Goal: Task Accomplishment & Management: Complete application form

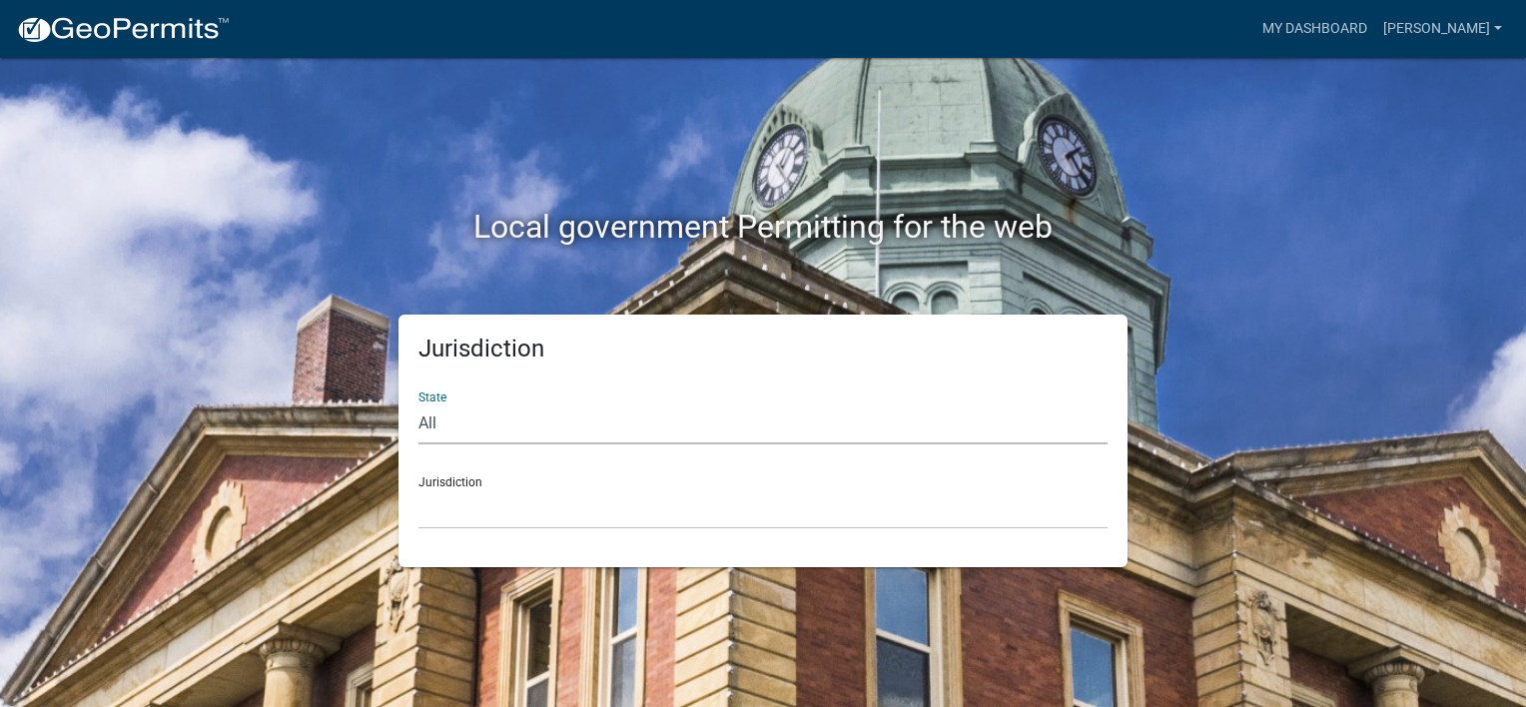
click at [444, 417] on select "All [US_STATE] [US_STATE] [US_STATE] [US_STATE] [US_STATE] [US_STATE] [US_STATE…" at bounding box center [762, 423] width 689 height 41
select select "[US_STATE]"
click at [418, 403] on select "All [US_STATE] [US_STATE] [US_STATE] [US_STATE] [US_STATE] [US_STATE] [US_STATE…" at bounding box center [762, 423] width 689 height 41
click at [479, 509] on select "City of [GEOGRAPHIC_DATA], [US_STATE] City of [GEOGRAPHIC_DATA], [US_STATE] Cit…" at bounding box center [762, 508] width 689 height 41
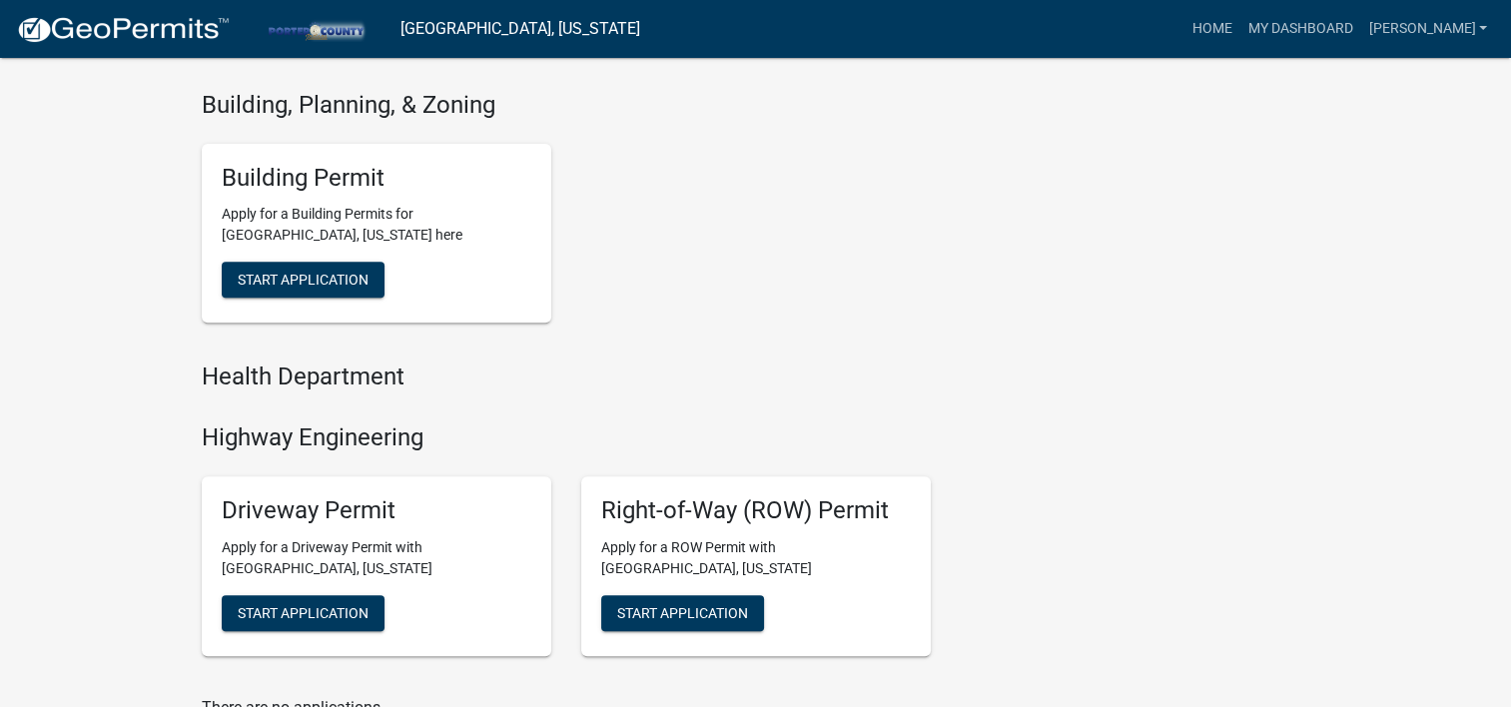
scroll to position [599, 0]
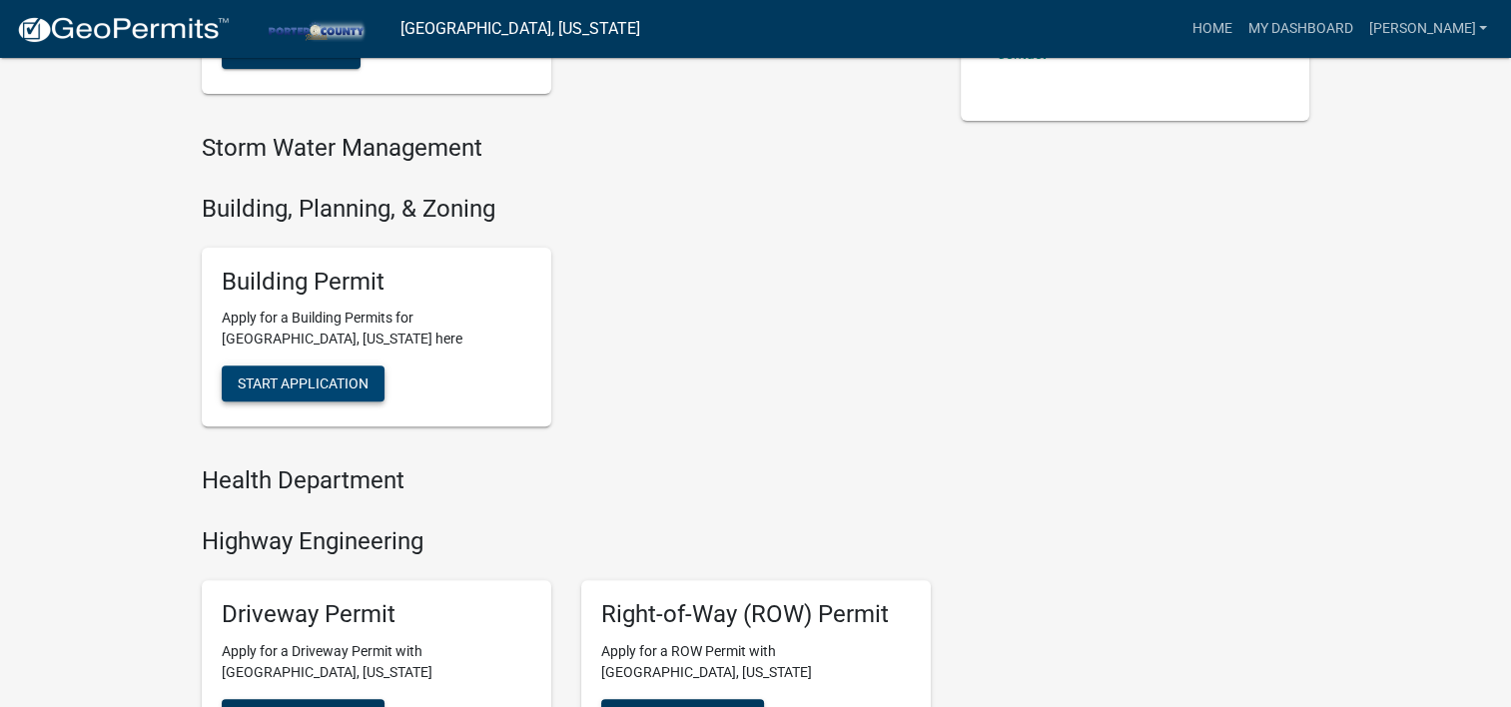
click at [329, 379] on span "Start Application" at bounding box center [303, 384] width 131 height 16
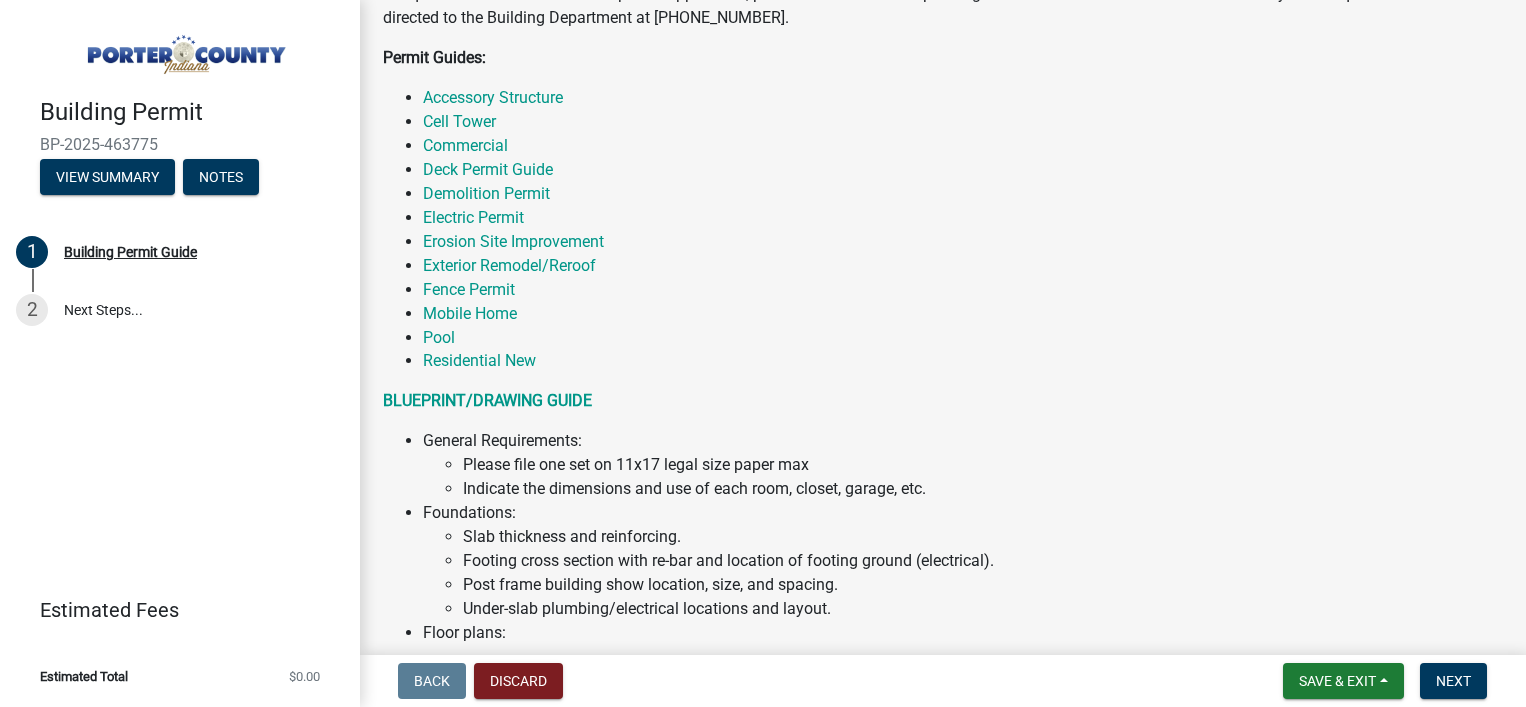
scroll to position [400, 0]
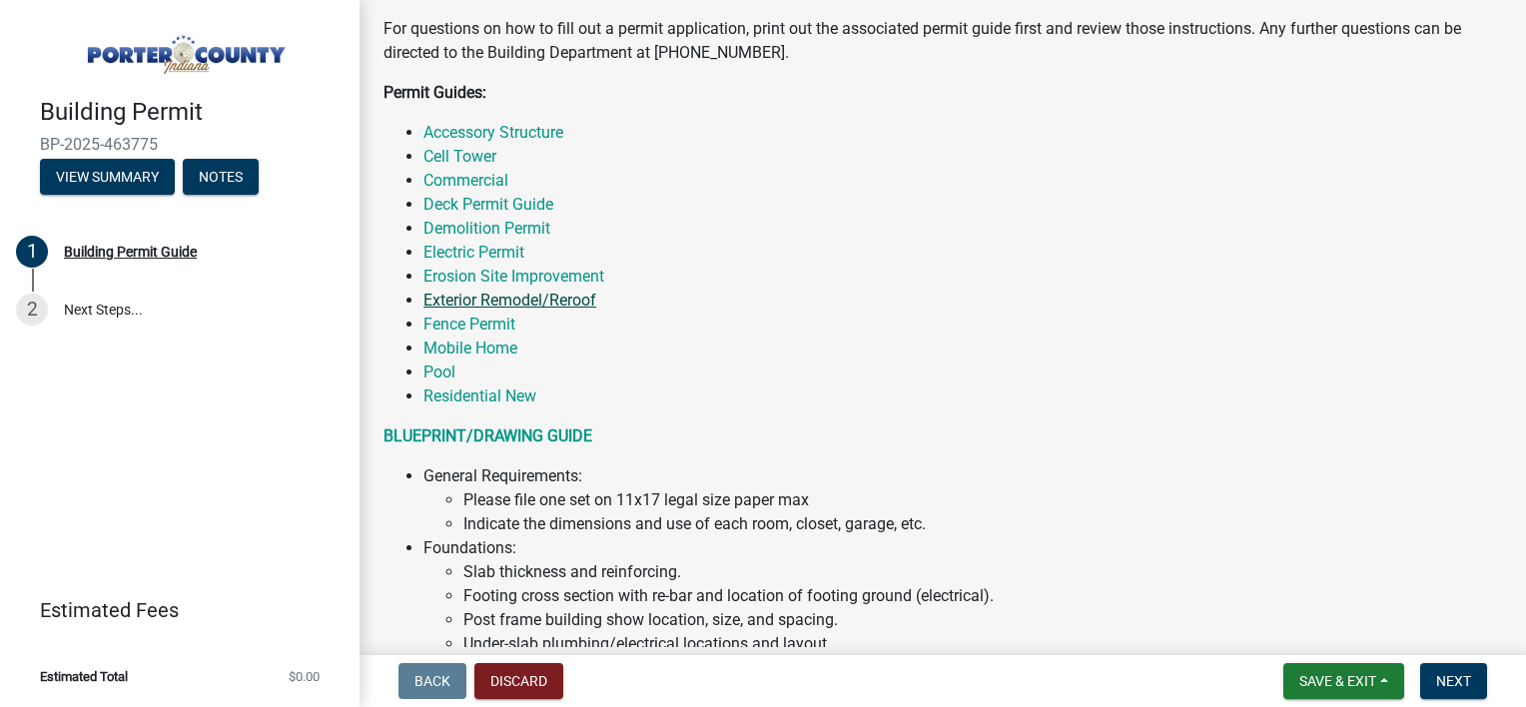
click at [537, 304] on link "Exterior Remodel/Reroof" at bounding box center [509, 300] width 173 height 19
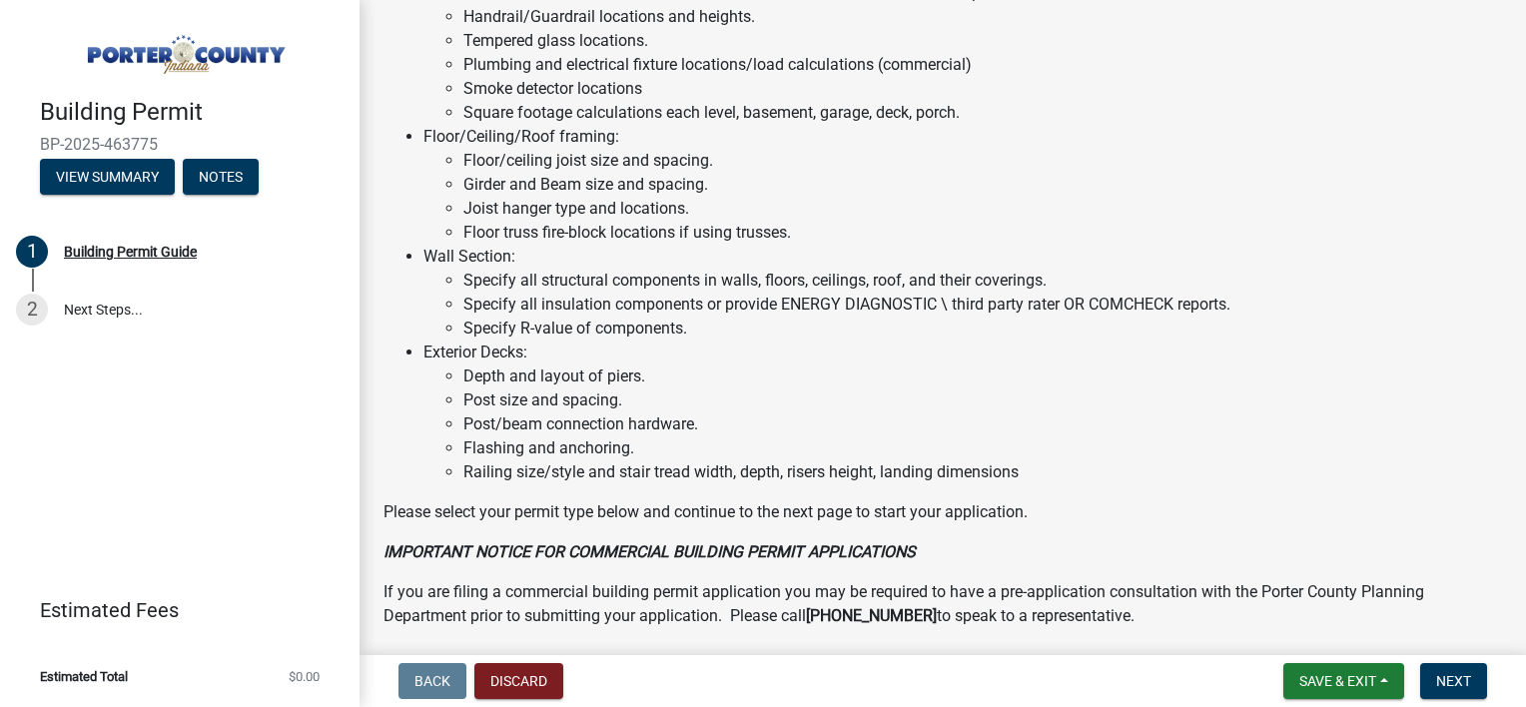
scroll to position [1499, 0]
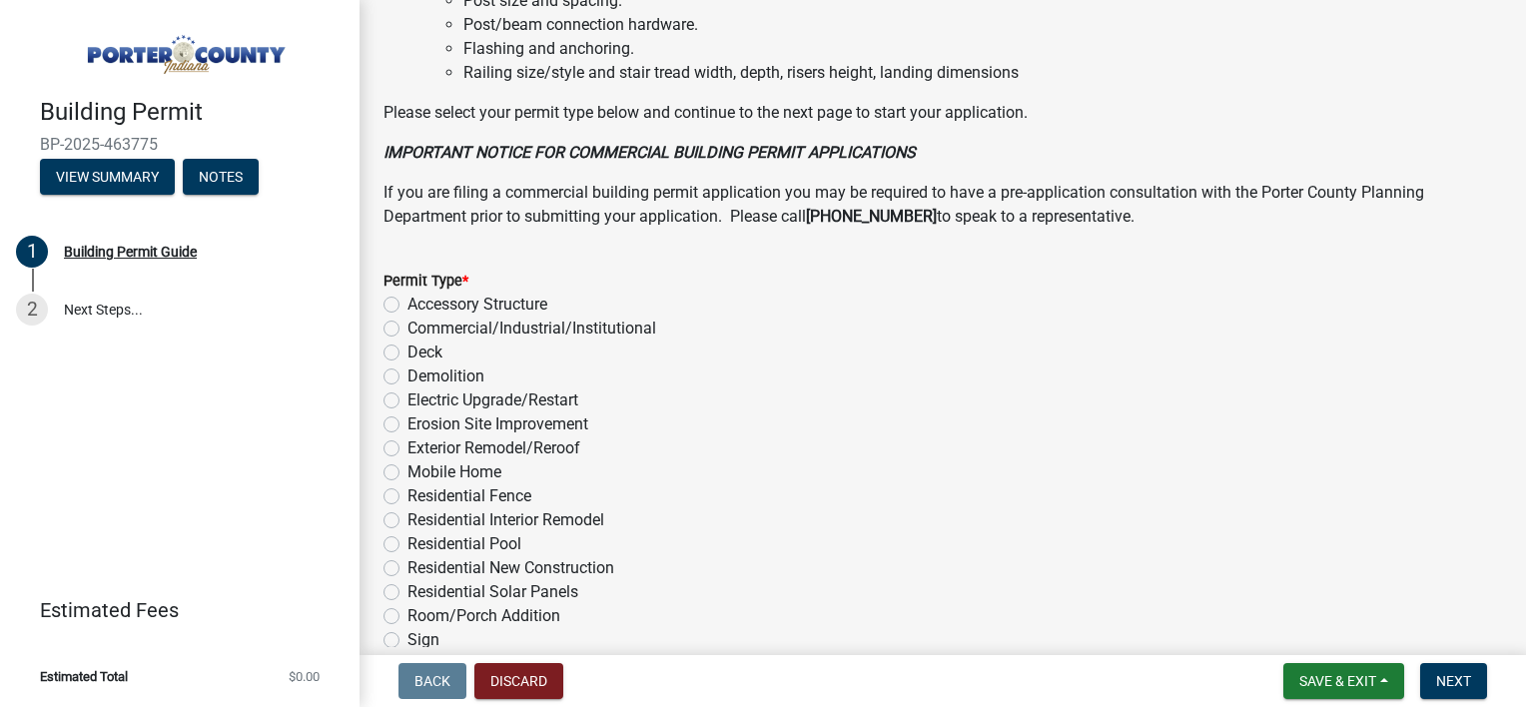
click at [535, 445] on label "Exterior Remodel/Reroof" at bounding box center [493, 448] width 173 height 24
click at [420, 445] on input "Exterior Remodel/Reroof" at bounding box center [413, 442] width 13 height 13
radio input "true"
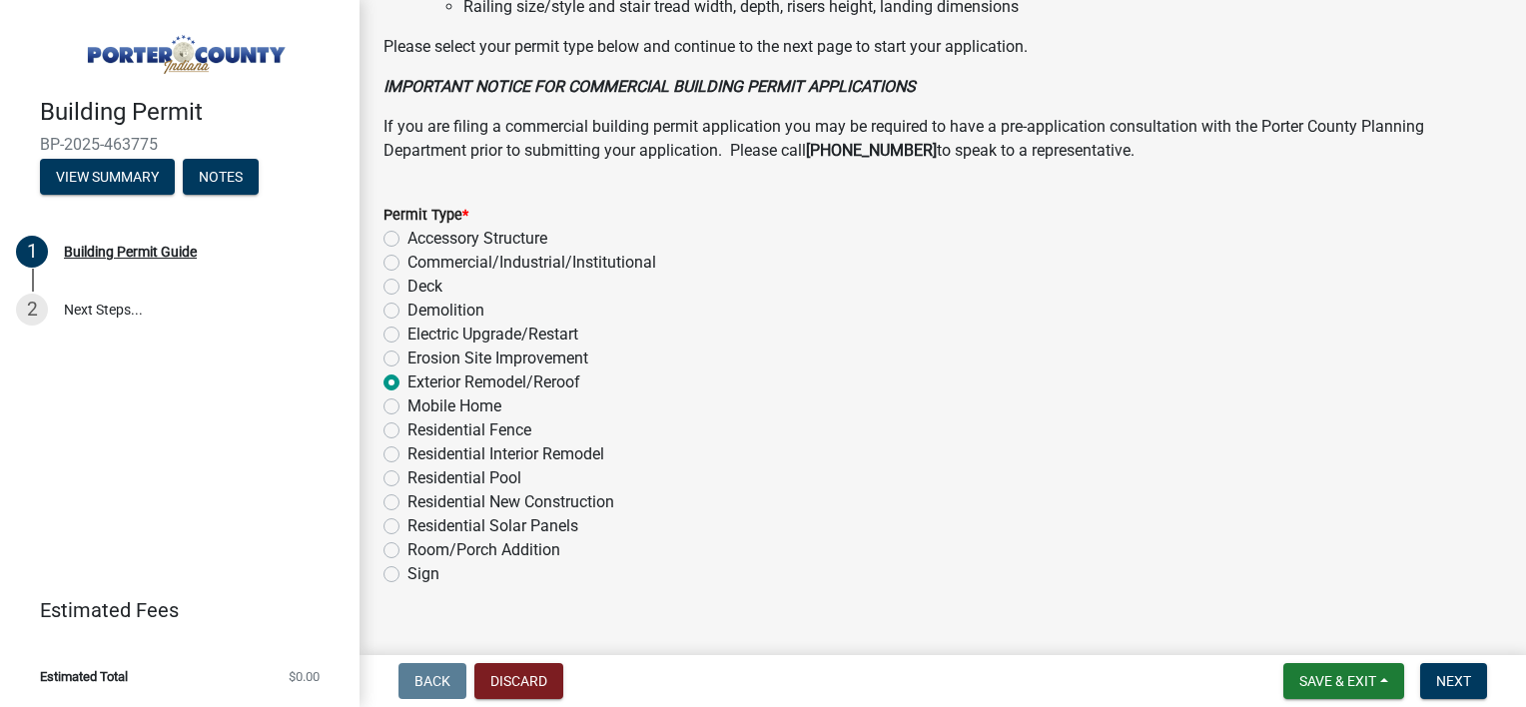
scroll to position [1599, 0]
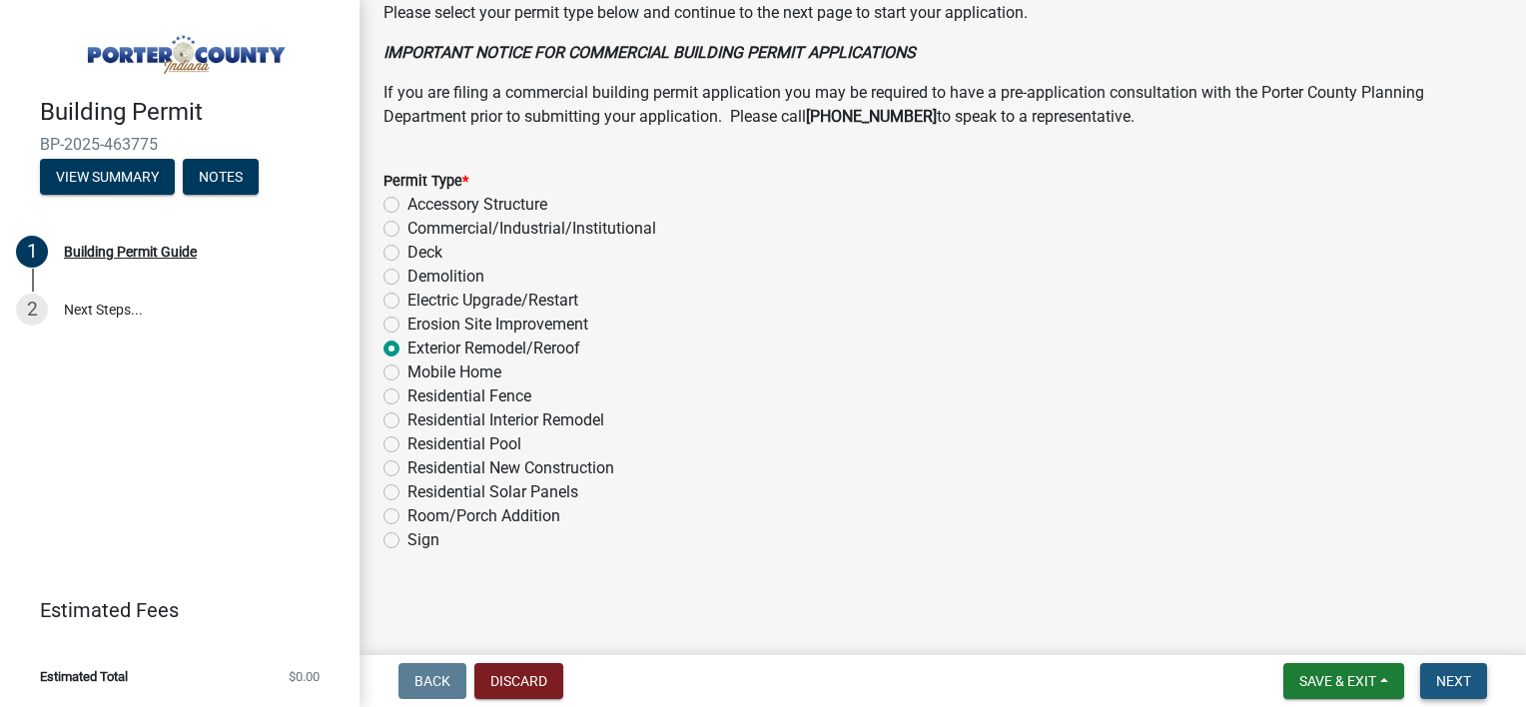
click at [1454, 673] on span "Next" at bounding box center [1453, 681] width 35 height 16
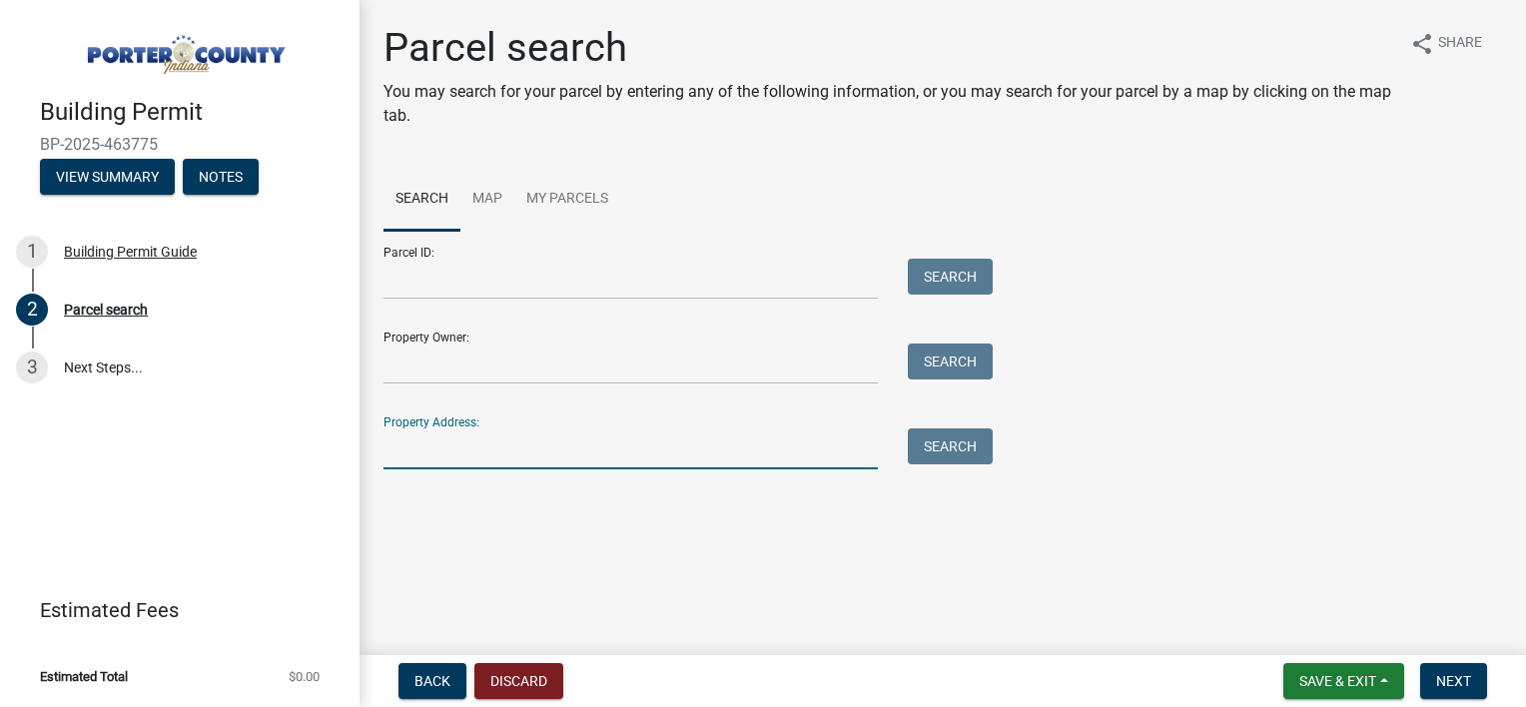
click at [435, 453] on input "Property Address:" at bounding box center [630, 448] width 494 height 41
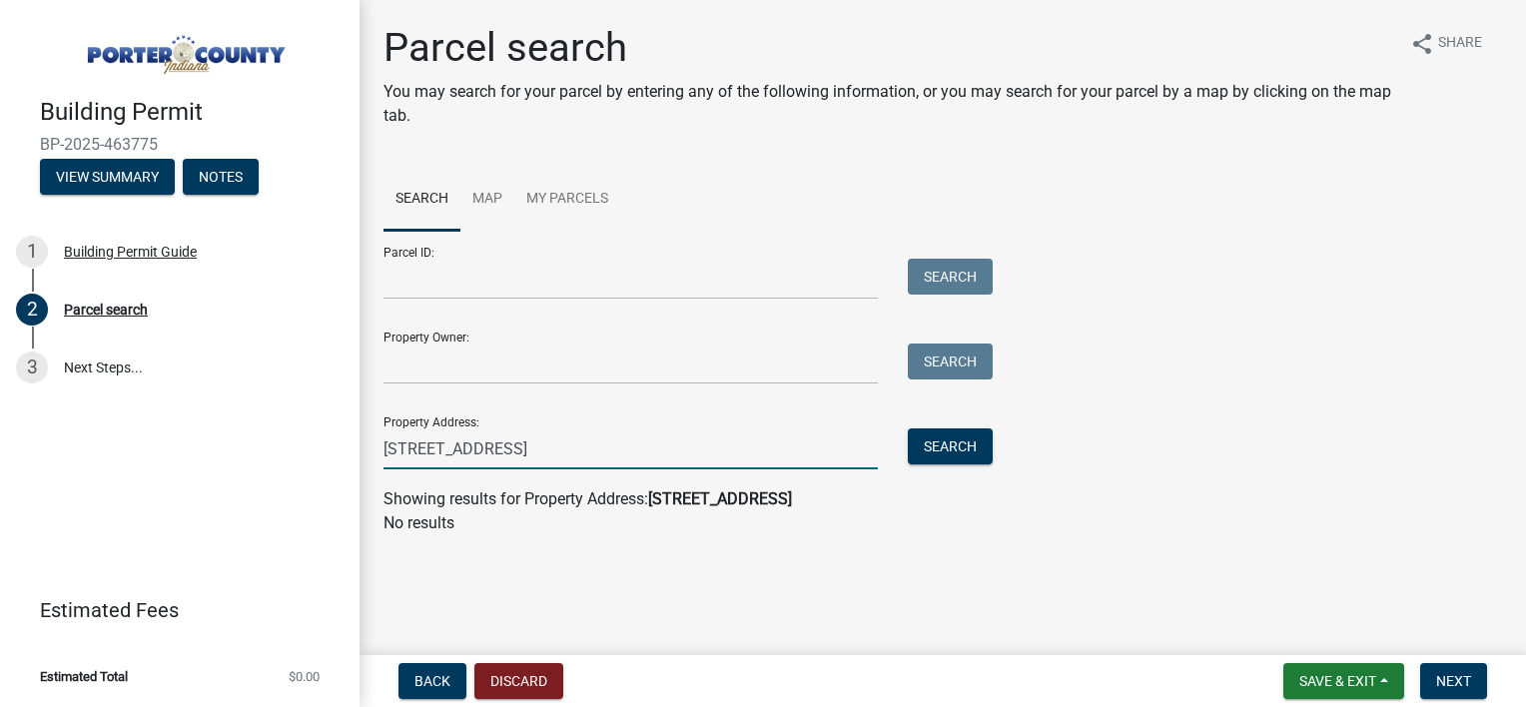
click at [645, 444] on input "[STREET_ADDRESS]" at bounding box center [630, 448] width 494 height 41
paste input "text"
drag, startPoint x: 633, startPoint y: 447, endPoint x: 388, endPoint y: 447, distance: 244.7
click at [388, 447] on input "[STREET_ADDRESS]" at bounding box center [630, 448] width 494 height 41
type input "8"
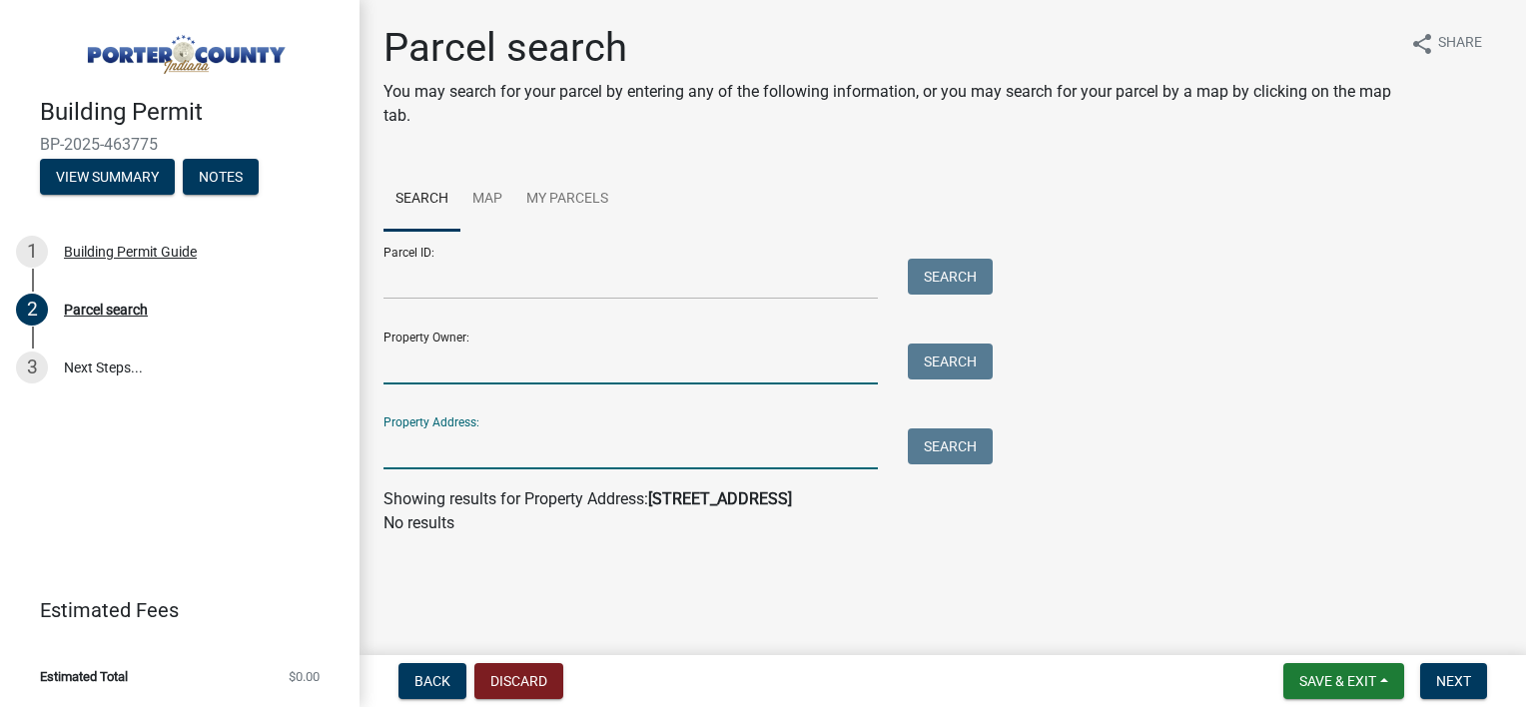
click at [411, 372] on input "Property Owner:" at bounding box center [630, 364] width 494 height 41
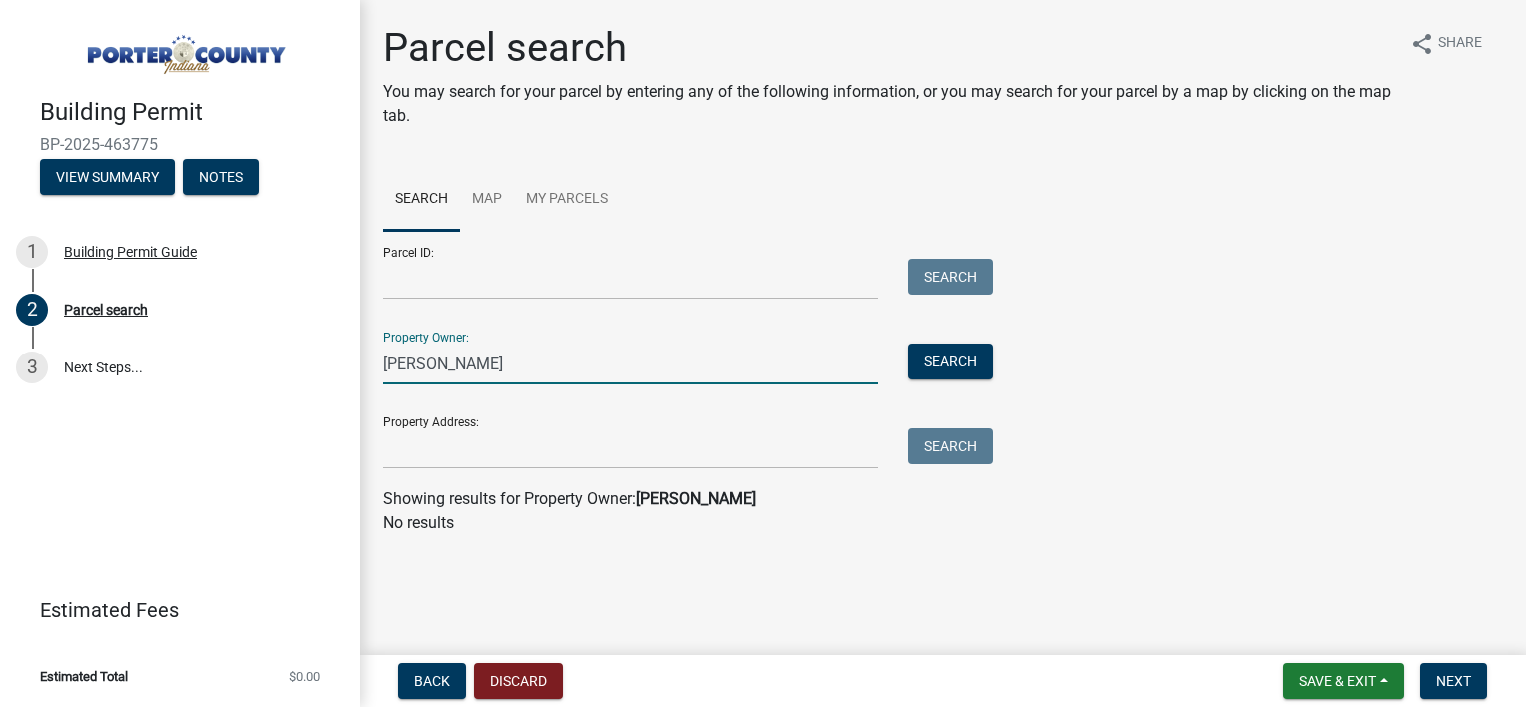
type input "[PERSON_NAME]"
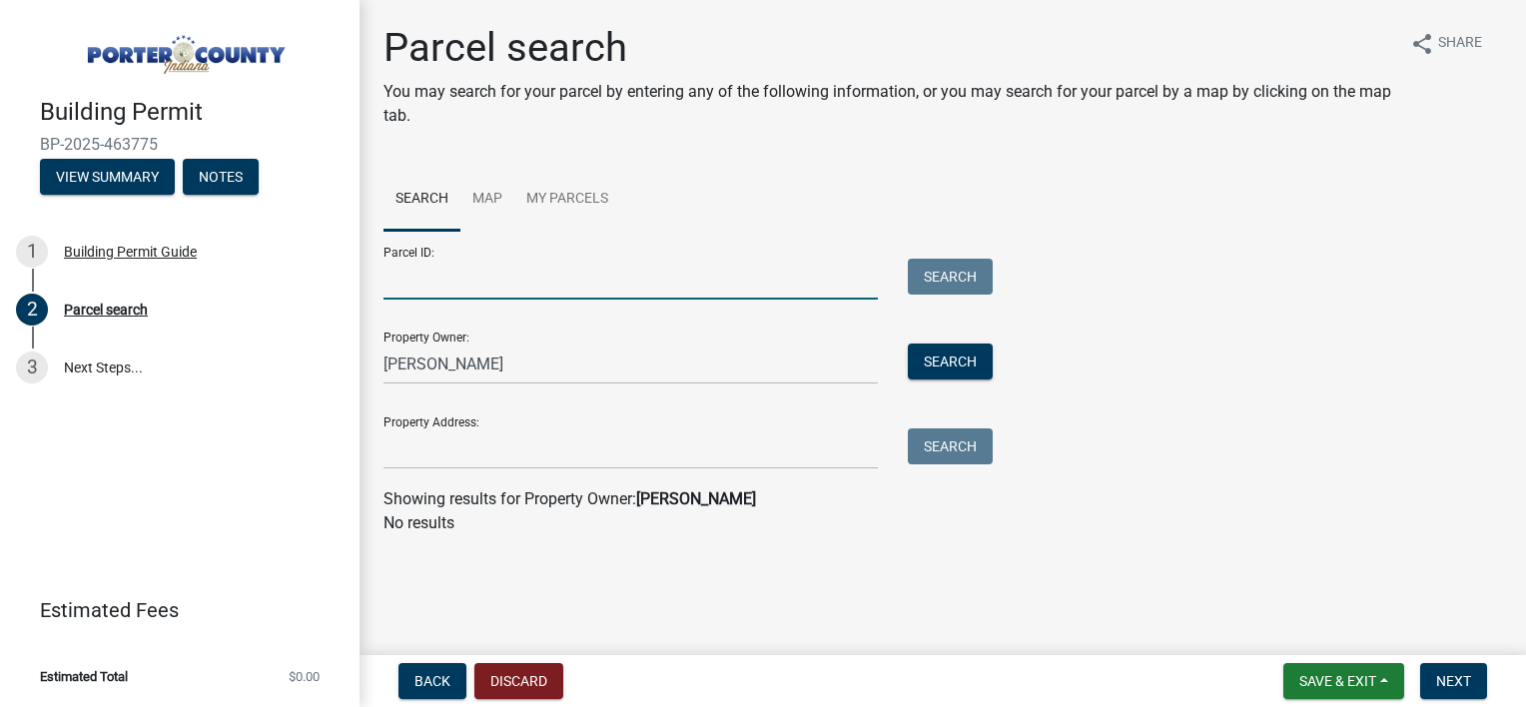
click at [427, 280] on input "Parcel ID:" at bounding box center [630, 279] width 494 height 41
paste input "640624129011000006"
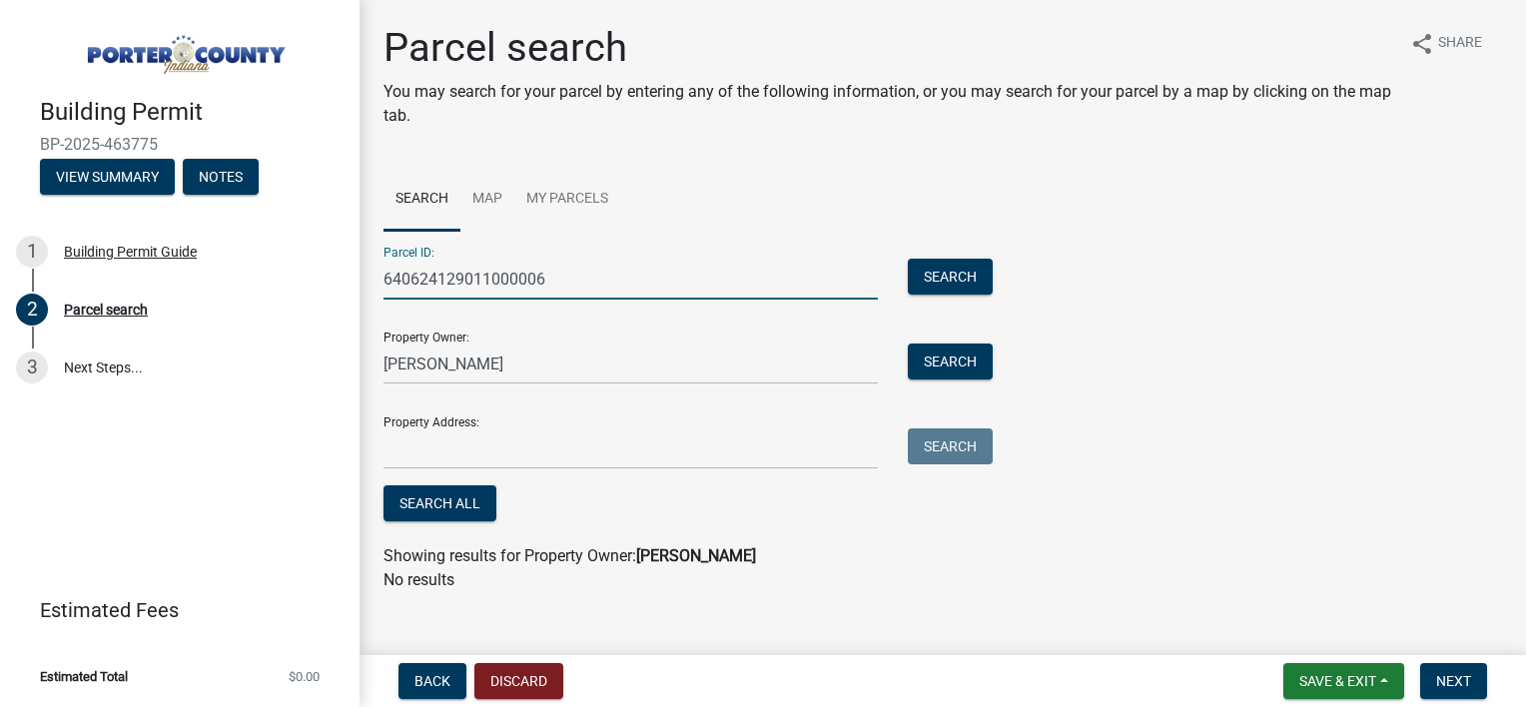
type input "640624129011000006"
click at [560, 355] on input "[PERSON_NAME]" at bounding box center [630, 364] width 494 height 41
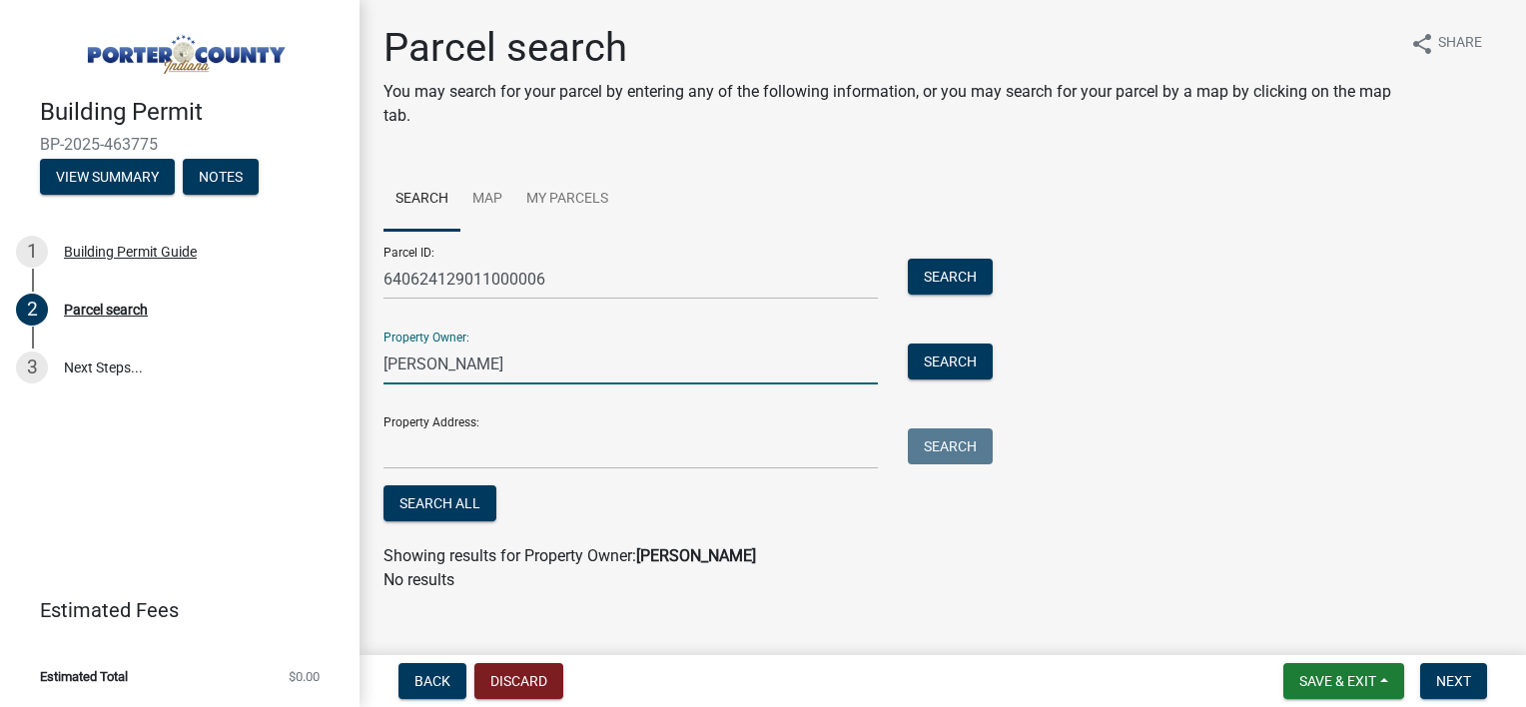
drag, startPoint x: 538, startPoint y: 356, endPoint x: 373, endPoint y: 373, distance: 166.7
click at [373, 373] on div "[PERSON_NAME]" at bounding box center [631, 364] width 524 height 41
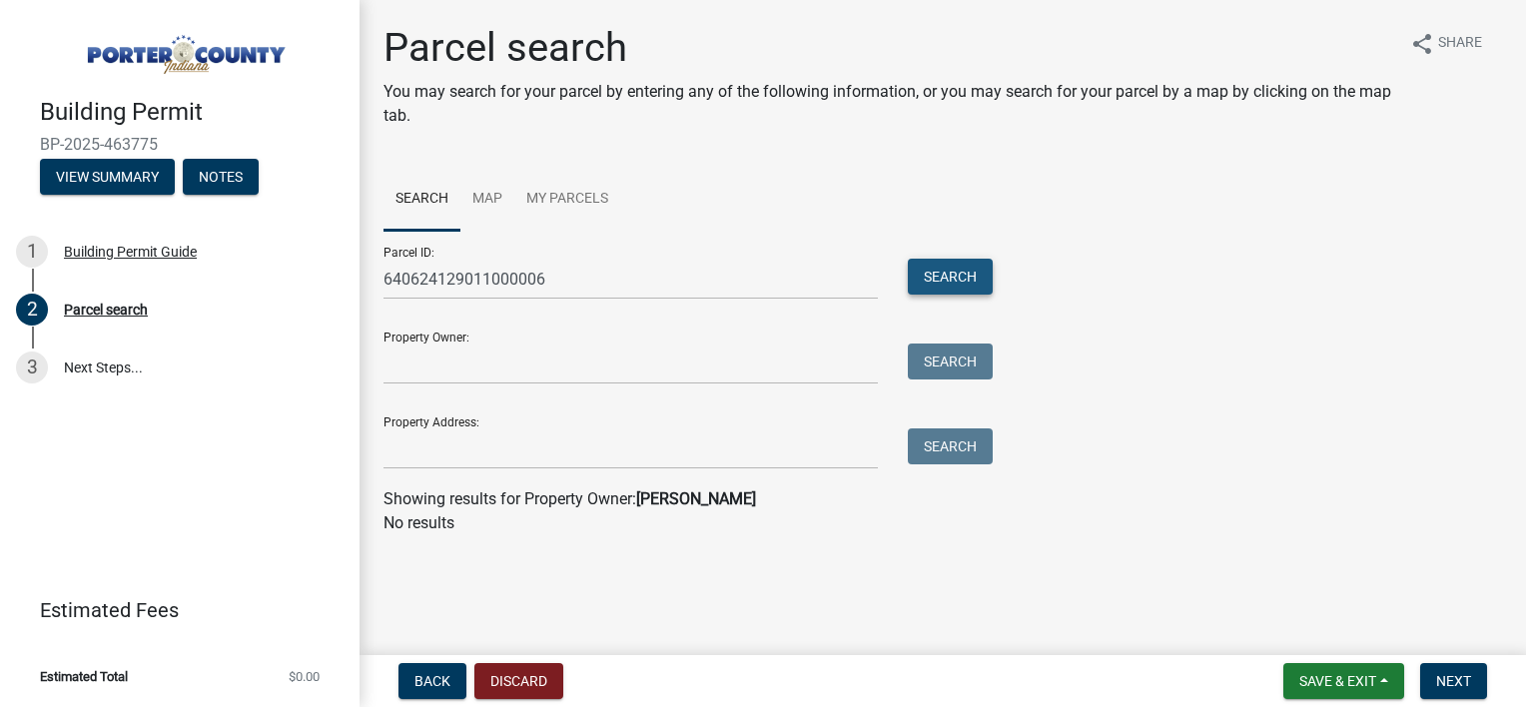
click at [949, 276] on button "Search" at bounding box center [950, 277] width 85 height 36
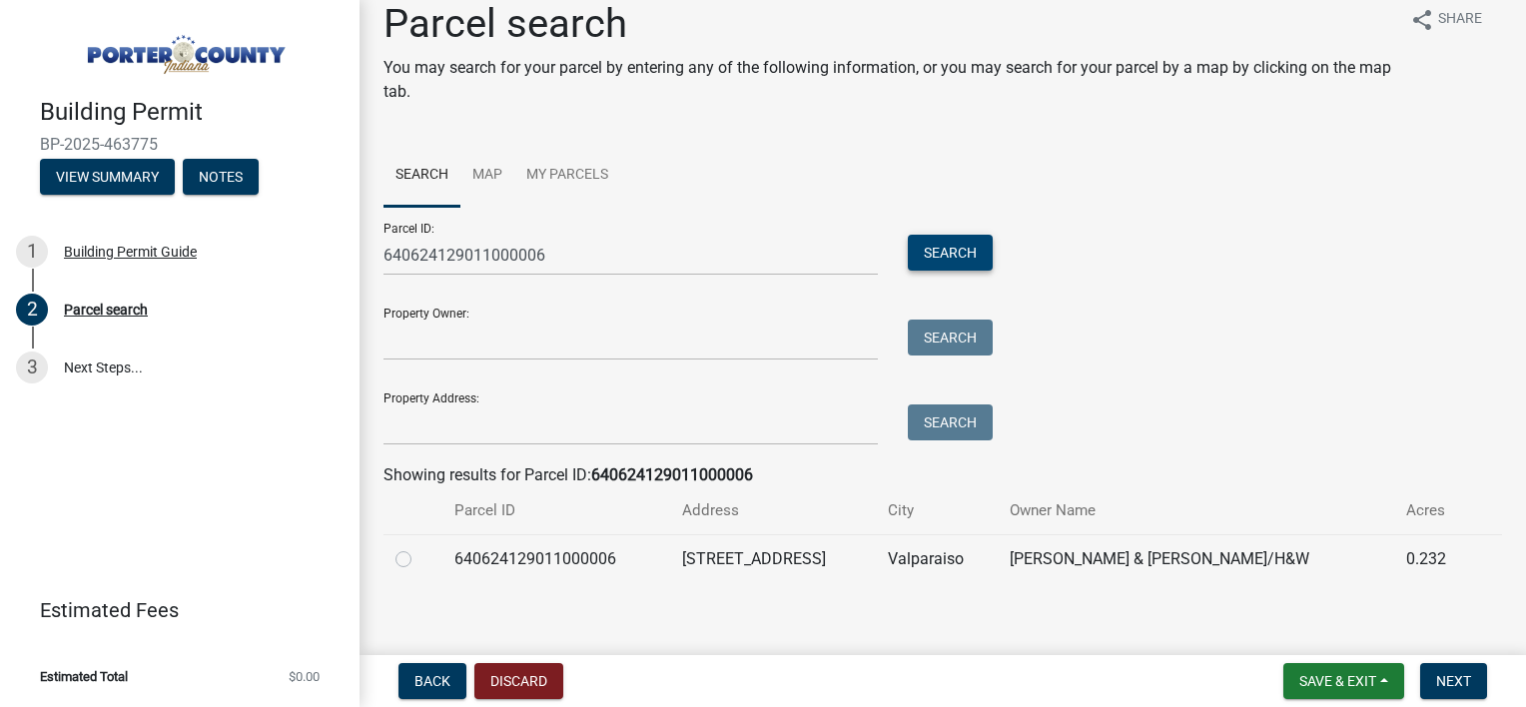
scroll to position [37, 0]
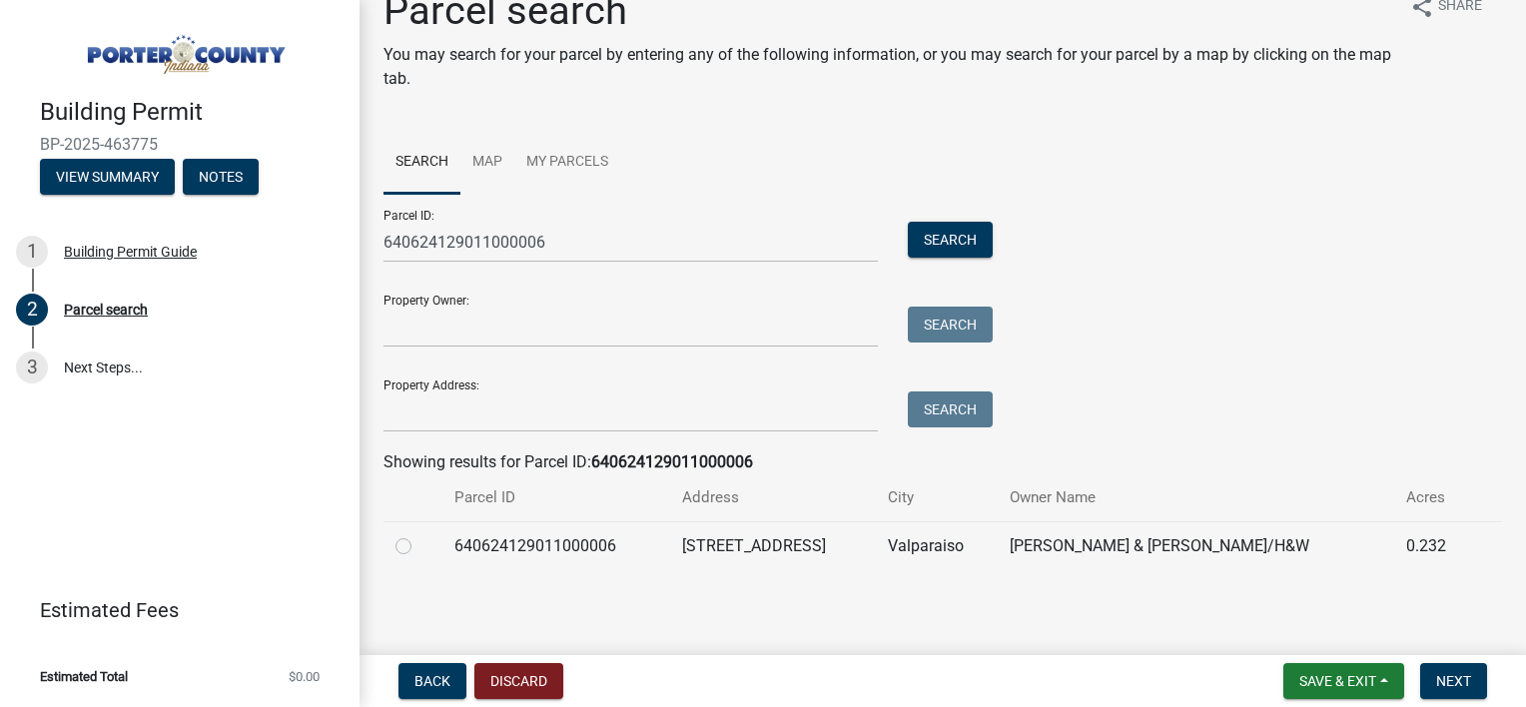
click at [419, 534] on label at bounding box center [419, 534] width 0 height 0
click at [419, 547] on input "radio" at bounding box center [425, 540] width 13 height 13
radio input "true"
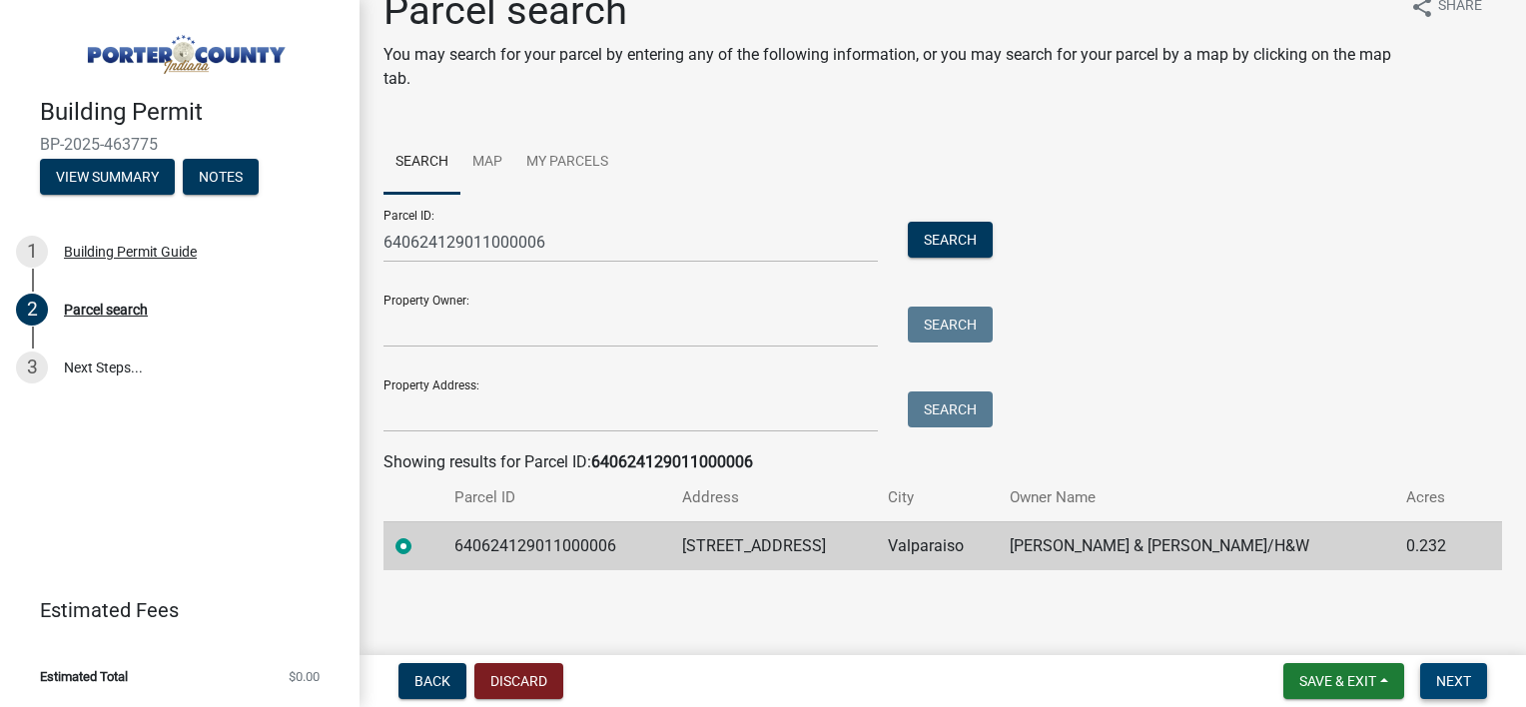
click at [1454, 680] on span "Next" at bounding box center [1453, 681] width 35 height 16
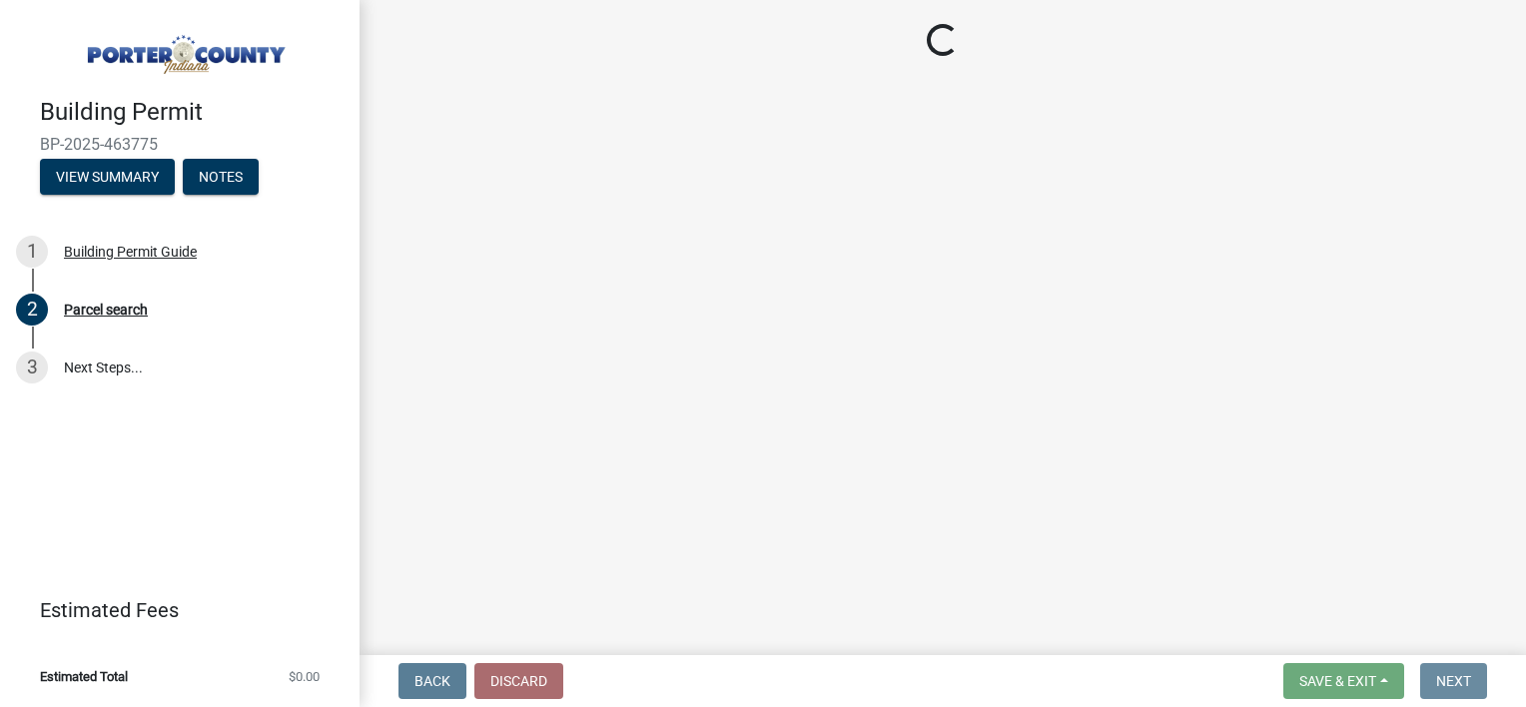
scroll to position [0, 0]
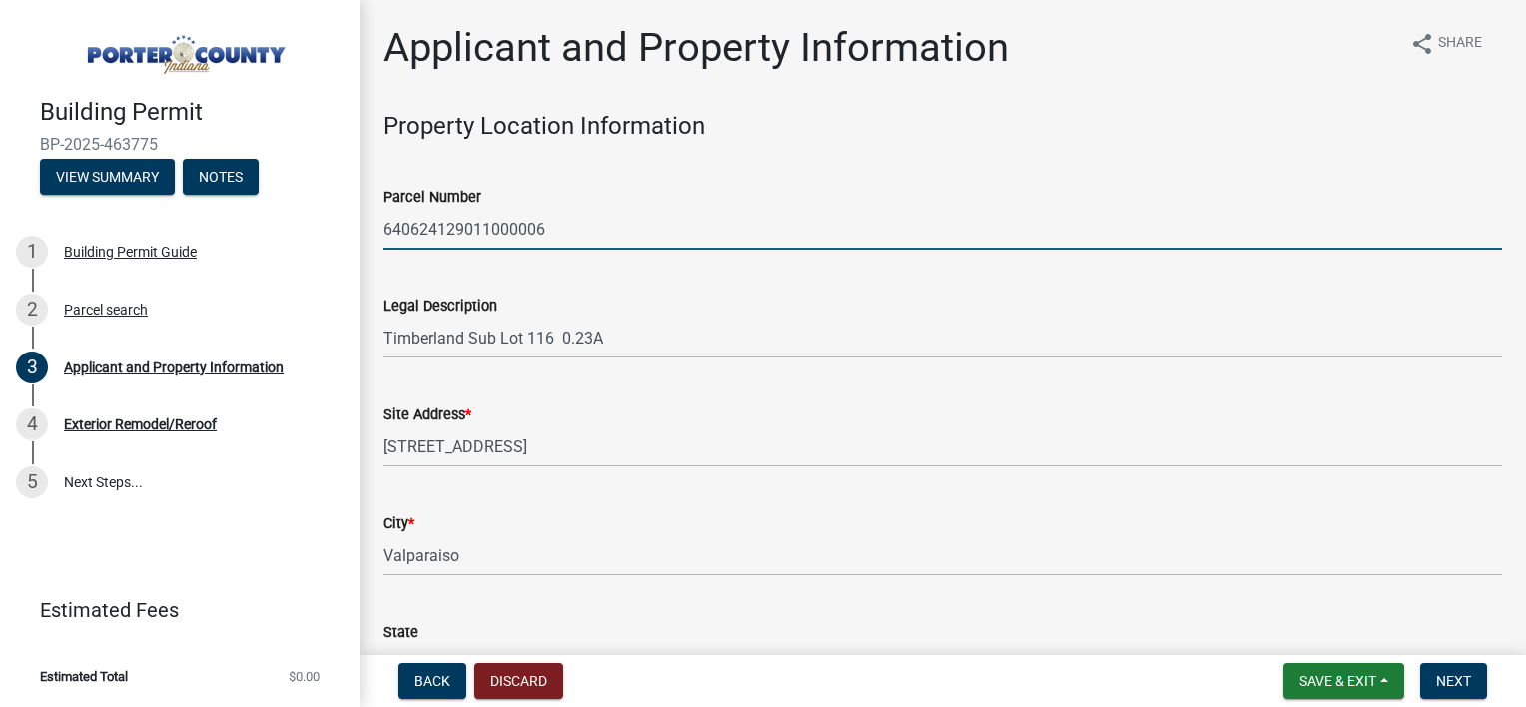
drag, startPoint x: 552, startPoint y: 232, endPoint x: 382, endPoint y: 244, distance: 171.2
click at [382, 244] on div "Parcel Number 640624129011000006" at bounding box center [943, 203] width 1149 height 93
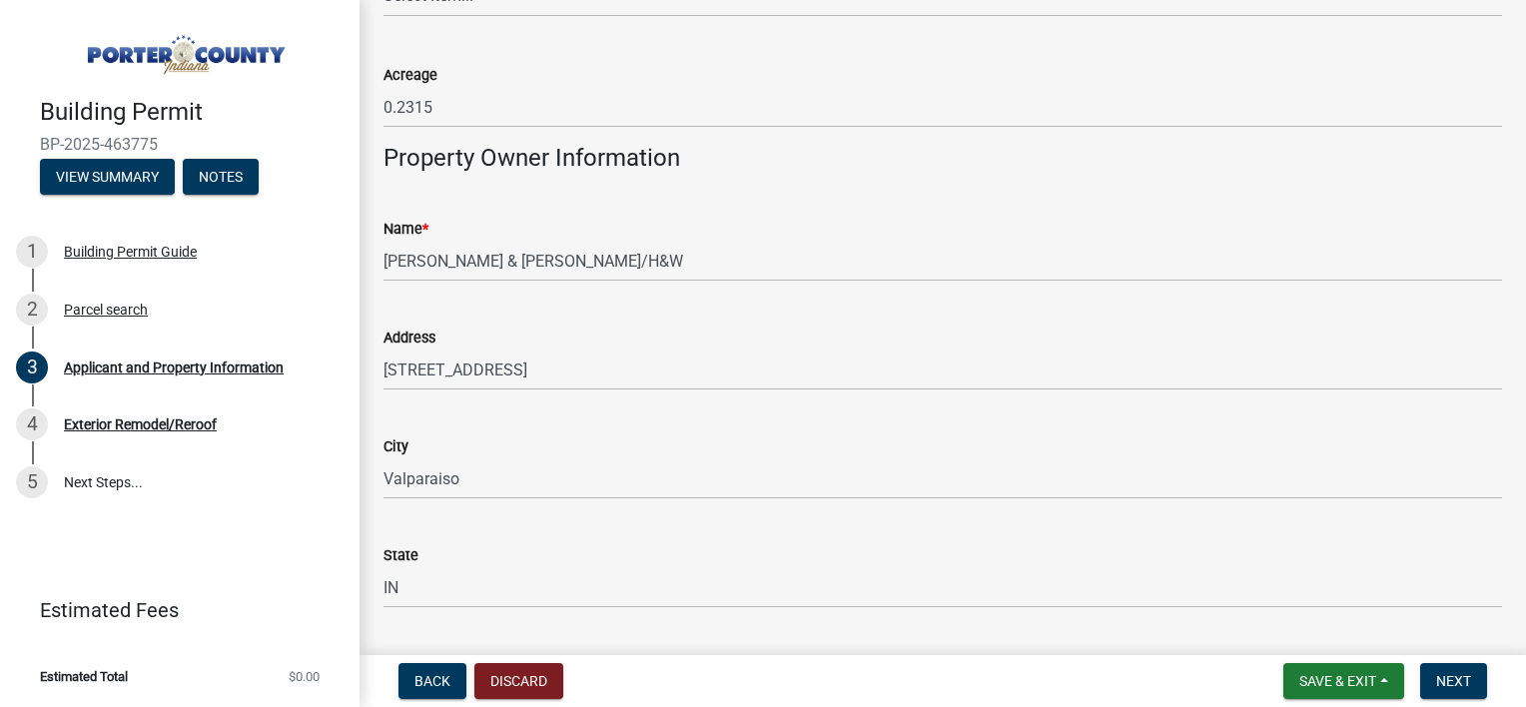
scroll to position [1898, 0]
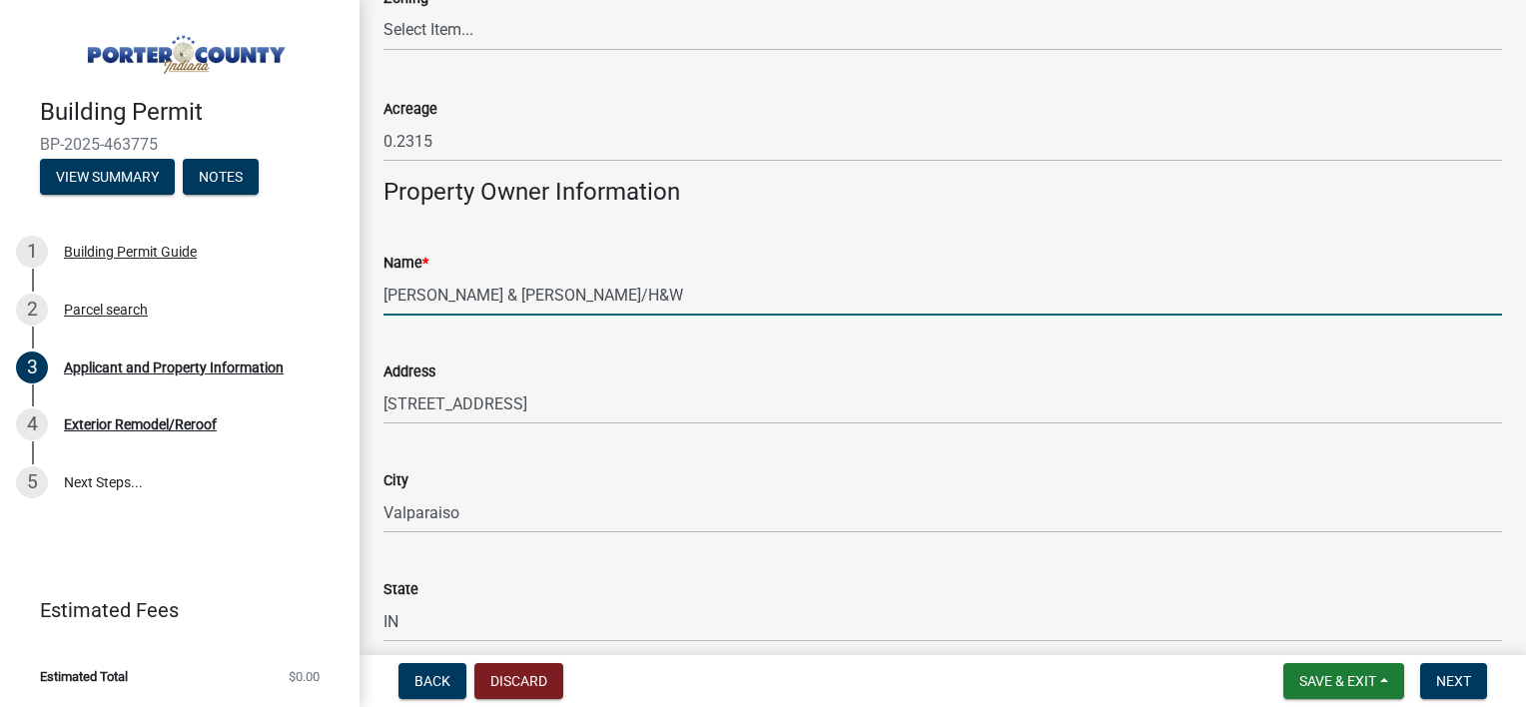
drag, startPoint x: 508, startPoint y: 295, endPoint x: 487, endPoint y: 295, distance: 21.0
click at [487, 295] on input "[PERSON_NAME] & [PERSON_NAME]/H&W" at bounding box center [942, 295] width 1119 height 41
drag, startPoint x: 514, startPoint y: 294, endPoint x: 367, endPoint y: 293, distance: 147.8
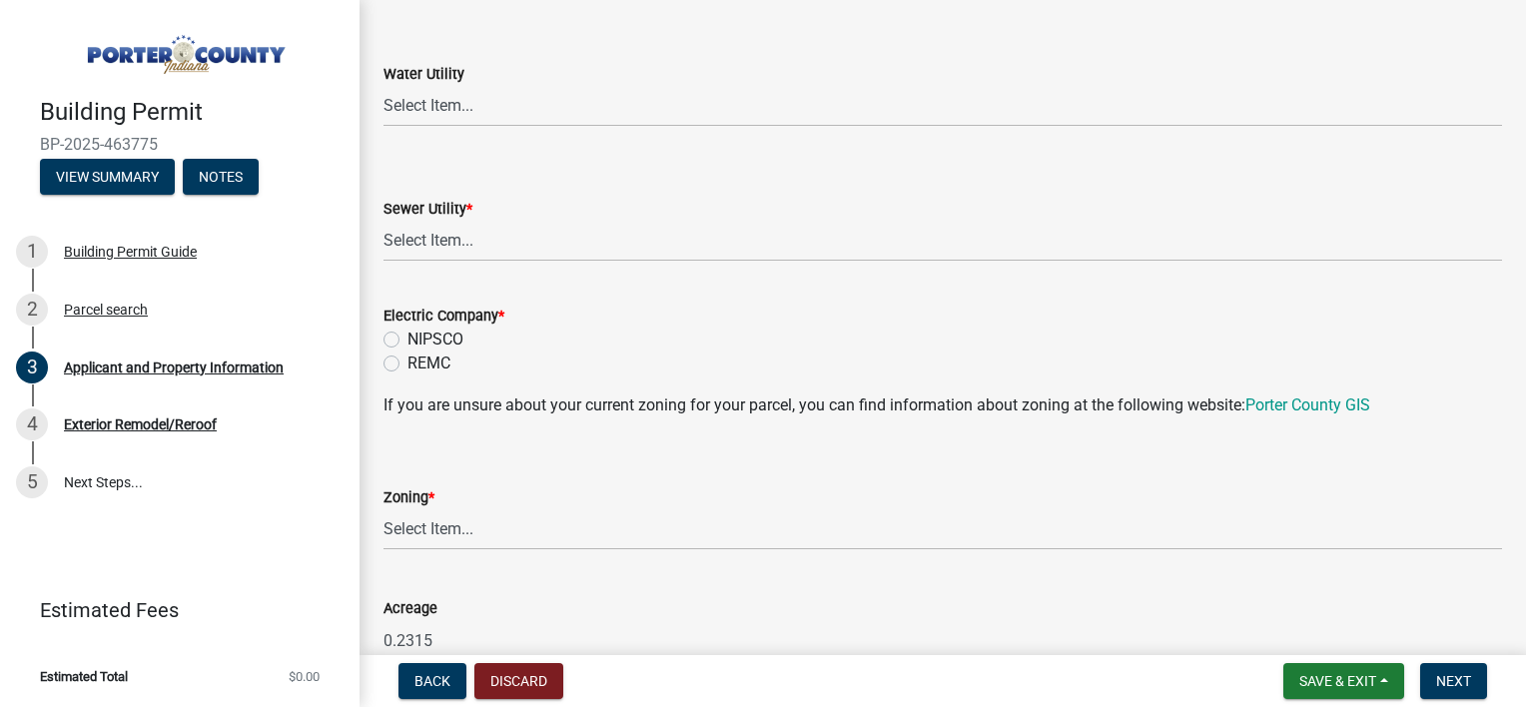
scroll to position [1498, 0]
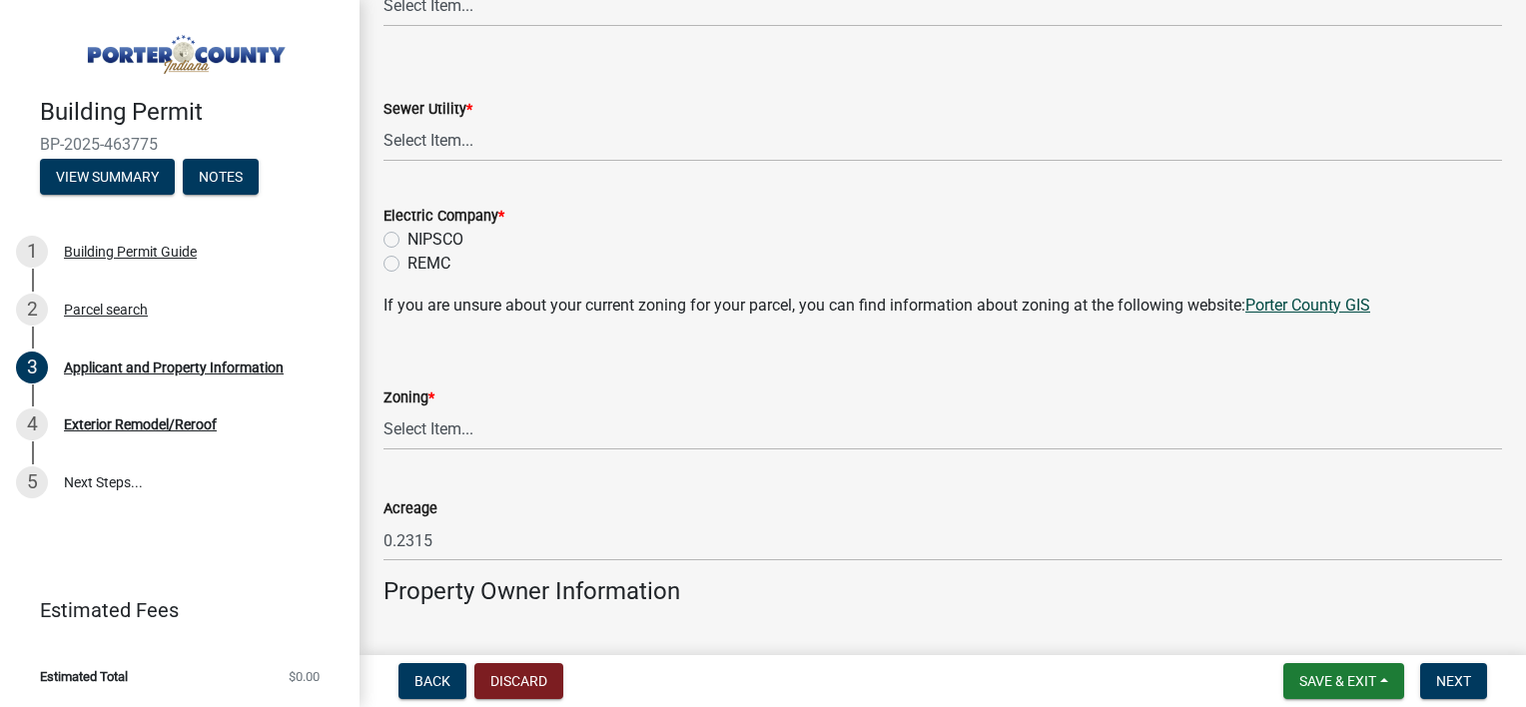
click at [1292, 303] on link "Porter County GIS" at bounding box center [1307, 305] width 125 height 19
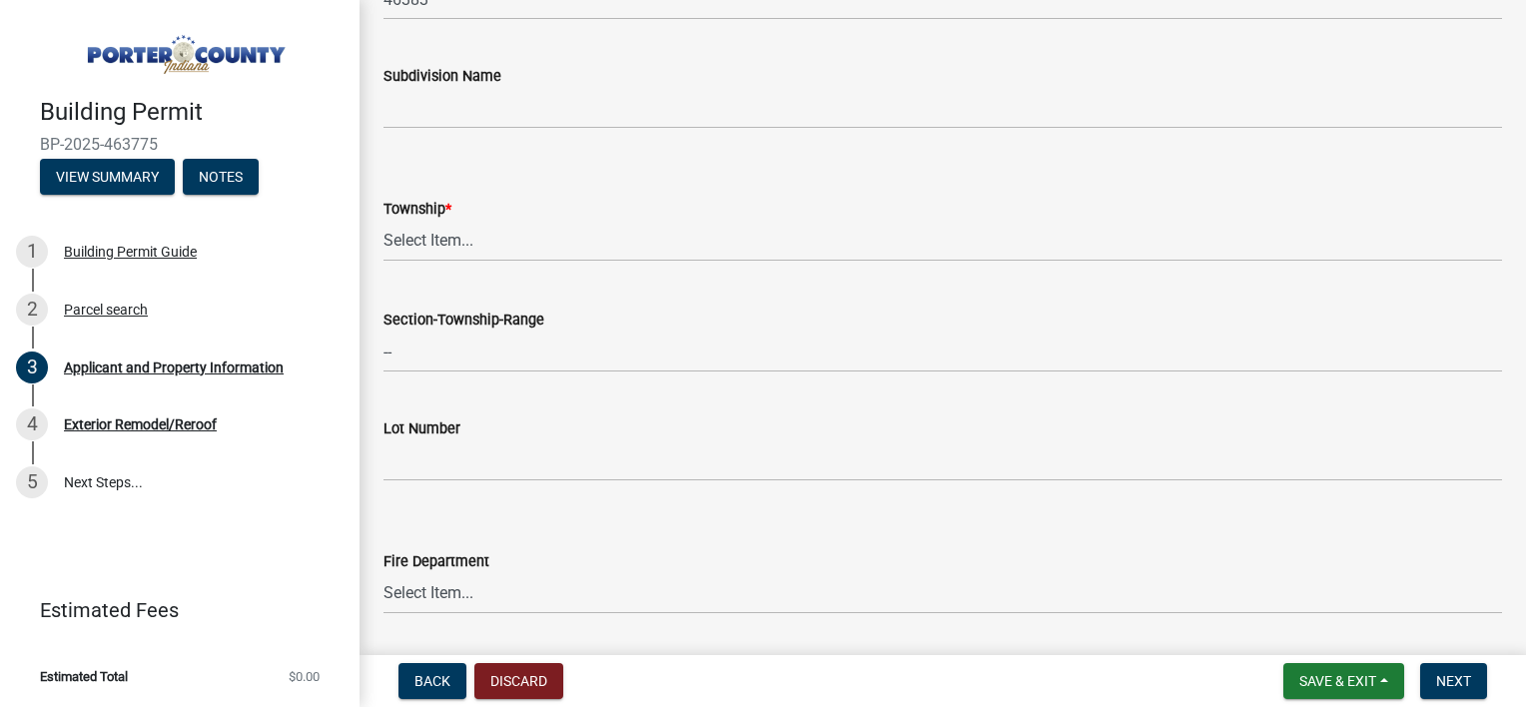
scroll to position [799, 0]
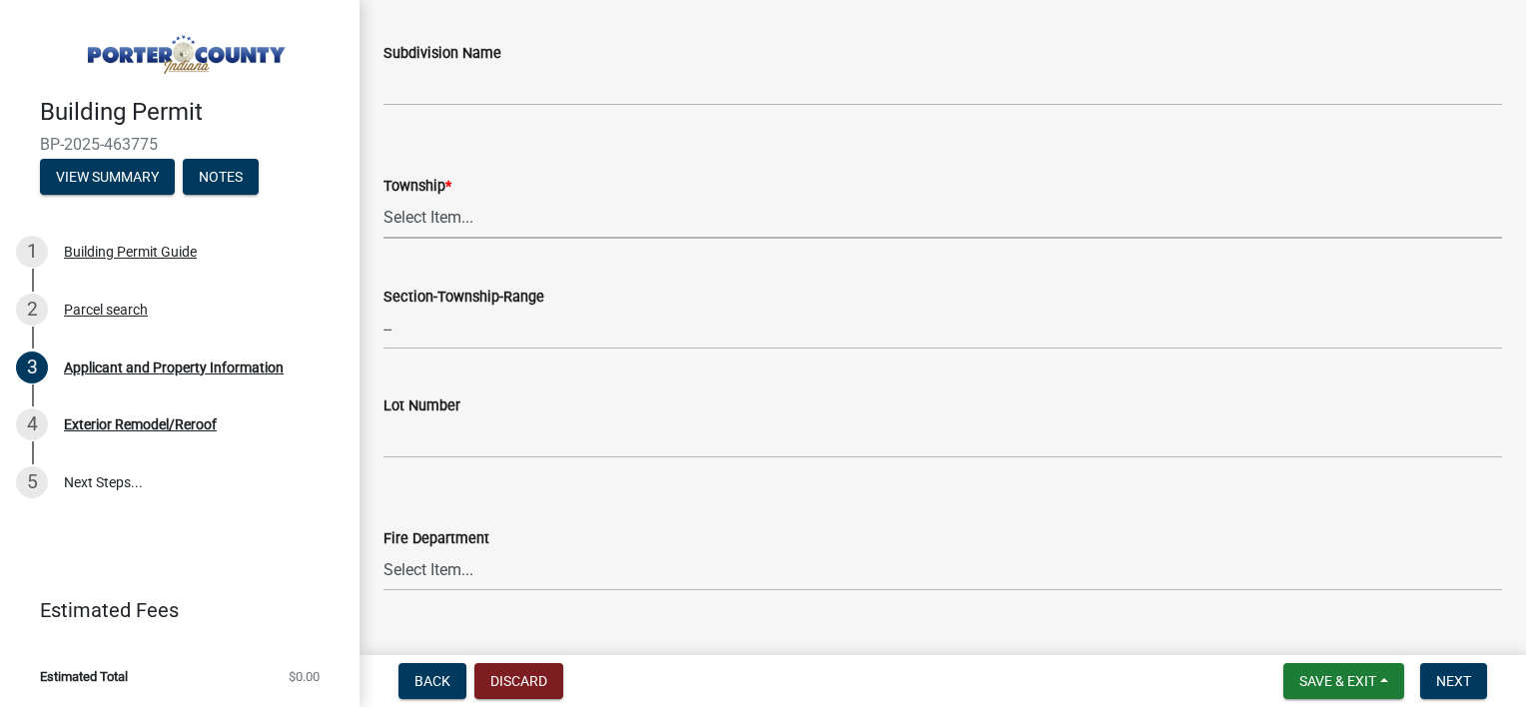
click at [451, 218] on select "Select Item... [PERSON_NAME][GEOGRAPHIC_DATA] [PERSON_NAME][GEOGRAPHIC_DATA] [G…" at bounding box center [942, 218] width 1119 height 41
click at [383, 198] on select "Select Item... [PERSON_NAME][GEOGRAPHIC_DATA] [PERSON_NAME][GEOGRAPHIC_DATA] [G…" at bounding box center [942, 218] width 1119 height 41
select select "403f4b3c-c23a-4b9f-b6b7-b4f73366513c"
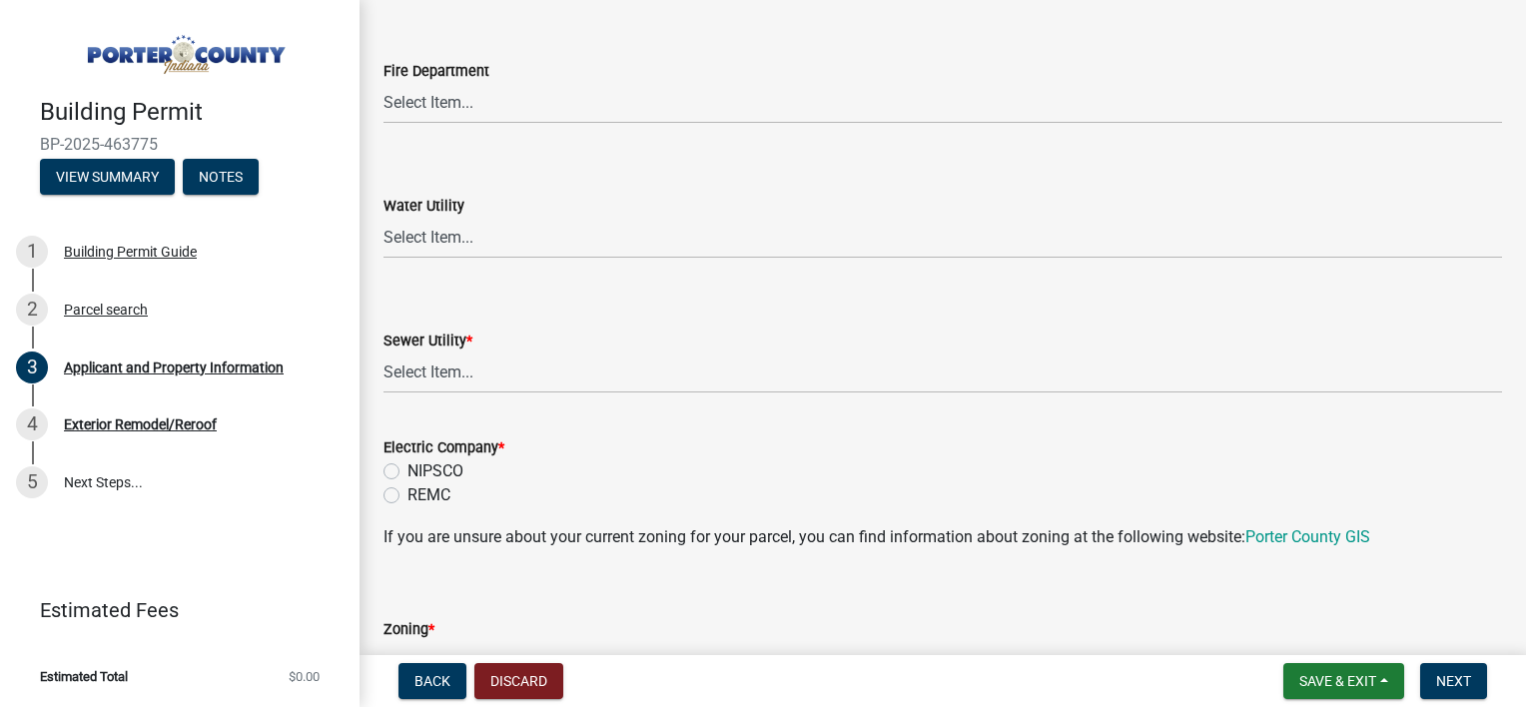
scroll to position [1298, 0]
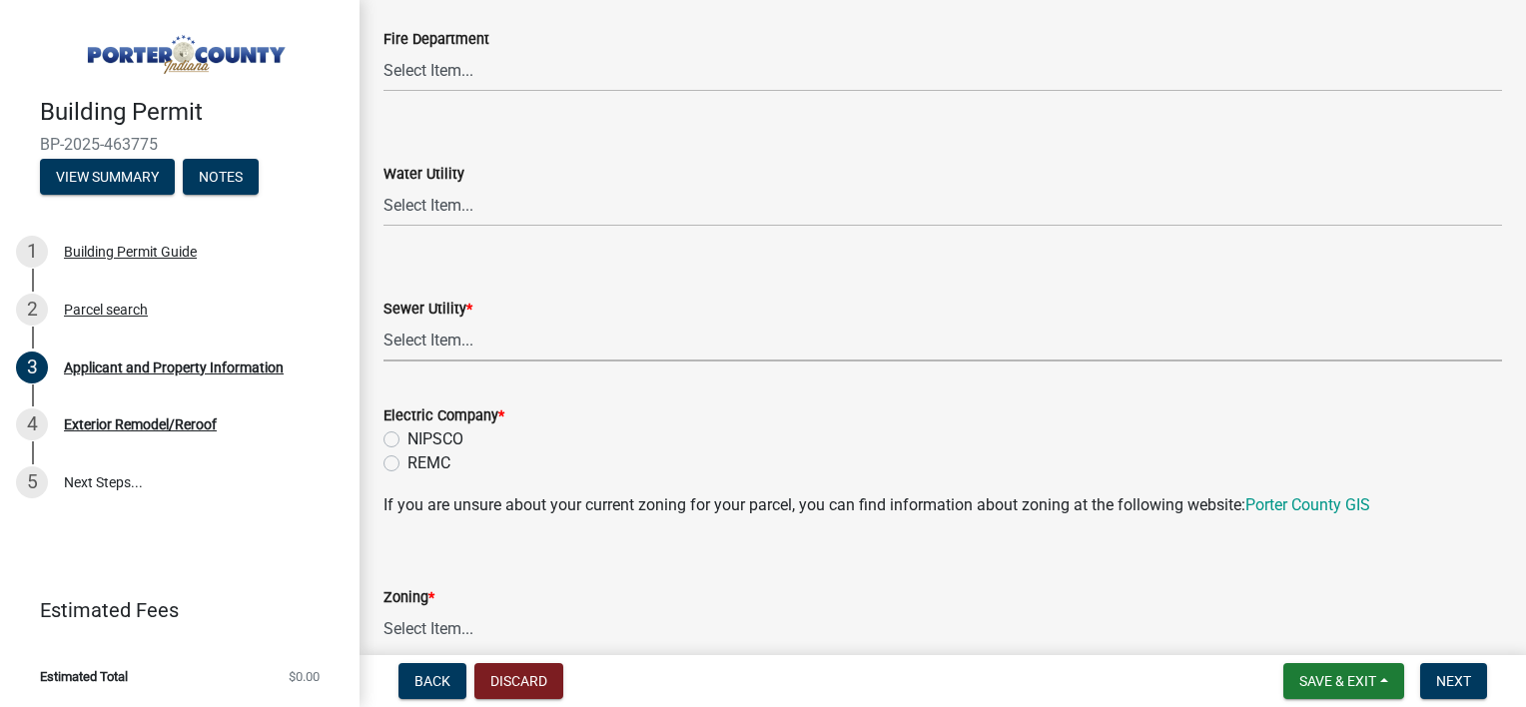
click at [462, 347] on select "Select Item... Aqua [US_STATE] Inc Damon Run Falling Waters Lake Eliza - LEACD …" at bounding box center [942, 341] width 1119 height 41
click at [383, 321] on select "Select Item... Aqua [US_STATE] Inc Damon Run Falling Waters Lake Eliza - LEACD …" at bounding box center [942, 341] width 1119 height 41
select select "ad46db9b-b68a-4590-8d08-f4fb10f3ead6"
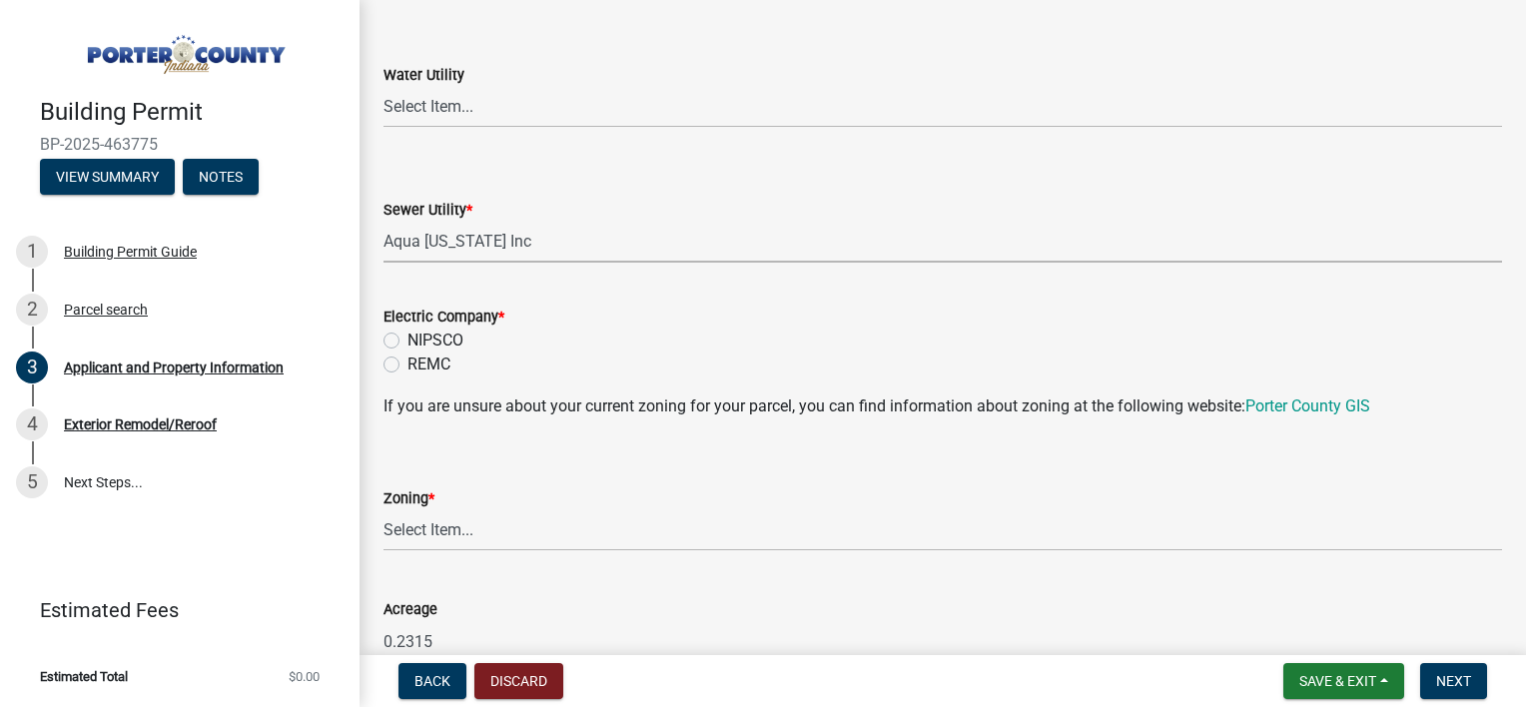
scroll to position [1398, 0]
click at [439, 332] on label "NIPSCO" at bounding box center [435, 340] width 56 height 24
click at [420, 332] on input "NIPSCO" at bounding box center [413, 334] width 13 height 13
radio input "true"
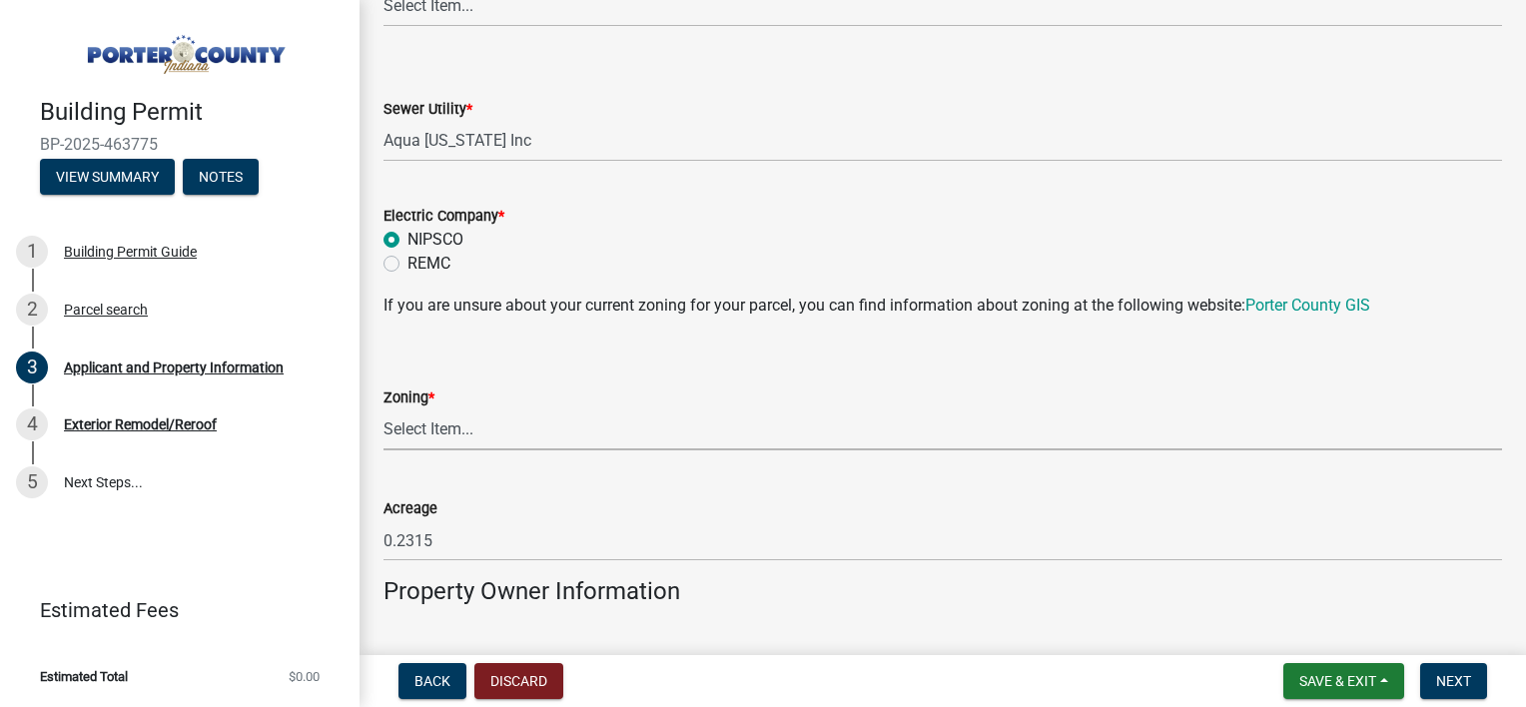
click at [443, 432] on select "Select Item... A1 A2 CH CM CN I1 I2 I3 IN MP OT P1 P2 PUD R1 R2 R3 R4 RL RR" at bounding box center [942, 429] width 1119 height 41
click at [383, 409] on select "Select Item... A1 A2 CH CM CN I1 I2 I3 IN MP OT P1 P2 PUD R1 R2 R3 R4 RL RR" at bounding box center [942, 429] width 1119 height 41
select select "e2d1b1d7-ccc9-456b-9e96-e16306515997"
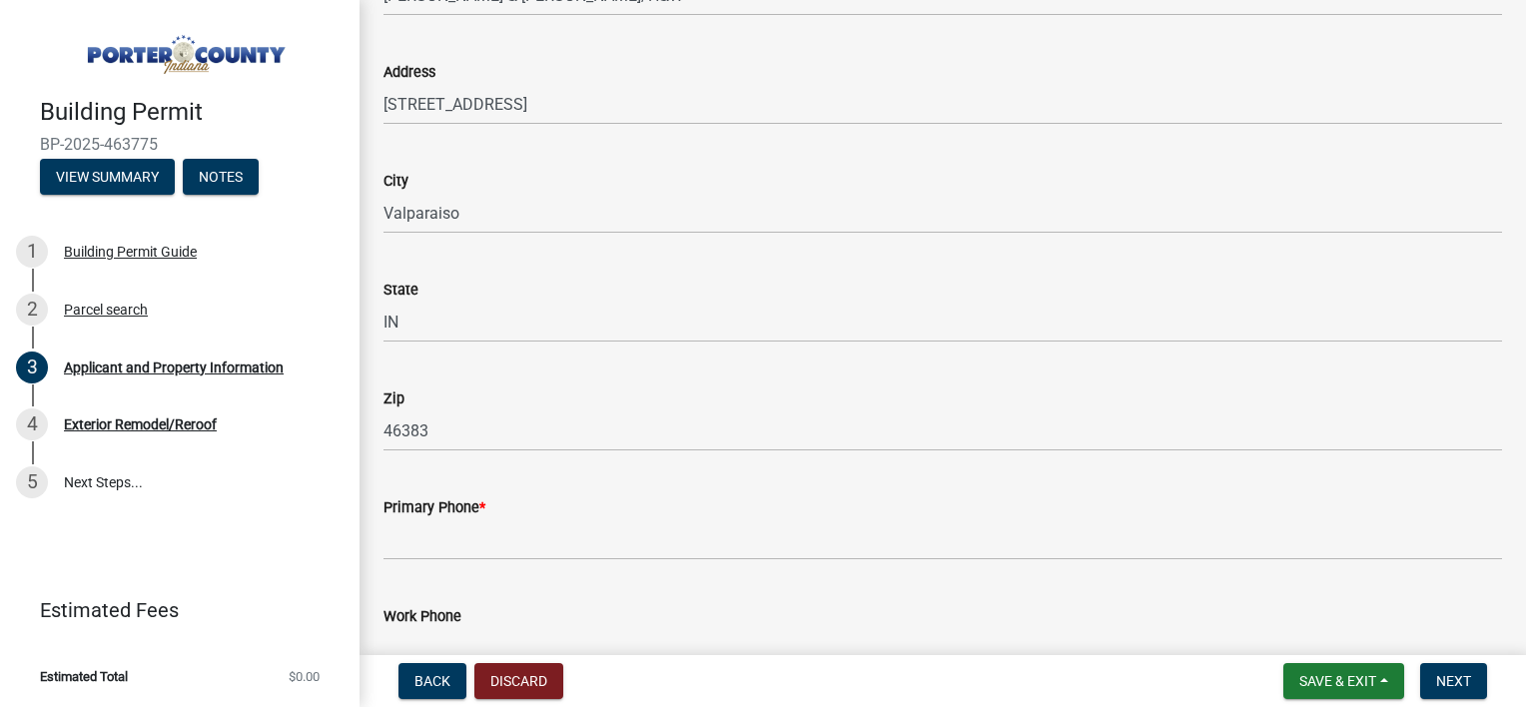
scroll to position [2497, 0]
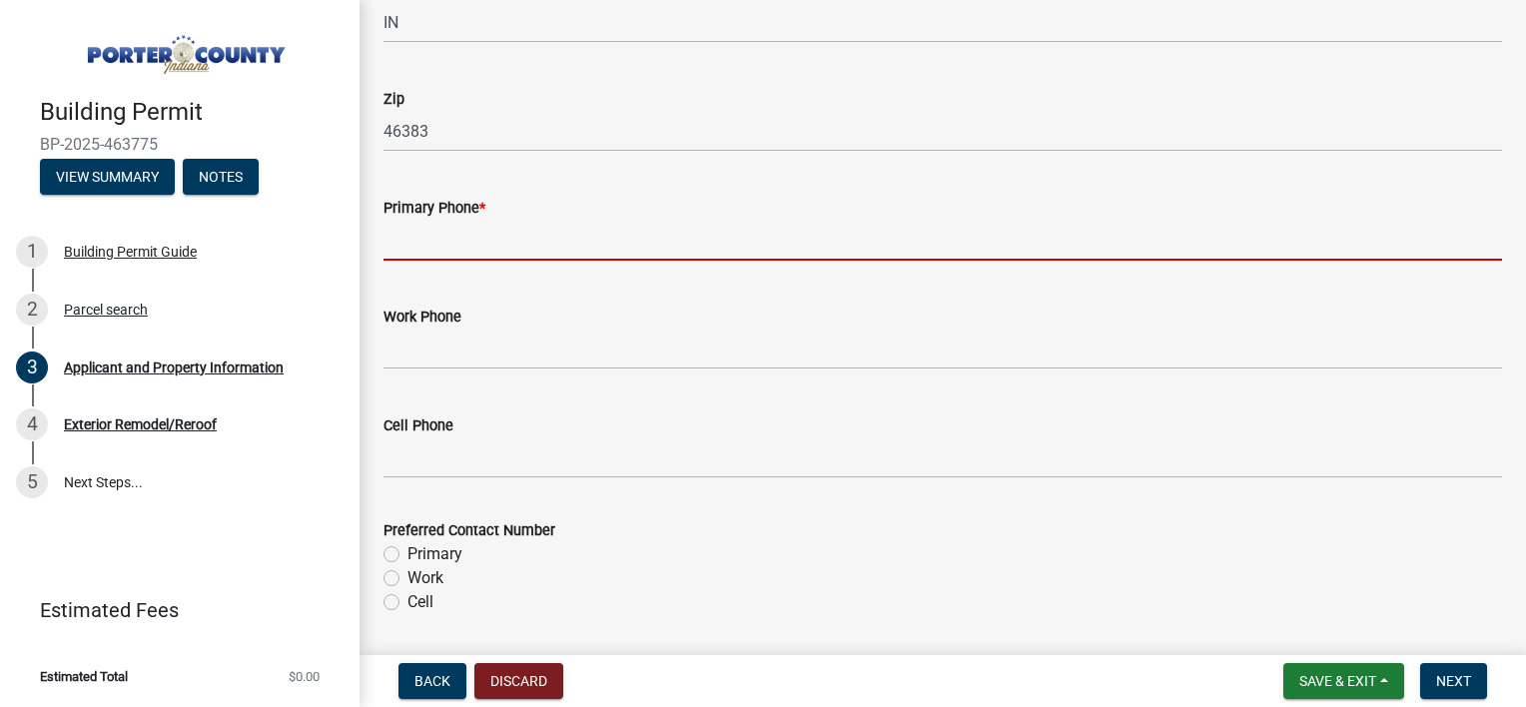
click at [450, 252] on input "Primary Phone *" at bounding box center [942, 240] width 1119 height 41
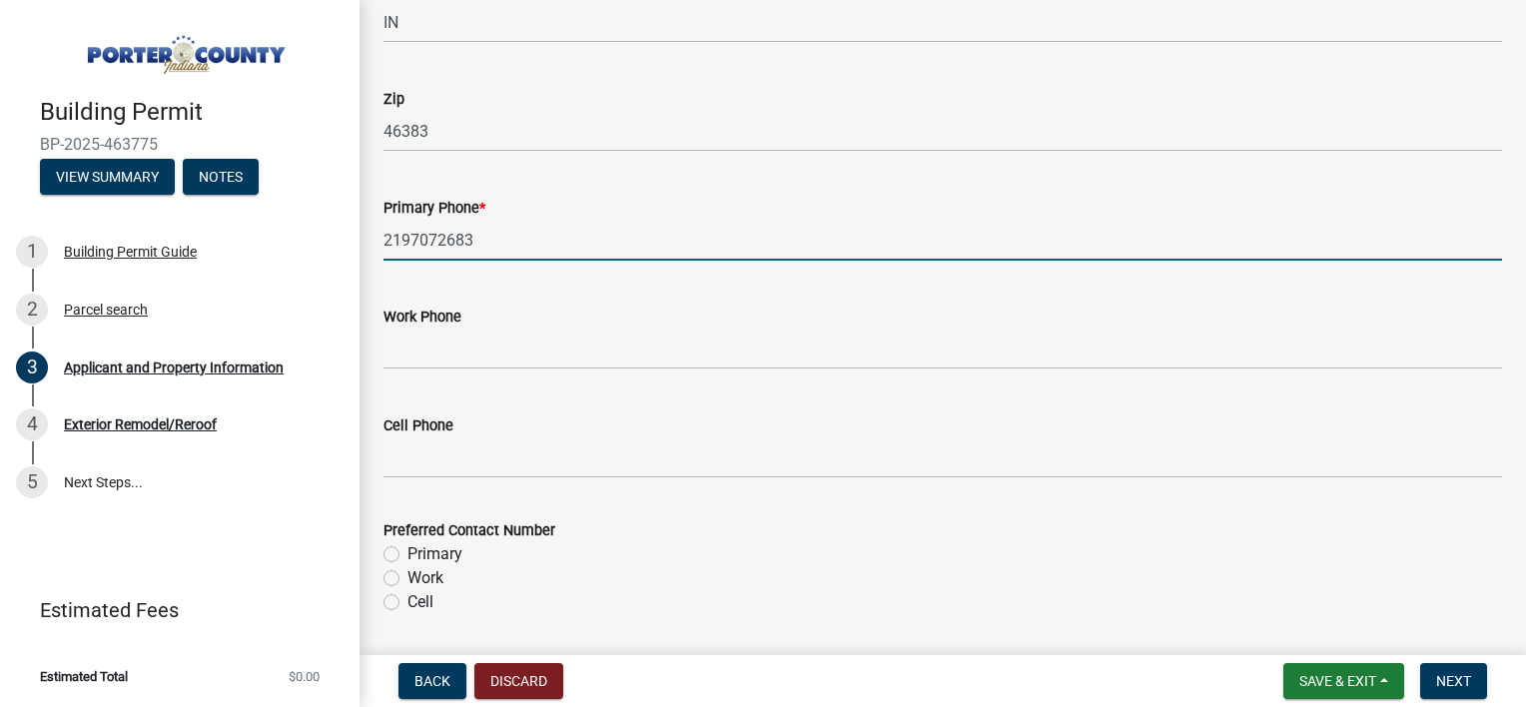
type input "2197072683"
click at [474, 278] on div "Work Phone" at bounding box center [942, 323] width 1119 height 93
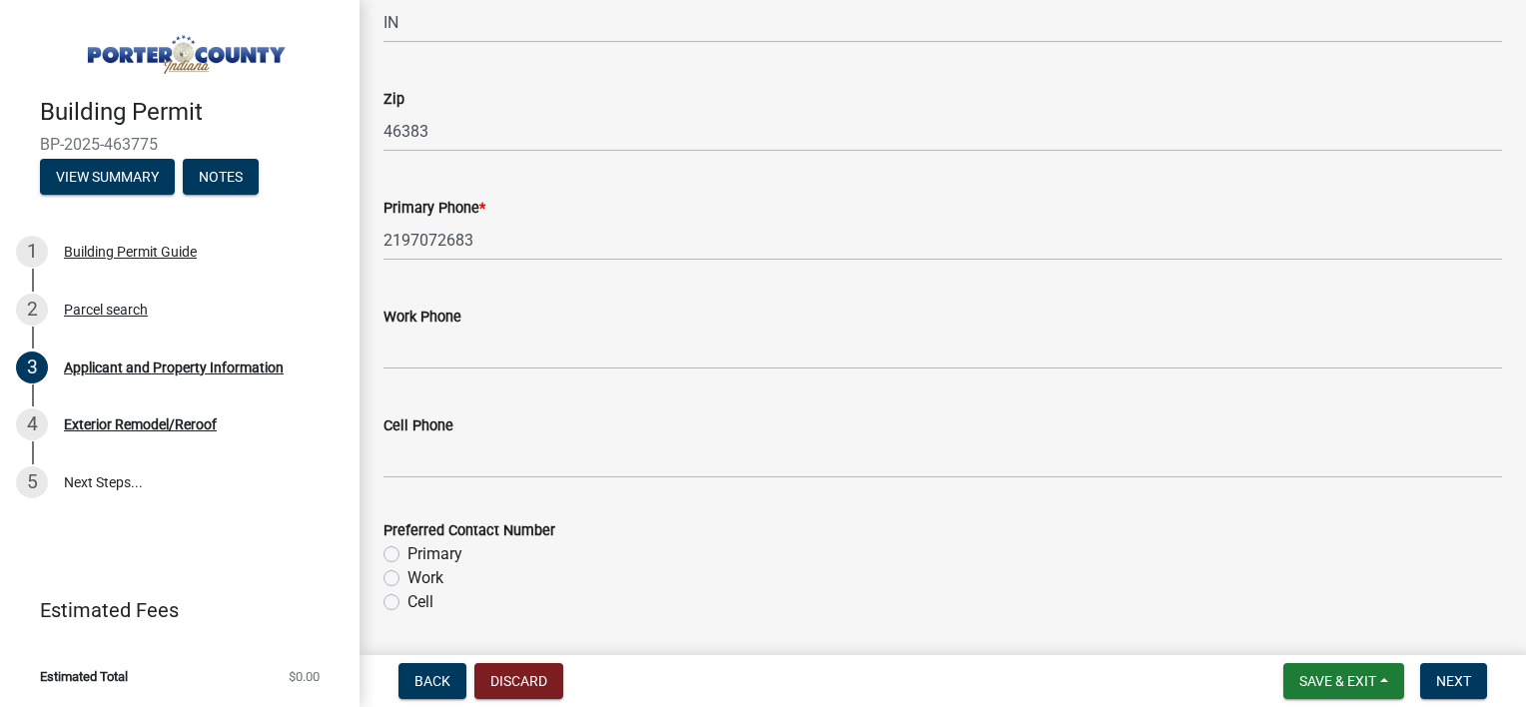
scroll to position [2597, 0]
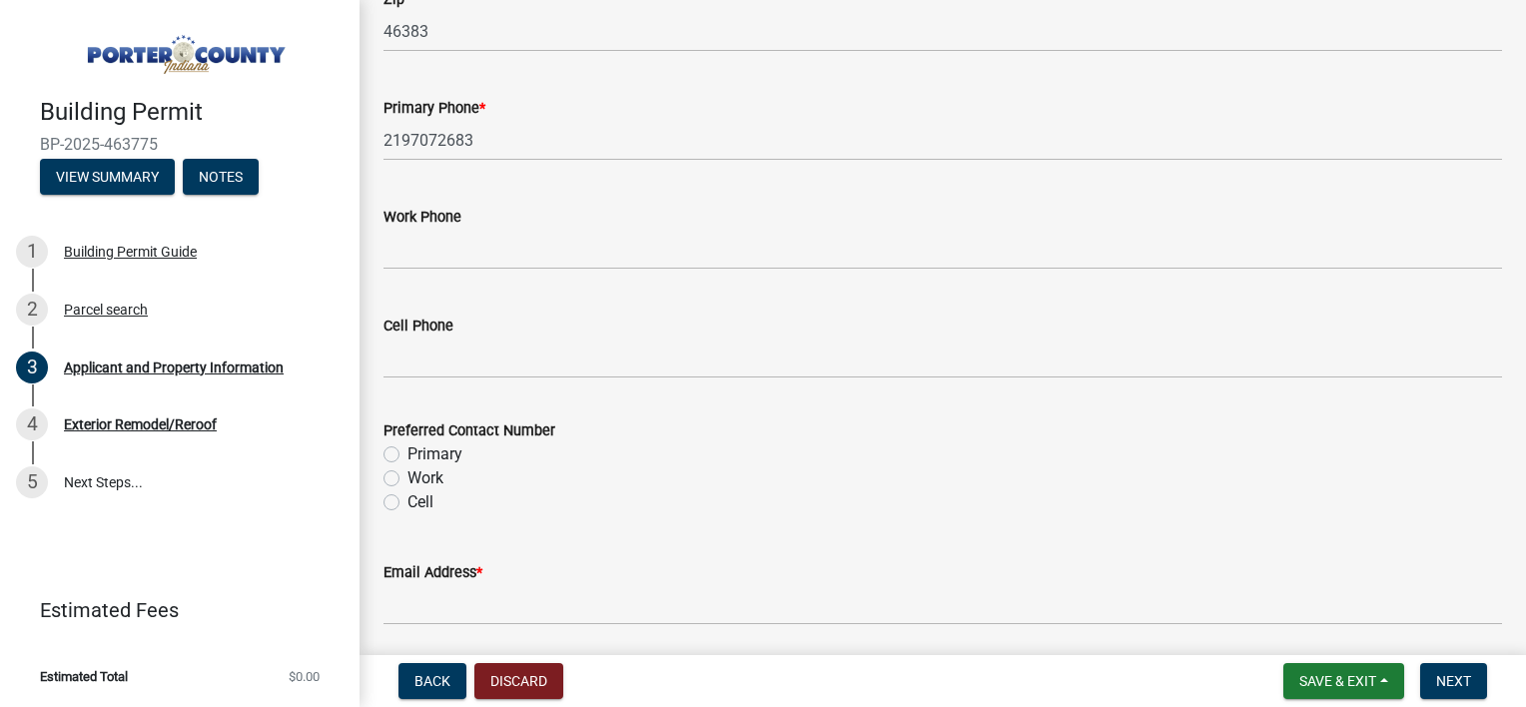
click at [426, 451] on label "Primary" at bounding box center [434, 454] width 55 height 24
click at [420, 451] on input "Primary" at bounding box center [413, 448] width 13 height 13
radio input "true"
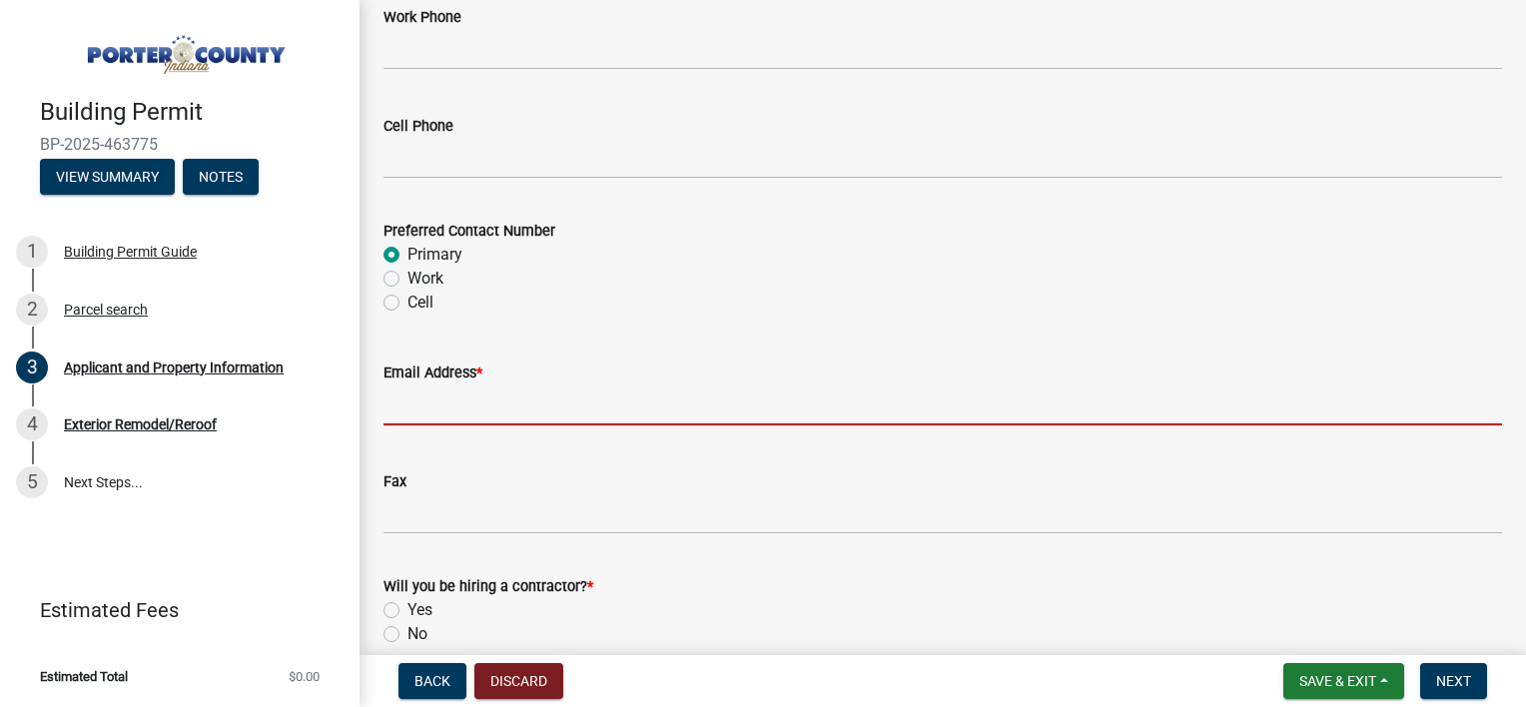
drag, startPoint x: 455, startPoint y: 415, endPoint x: 462, endPoint y: 407, distance: 10.6
click at [455, 415] on input "Email Address *" at bounding box center [942, 404] width 1119 height 41
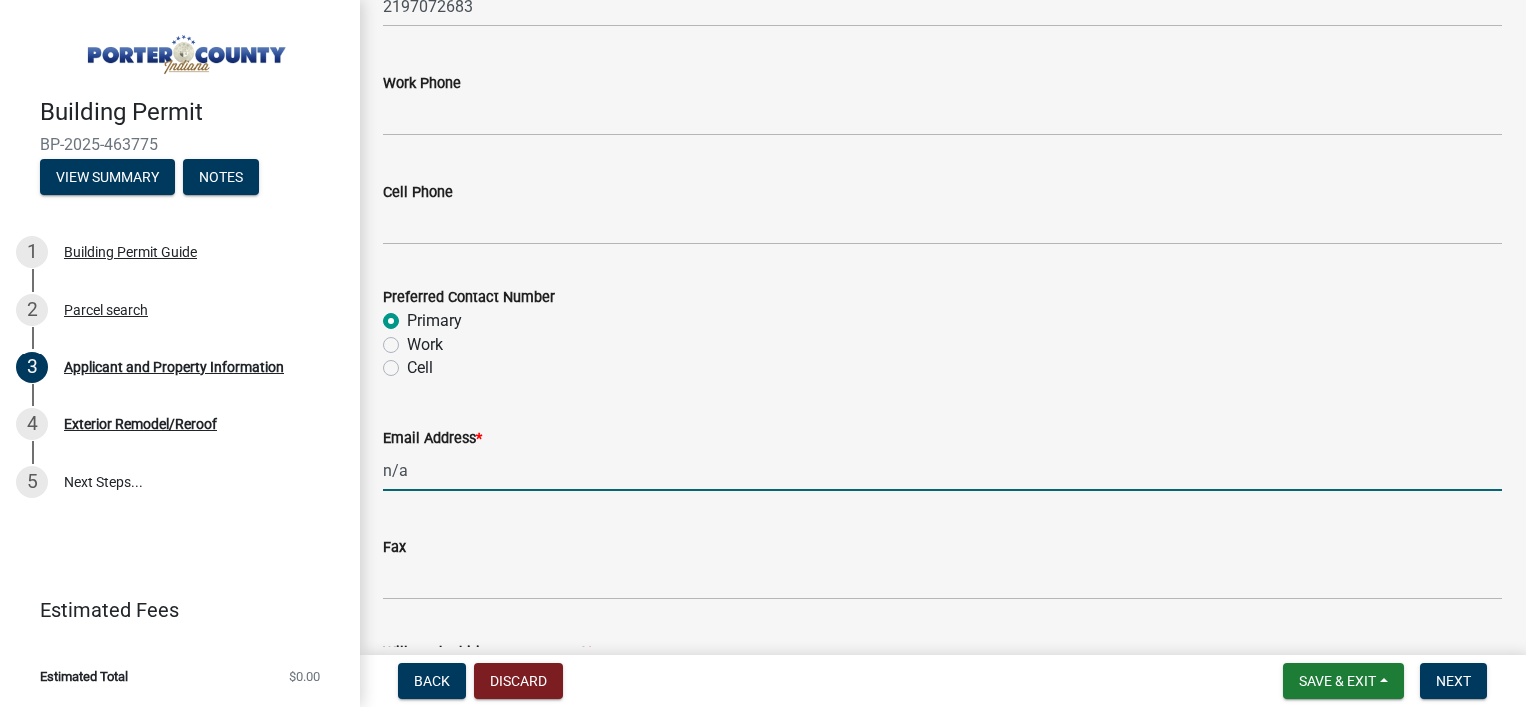
scroll to position [2696, 0]
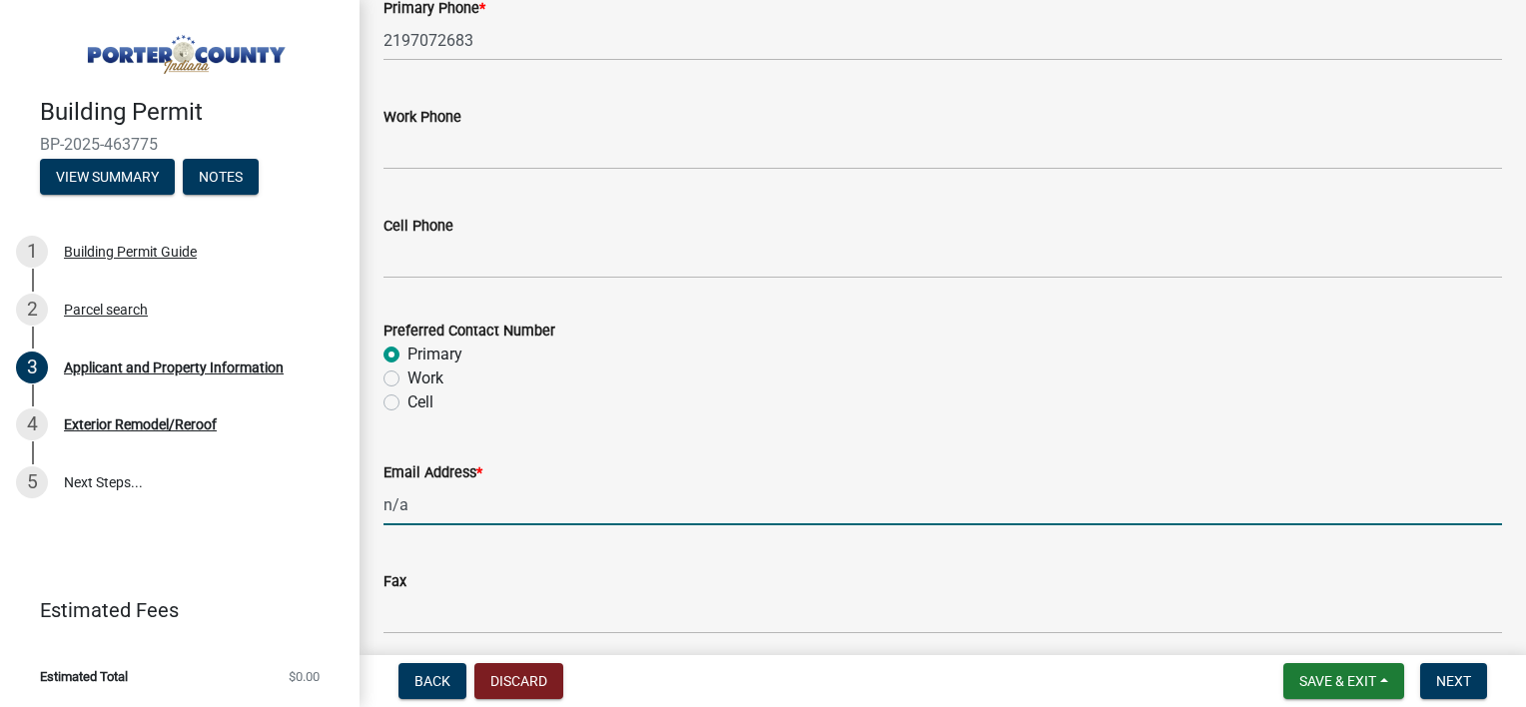
click at [454, 438] on div "Email Address * n/a" at bounding box center [942, 478] width 1119 height 93
click at [423, 519] on input "n/a" at bounding box center [942, 504] width 1119 height 41
drag, startPoint x: 413, startPoint y: 513, endPoint x: 339, endPoint y: 519, distance: 75.1
click at [339, 519] on div "Building Permit BP-2025-463775 View Summary Notes 1 Building Permit Guide 2 Par…" at bounding box center [763, 353] width 1526 height 707
type input "[EMAIL_ADDRESS][DOMAIN_NAME]"
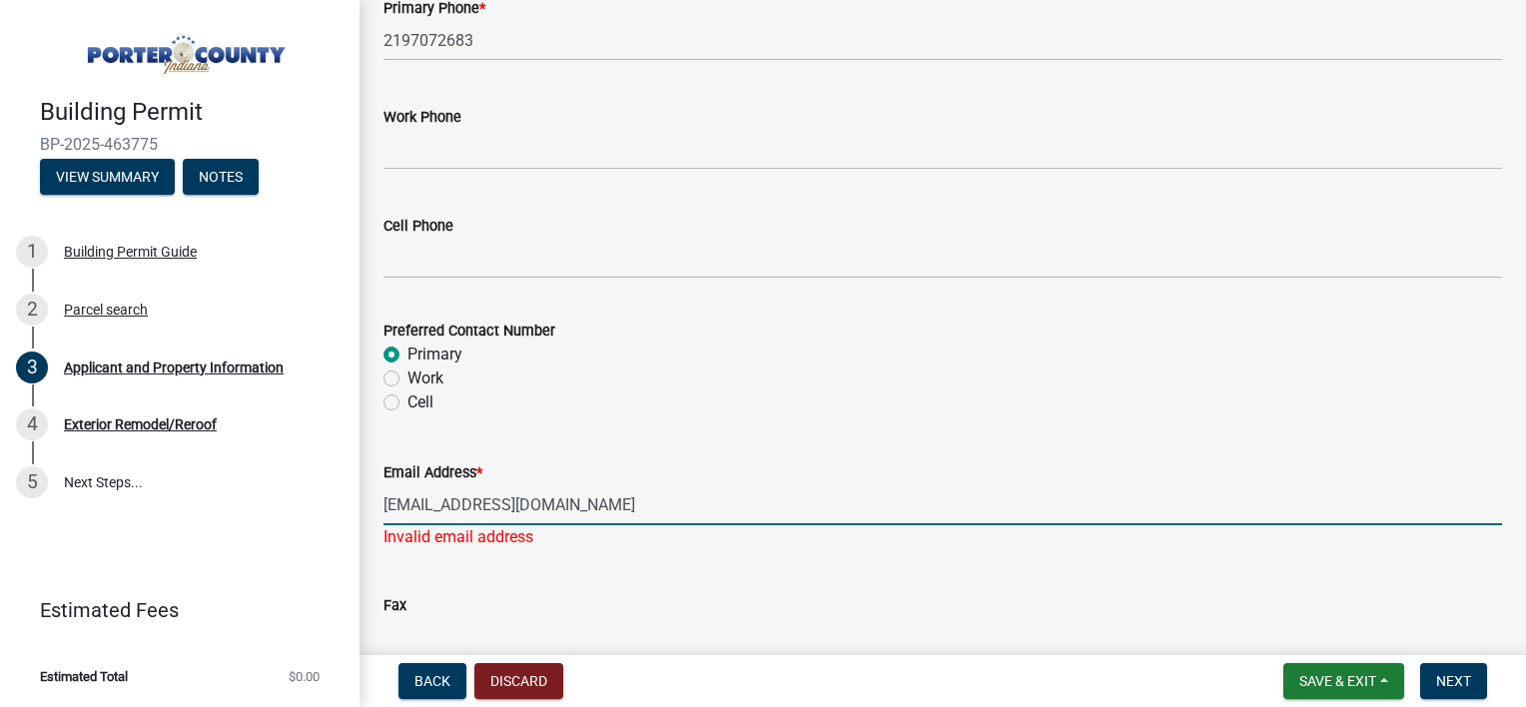
click at [449, 569] on div "Fax" at bounding box center [942, 611] width 1119 height 93
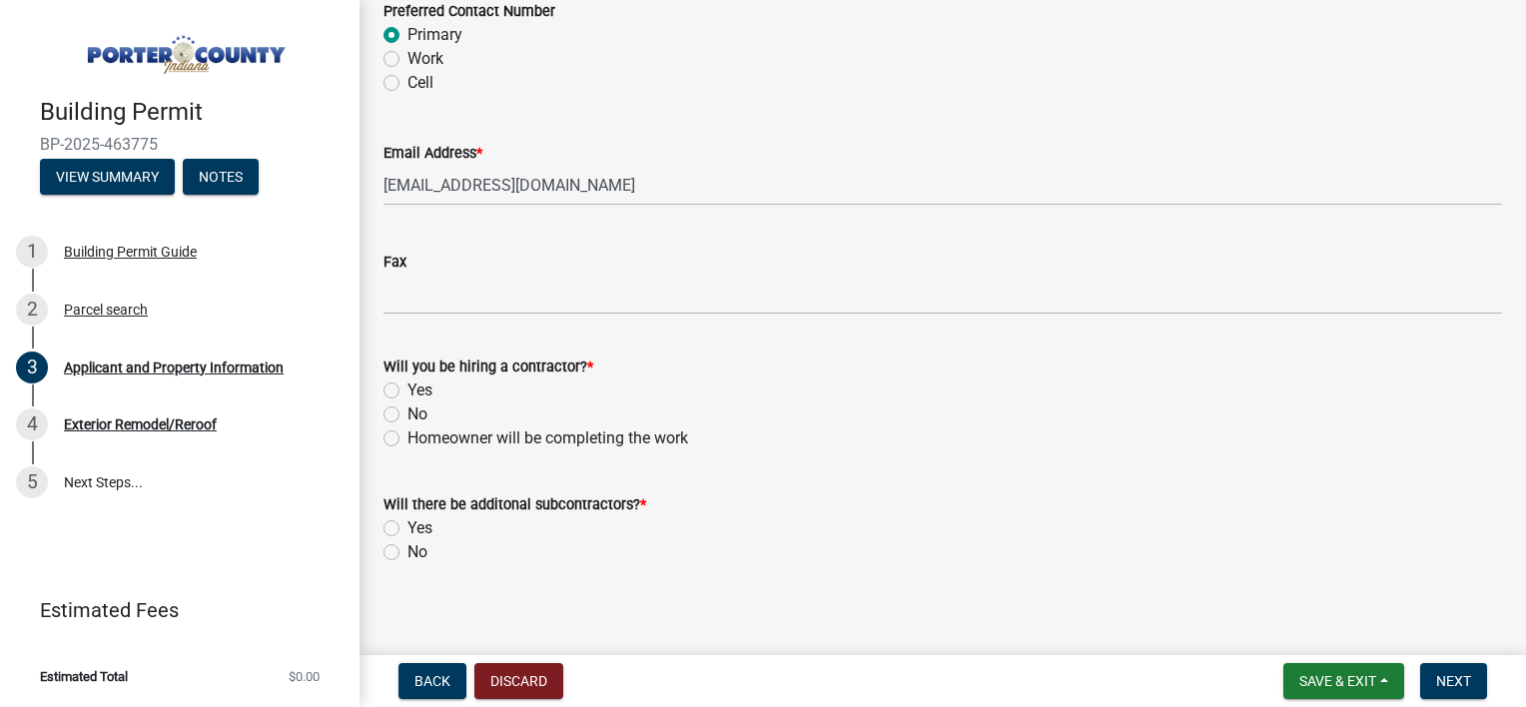
scroll to position [3028, 0]
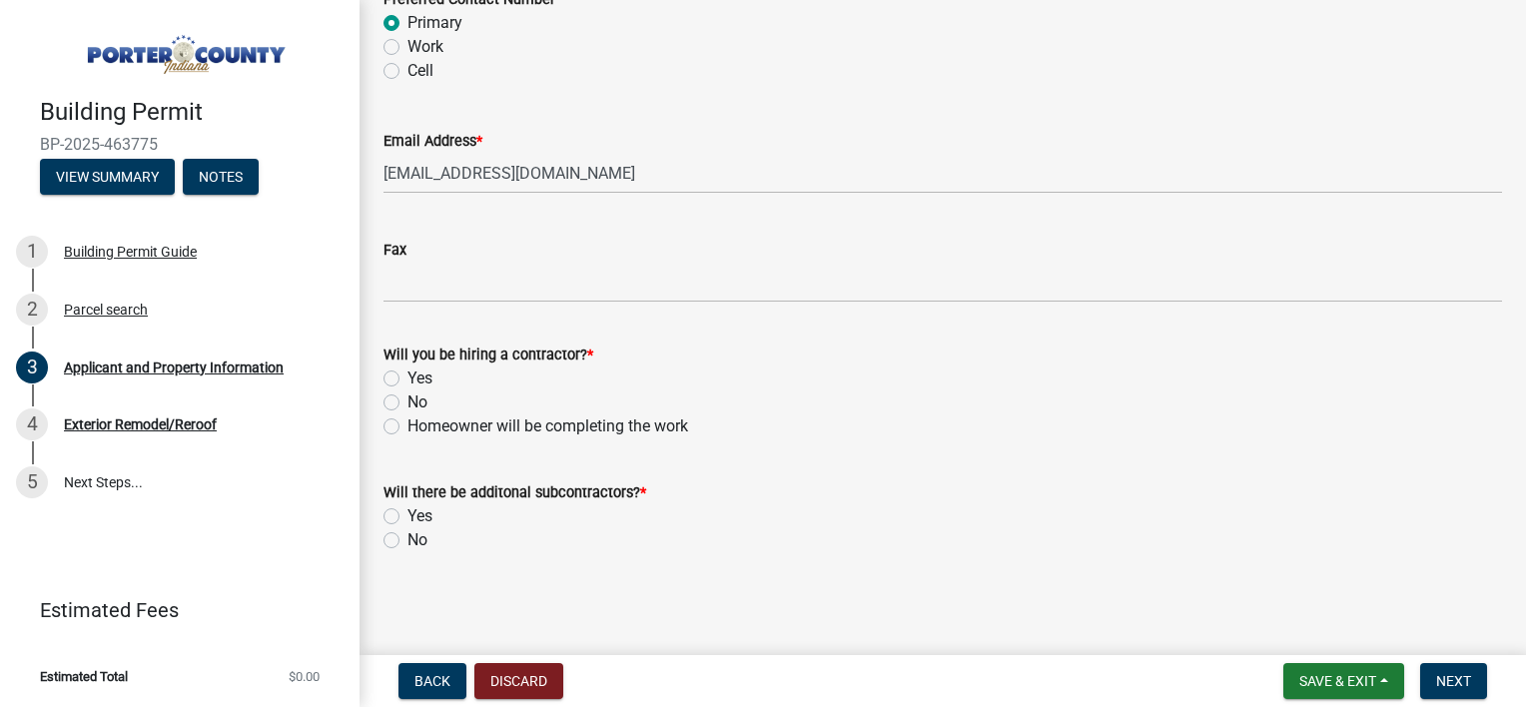
click at [407, 378] on label "Yes" at bounding box center [419, 379] width 25 height 24
click at [407, 378] on input "Yes" at bounding box center [413, 373] width 13 height 13
radio input "true"
click at [403, 543] on div "No" at bounding box center [942, 540] width 1119 height 24
click at [407, 540] on label "No" at bounding box center [417, 540] width 20 height 24
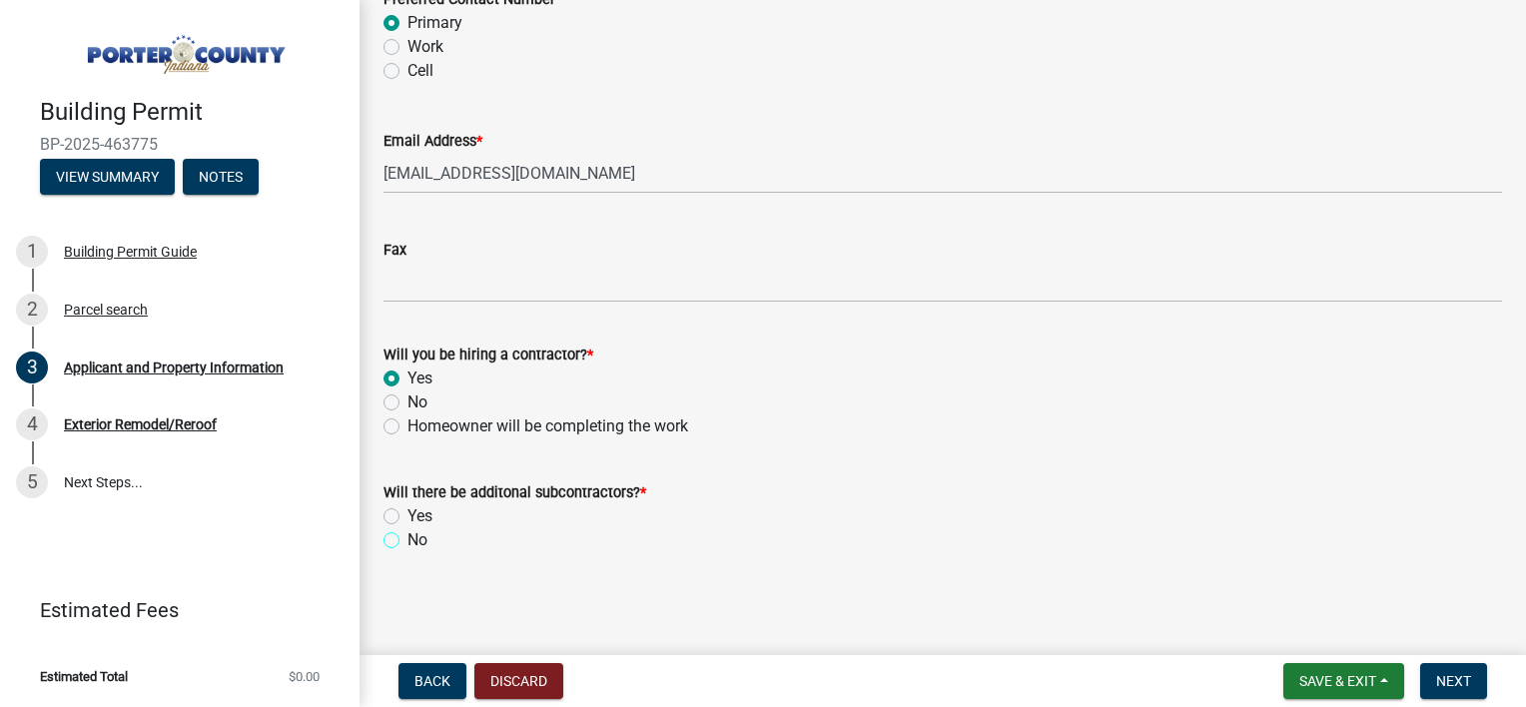
click at [407, 540] on input "No" at bounding box center [413, 534] width 13 height 13
radio input "true"
click at [1451, 671] on button "Next" at bounding box center [1453, 681] width 67 height 36
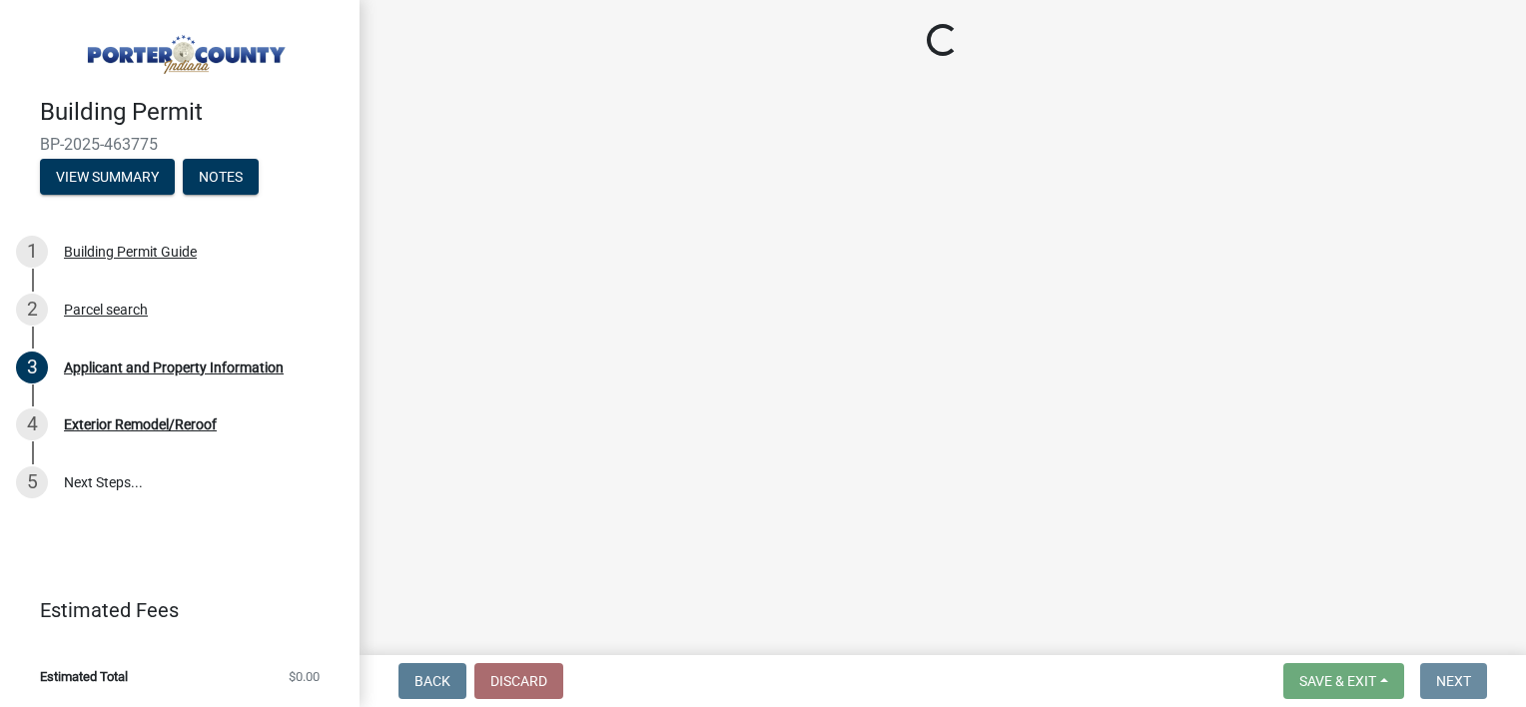
scroll to position [0, 0]
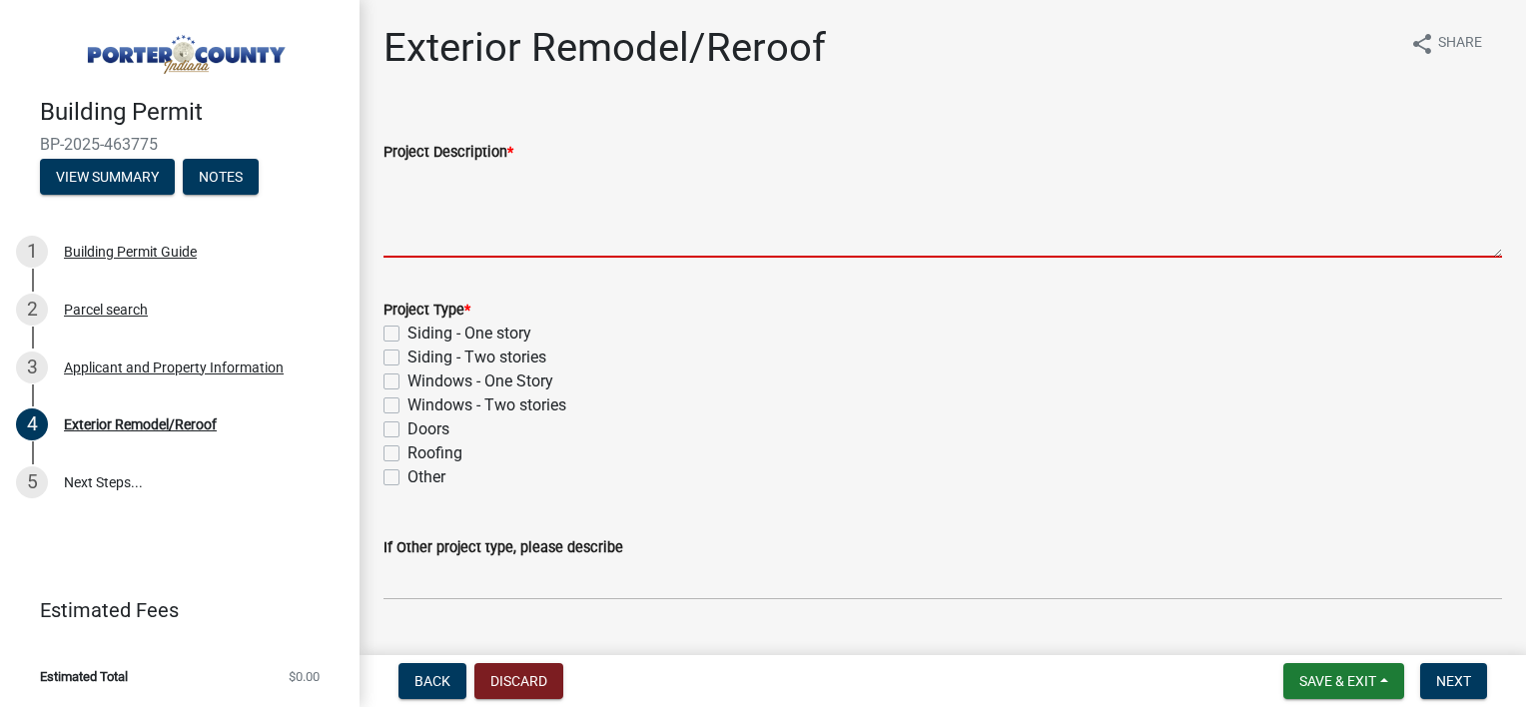
click at [473, 232] on textarea "Project Description *" at bounding box center [942, 211] width 1119 height 94
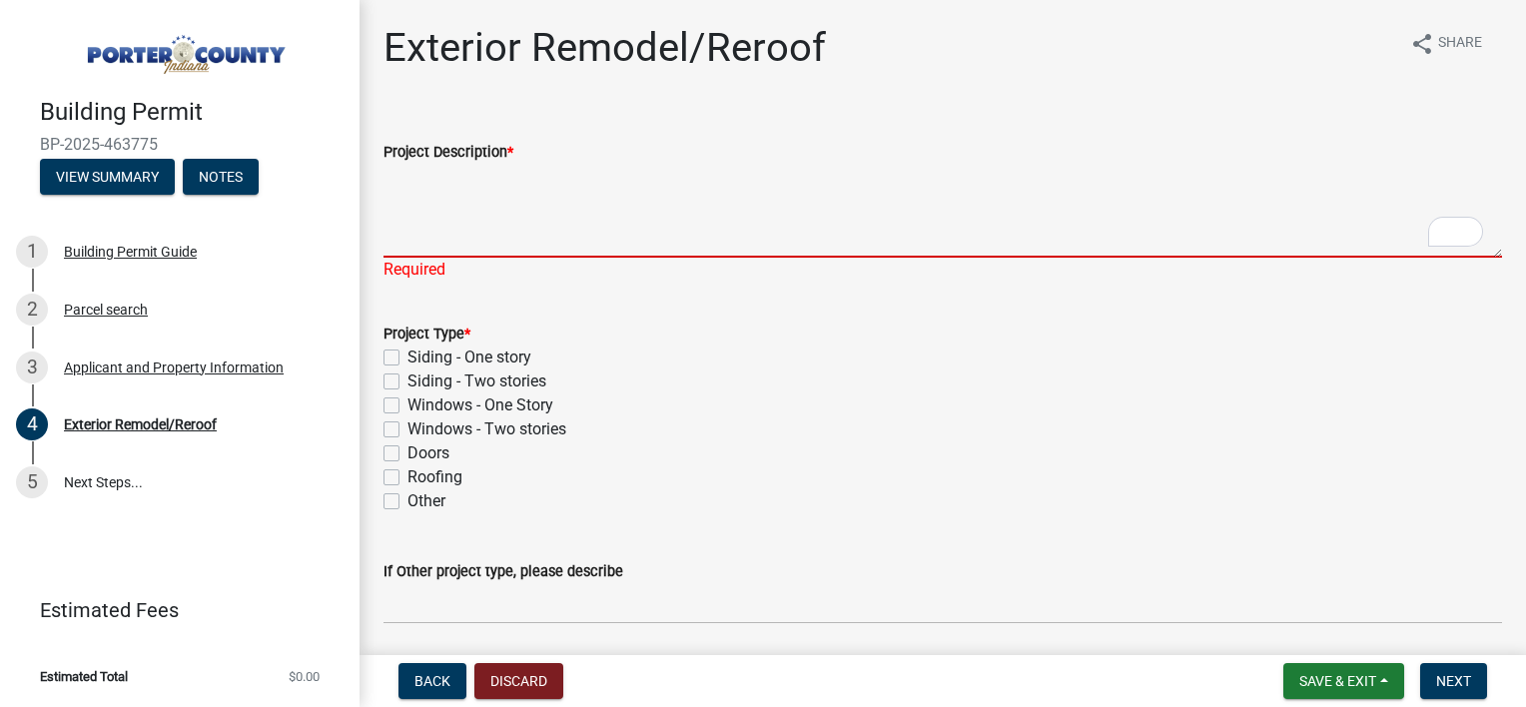
click at [442, 200] on textarea "Project Description *" at bounding box center [942, 211] width 1119 height 94
paste textarea "Entire roof, siding repair, window replacement."
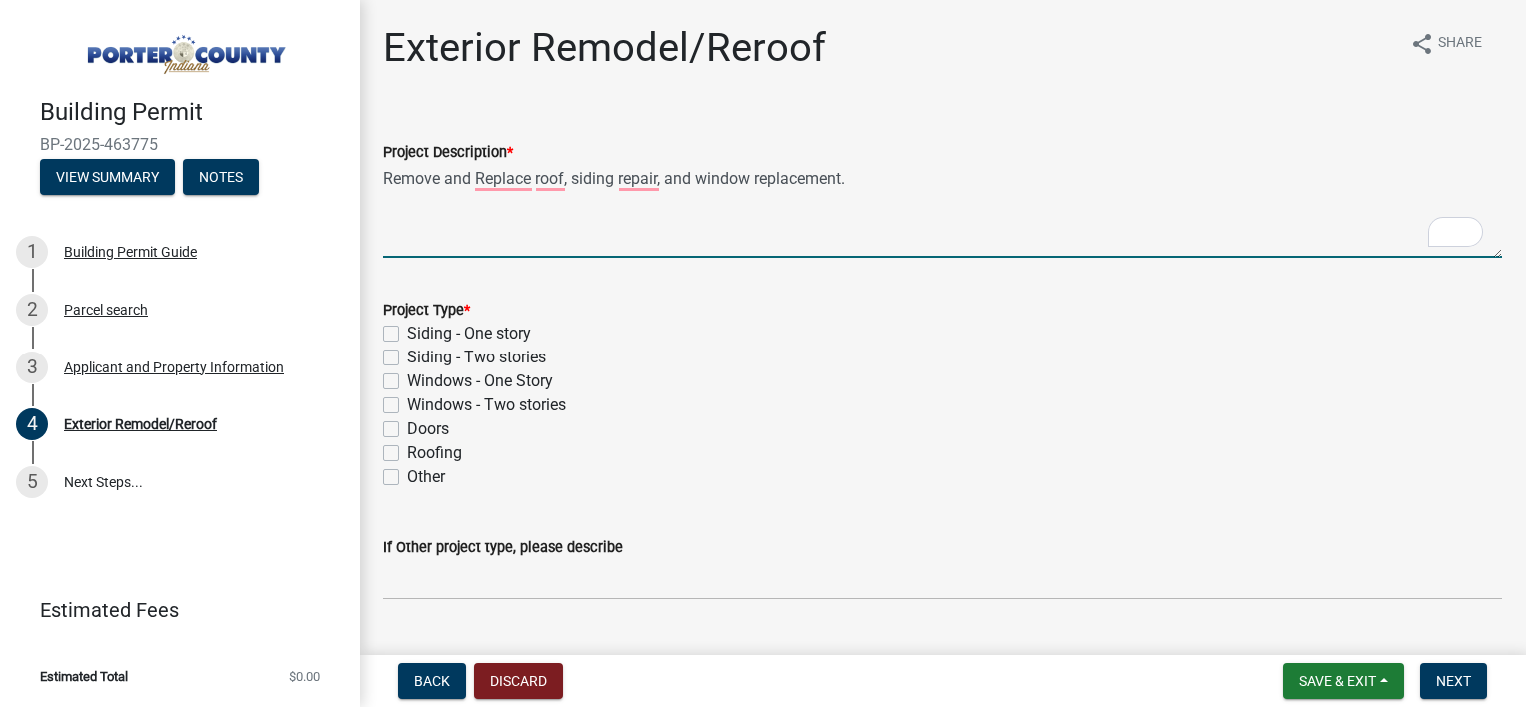
click at [867, 188] on textarea "Remove and Replace roof, siding repair, and window replacement." at bounding box center [942, 211] width 1119 height 94
type textarea "Remove and Replace roof, siding repair, and window replacement."
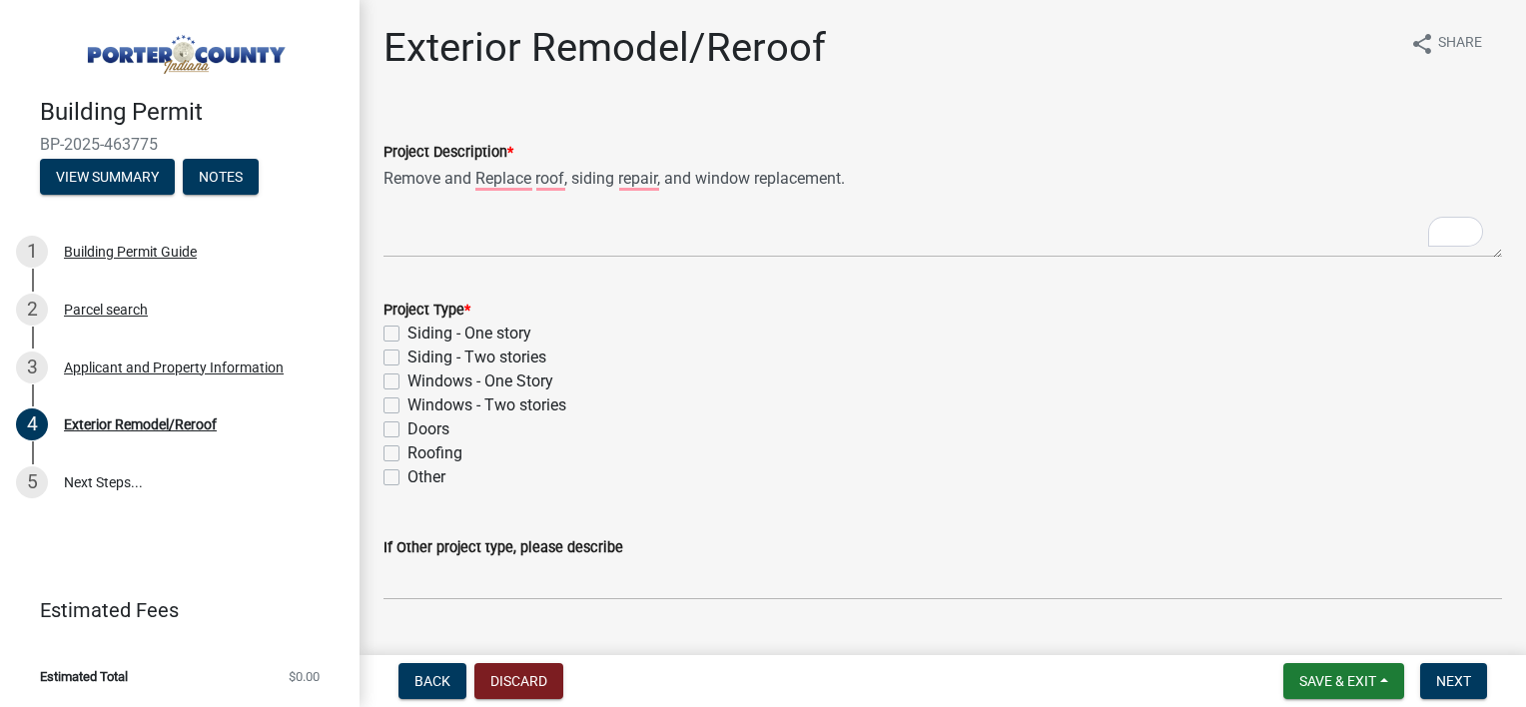
click at [503, 355] on label "Siding - Two stories" at bounding box center [476, 358] width 139 height 24
click at [420, 355] on input "Siding - Two stories" at bounding box center [413, 352] width 13 height 13
checkbox input "true"
checkbox input "false"
checkbox input "true"
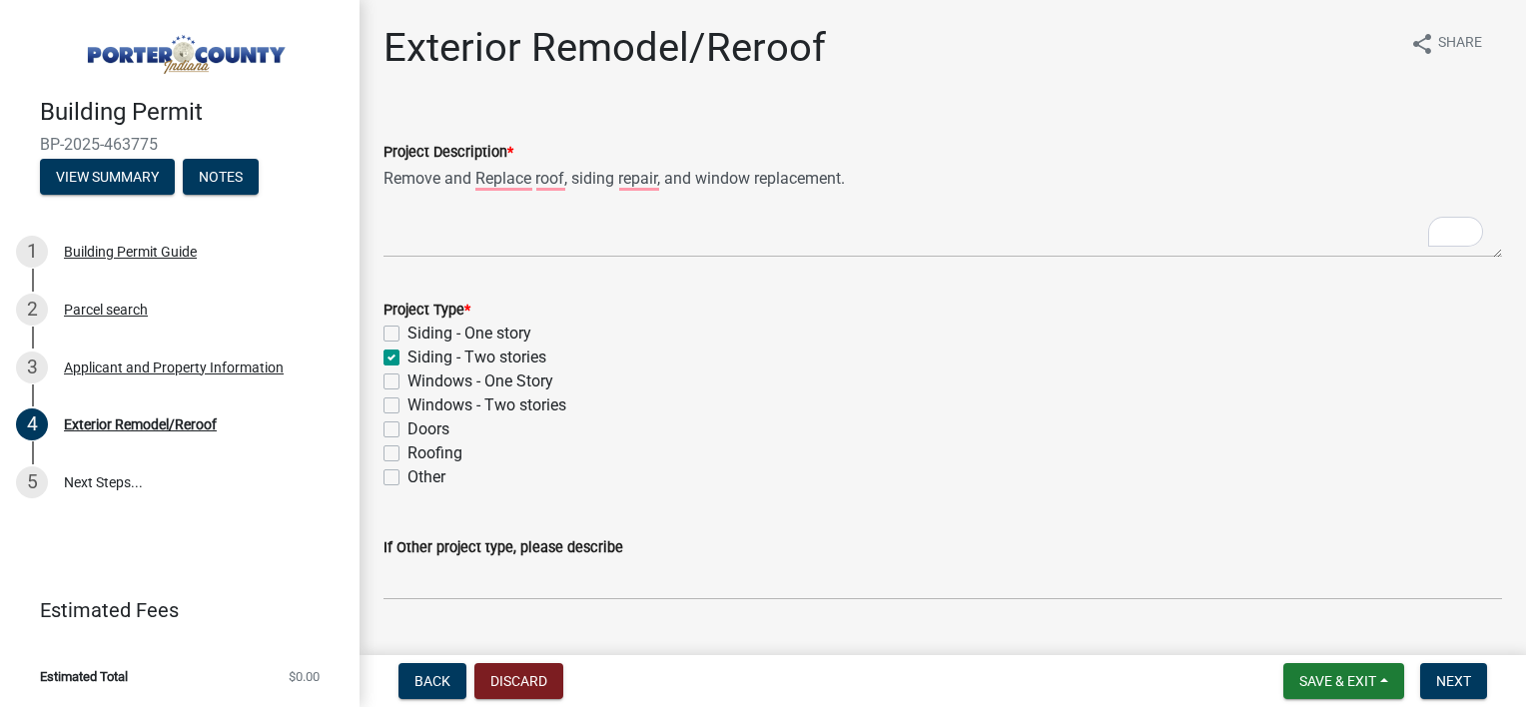
checkbox input "false"
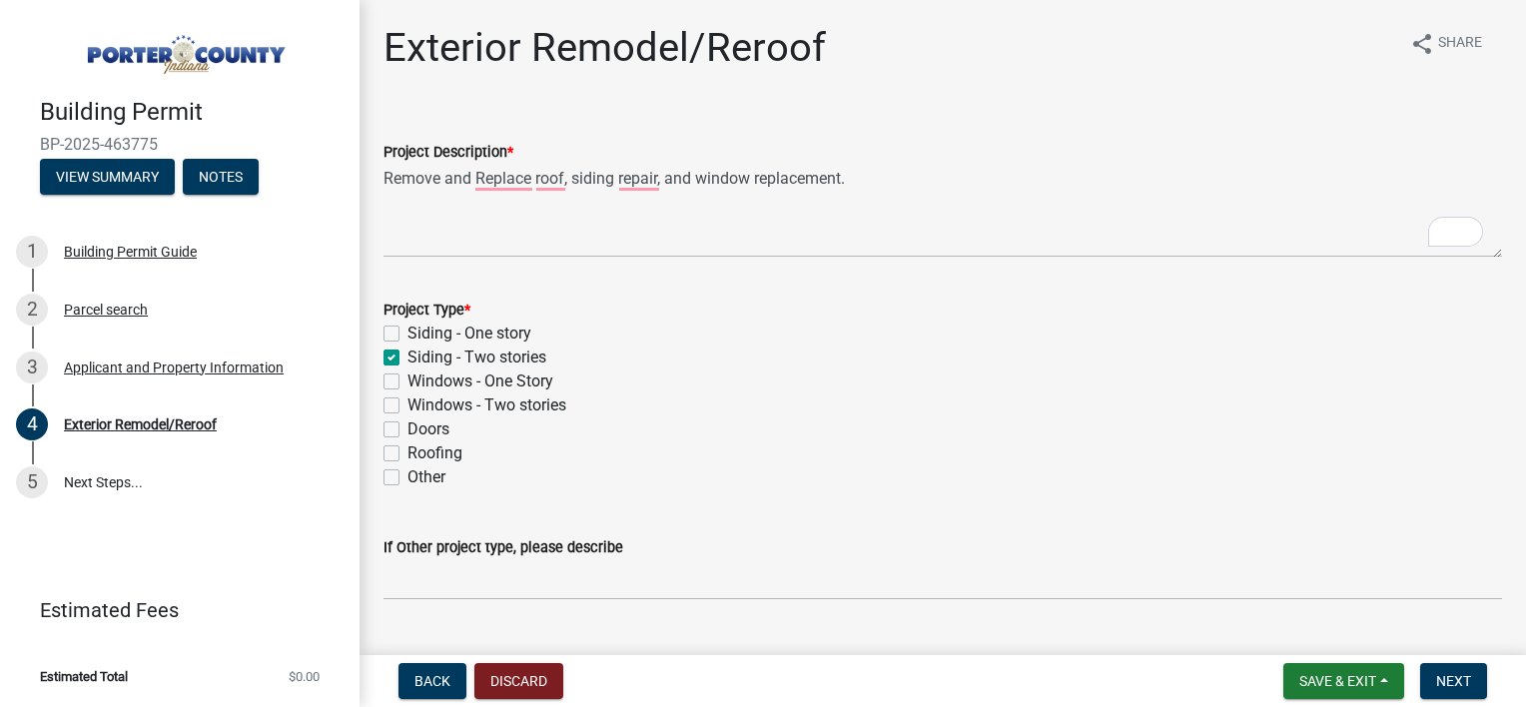
click at [443, 408] on label "Windows - Two stories" at bounding box center [486, 405] width 159 height 24
click at [420, 406] on input "Windows - Two stories" at bounding box center [413, 399] width 13 height 13
checkbox input "true"
checkbox input "false"
checkbox input "true"
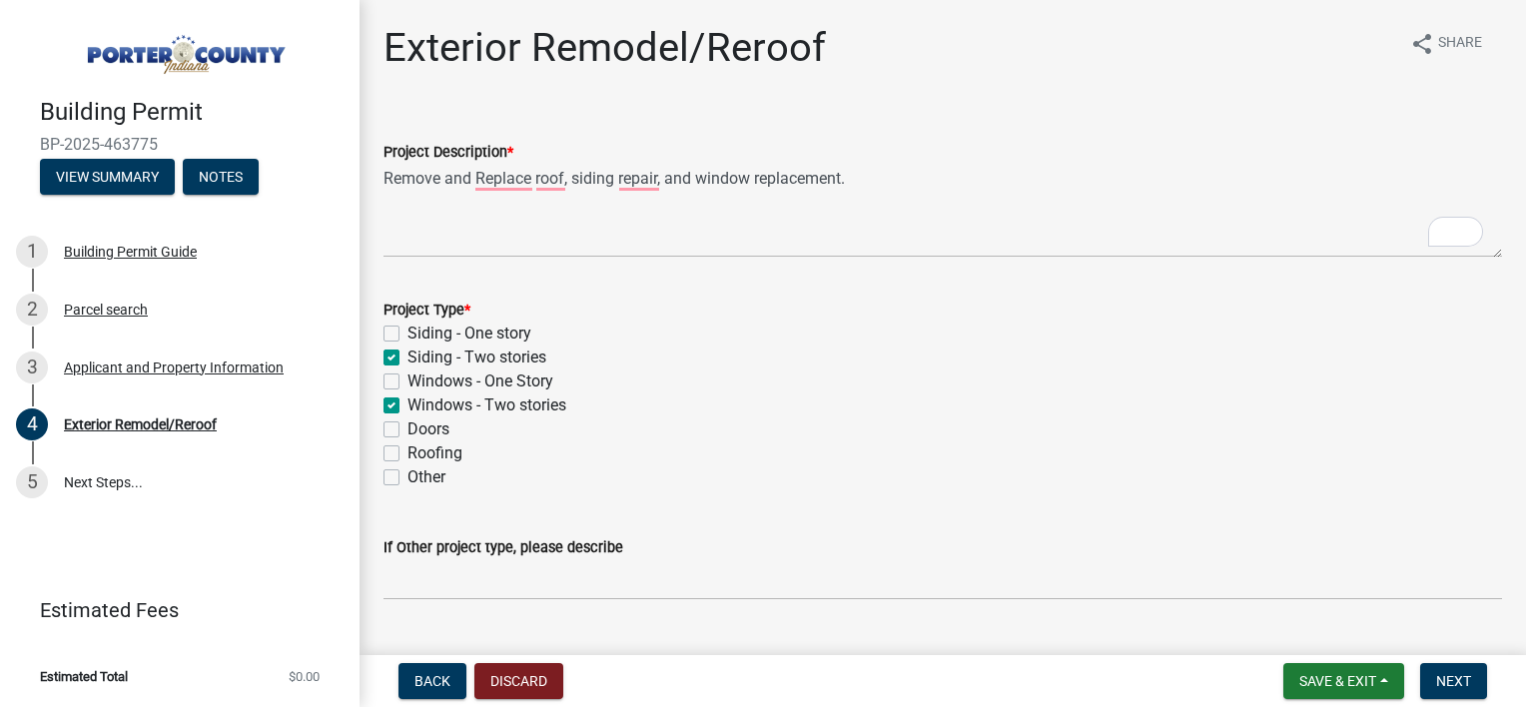
checkbox input "false"
checkbox input "true"
checkbox input "false"
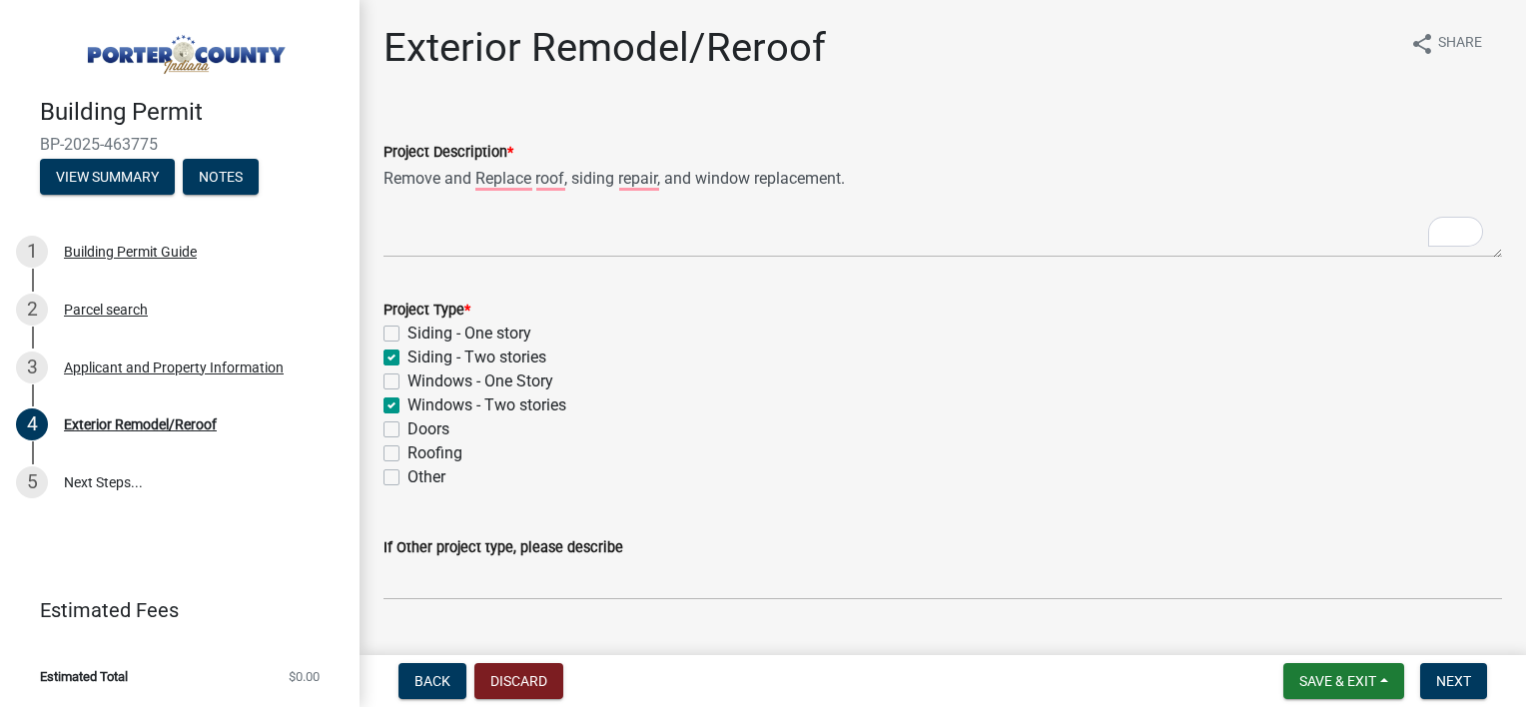
click at [442, 455] on label "Roofing" at bounding box center [434, 453] width 55 height 24
click at [420, 454] on input "Roofing" at bounding box center [413, 447] width 13 height 13
checkbox input "true"
checkbox input "false"
checkbox input "true"
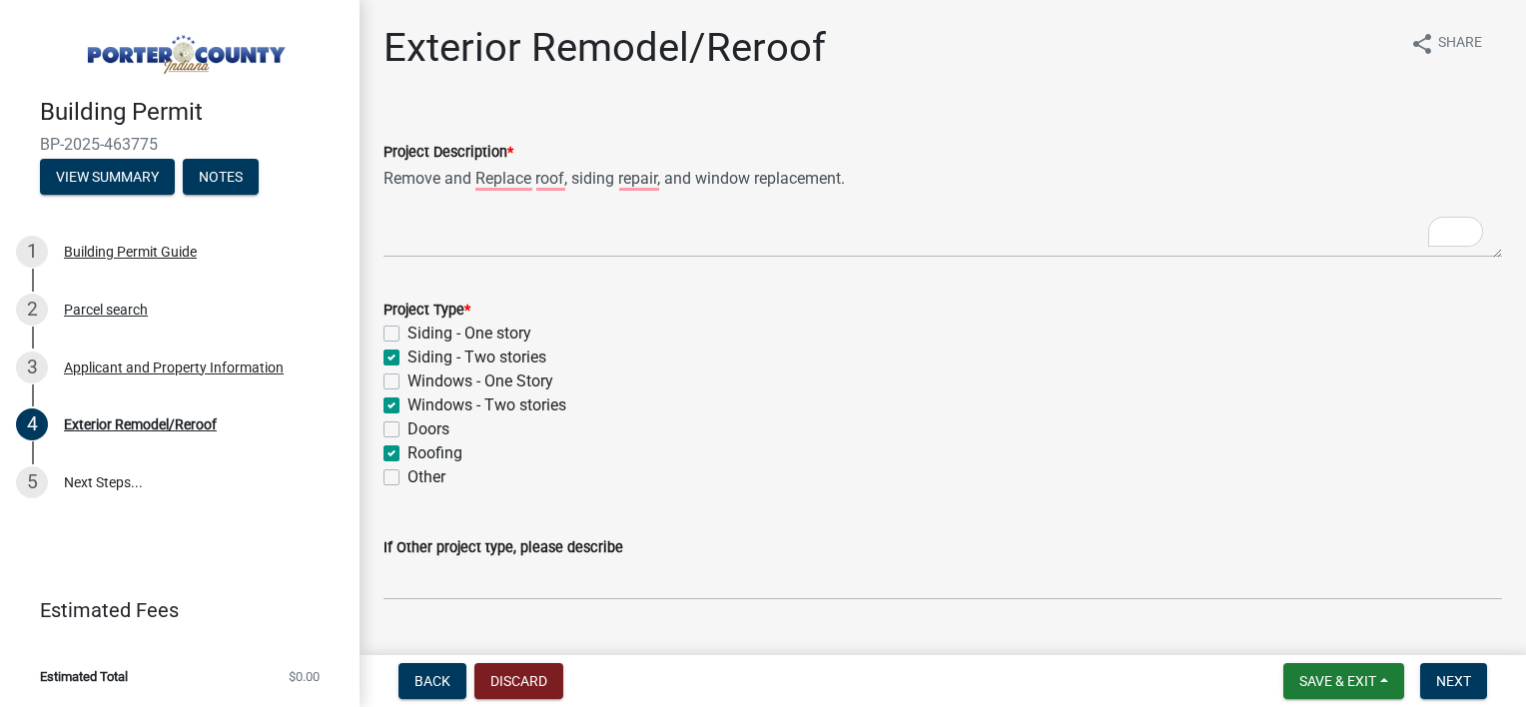
checkbox input "false"
checkbox input "true"
checkbox input "false"
checkbox input "true"
checkbox input "false"
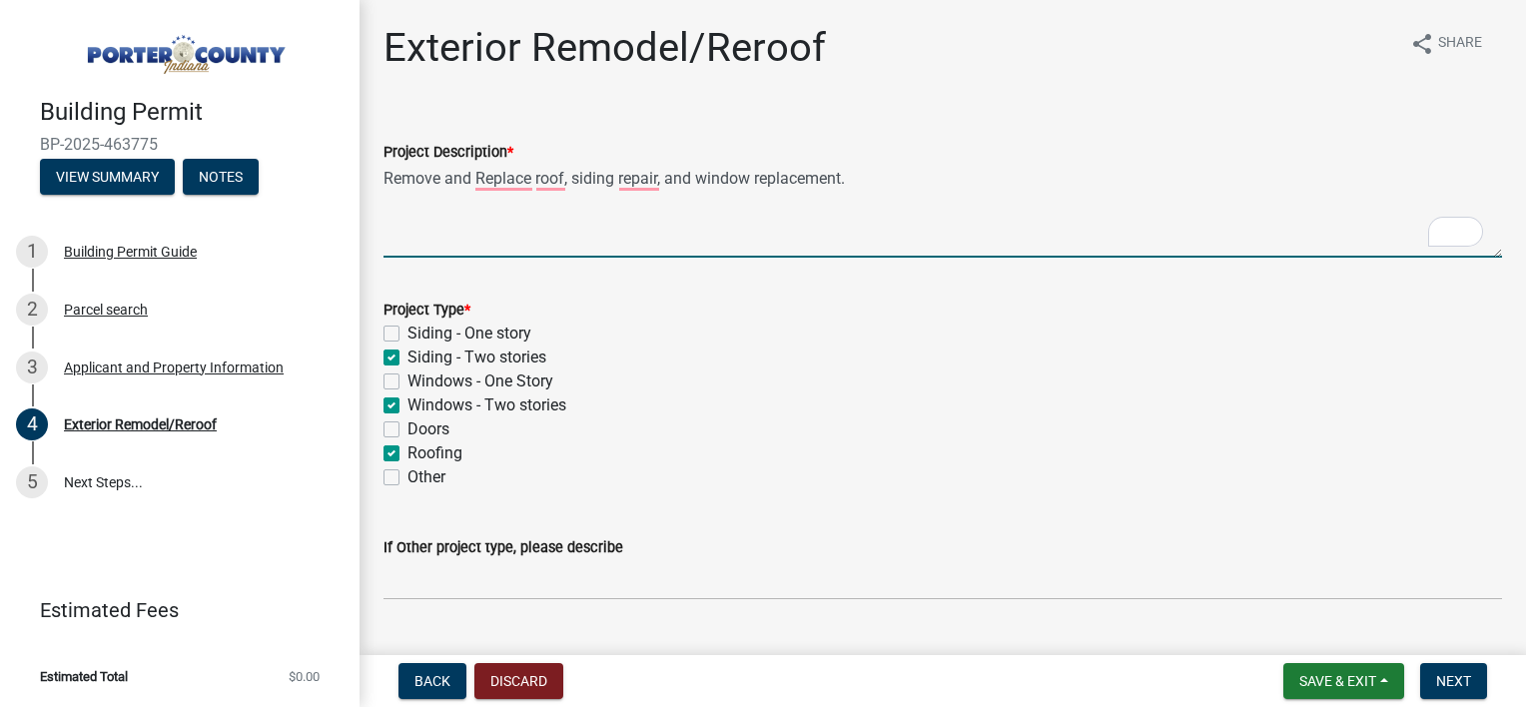
click at [574, 181] on textarea "Remove and Replace roof, siding repair, and window replacement." at bounding box center [942, 211] width 1119 height 94
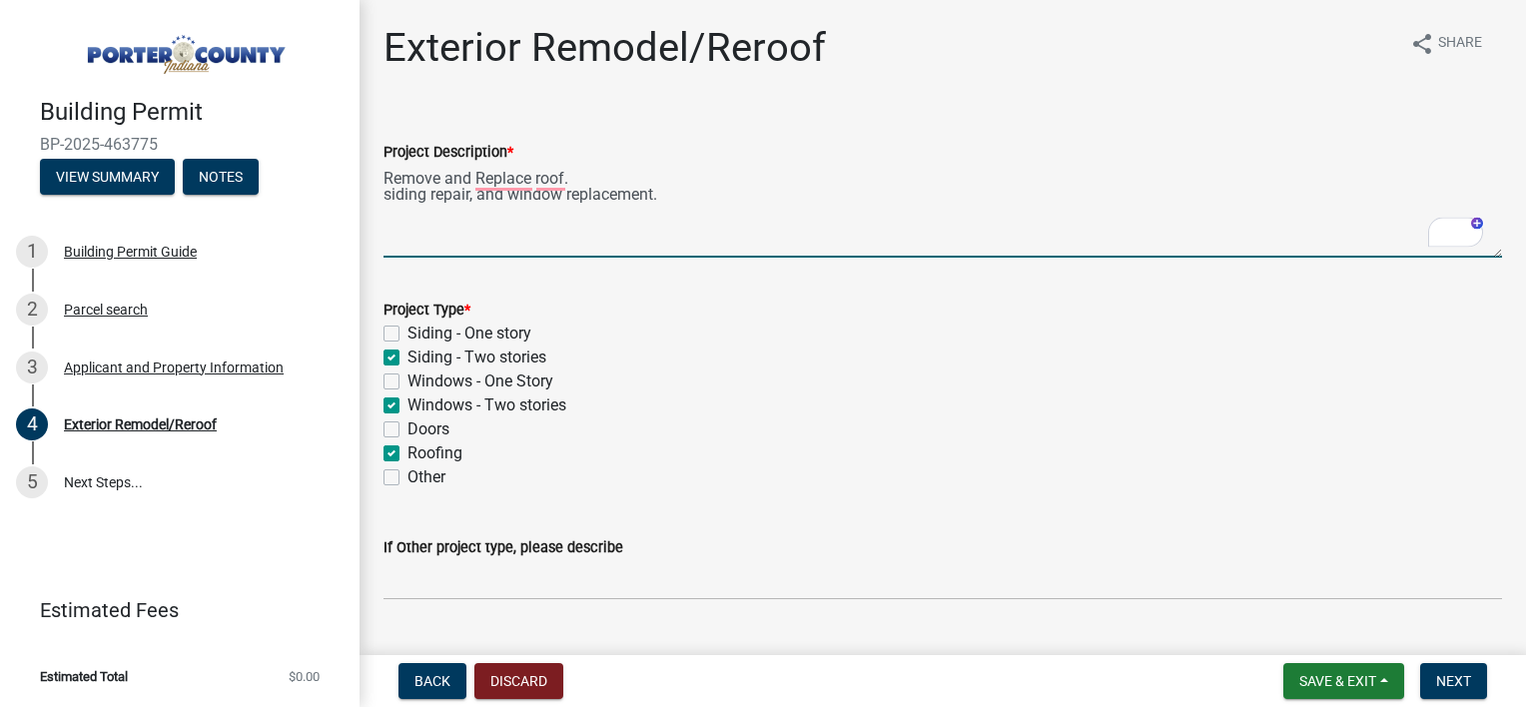
click at [576, 177] on textarea "Remove and Replace roof. siding repair, and window replacement." at bounding box center [942, 211] width 1119 height 94
drag, startPoint x: 475, startPoint y: 209, endPoint x: 368, endPoint y: 210, distance: 107.9
click at [368, 210] on div "Exterior Remodel/Reroof share Share Project Description * Remove and replace th…" at bounding box center [943, 384] width 1166 height 721
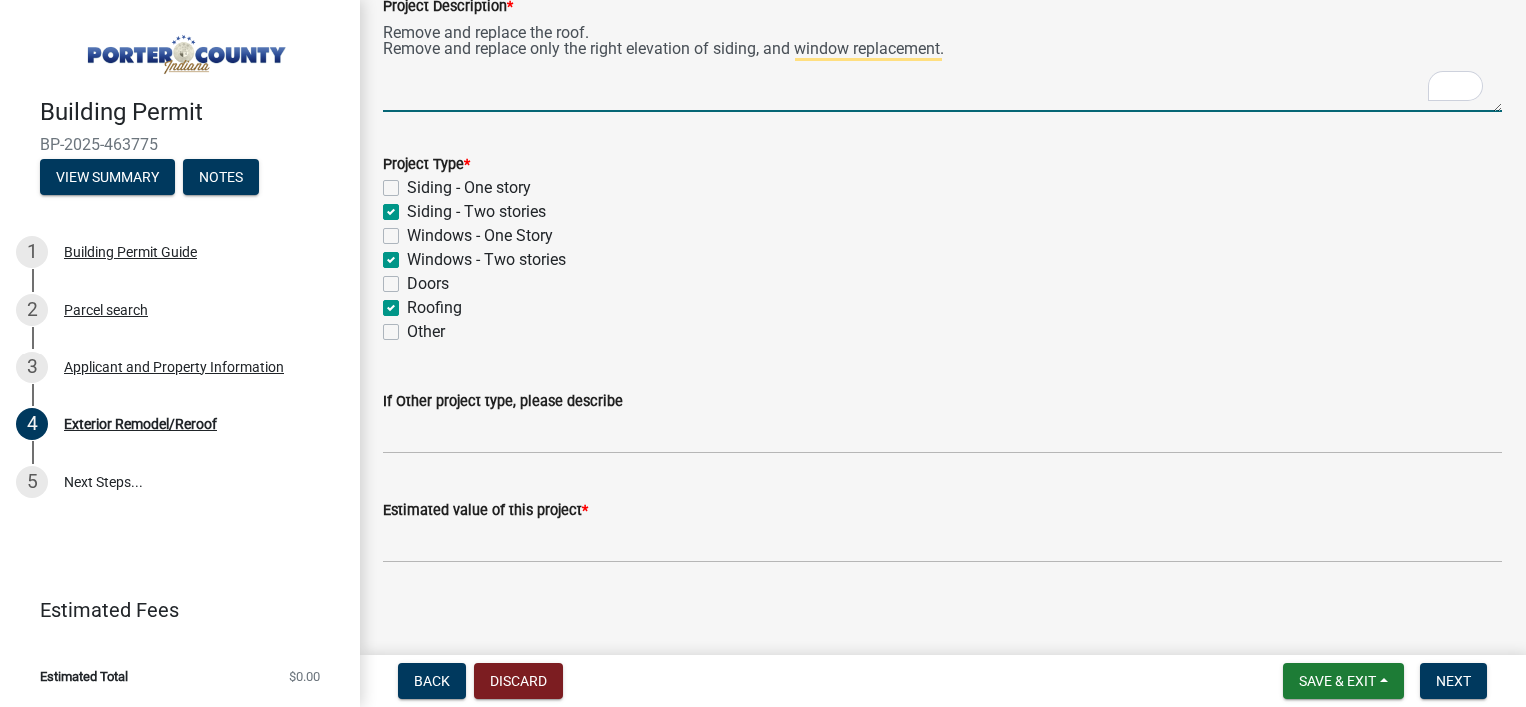
scroll to position [158, 0]
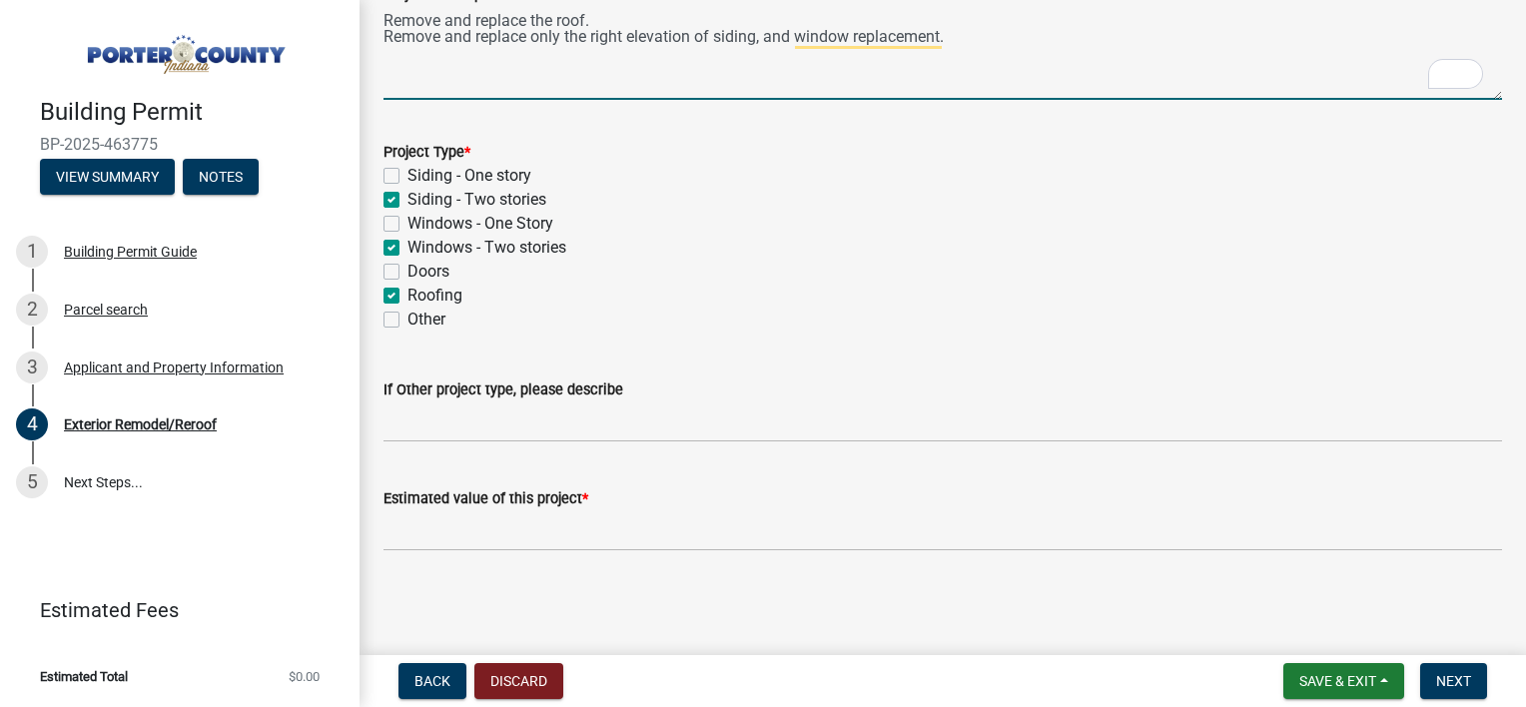
type textarea "Remove and replace the roof. Remove and replace only the right elevation of sid…"
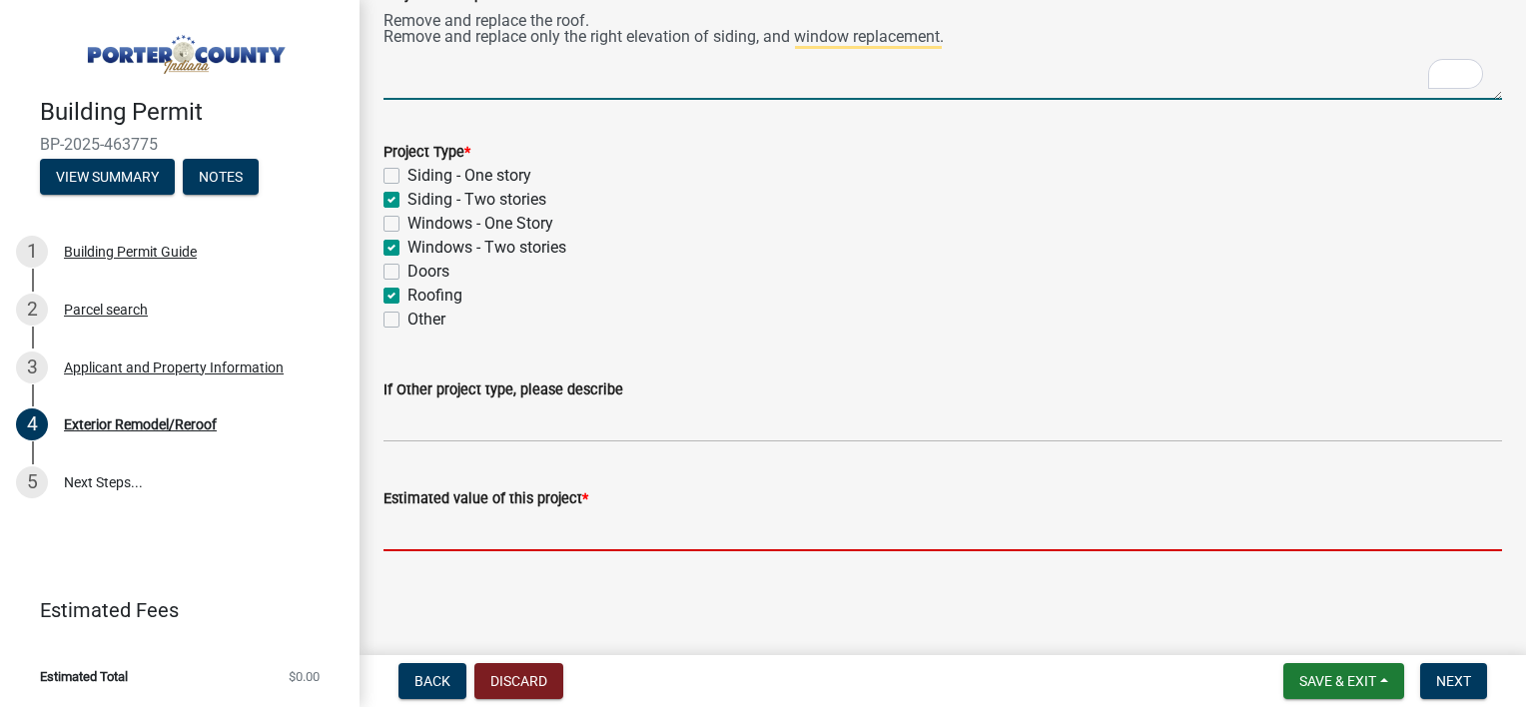
click at [447, 520] on input "text" at bounding box center [942, 530] width 1119 height 41
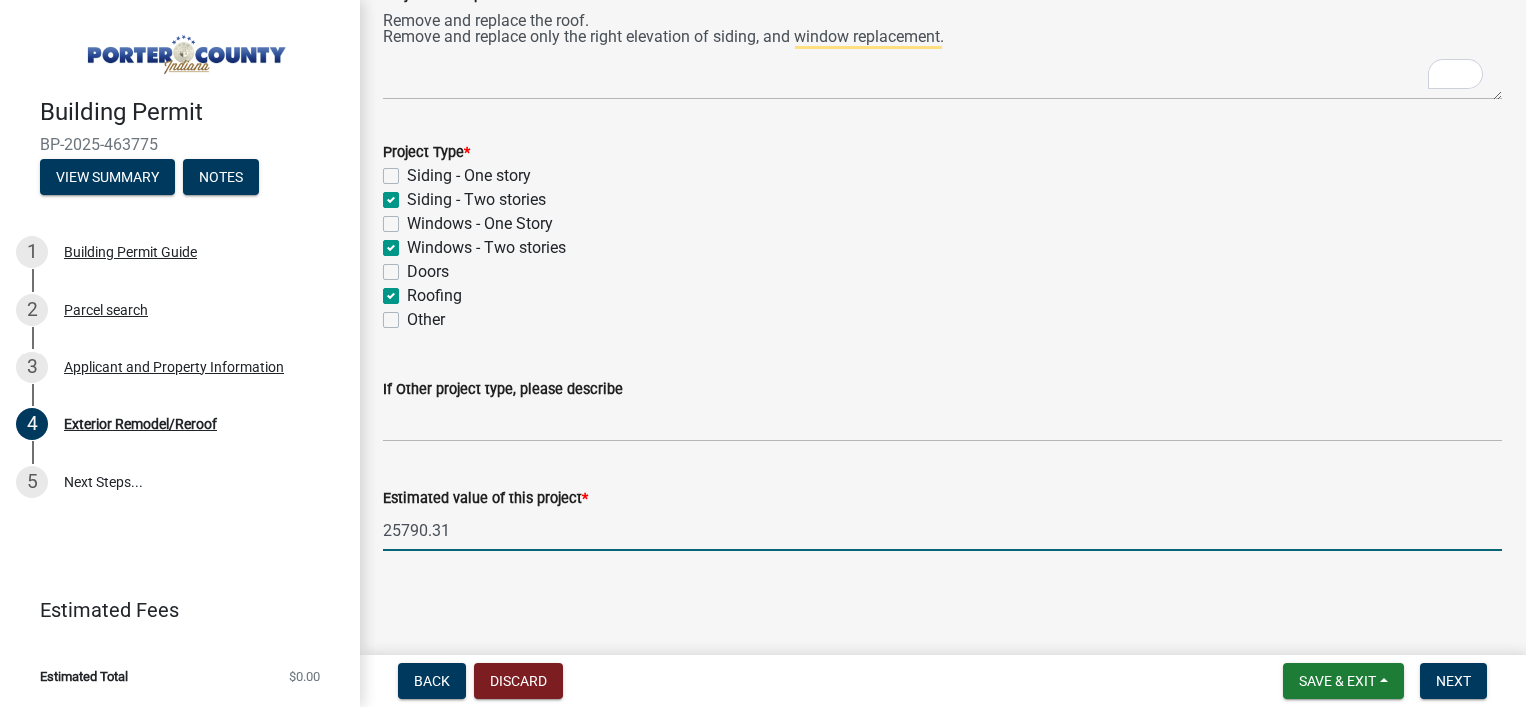
type input "25790.31"
drag, startPoint x: 551, startPoint y: 622, endPoint x: 571, endPoint y: 618, distance: 20.4
click at [551, 621] on main "Exterior Remodel/Reroof share Share Project Description * Remove and replace th…" at bounding box center [943, 323] width 1166 height 647
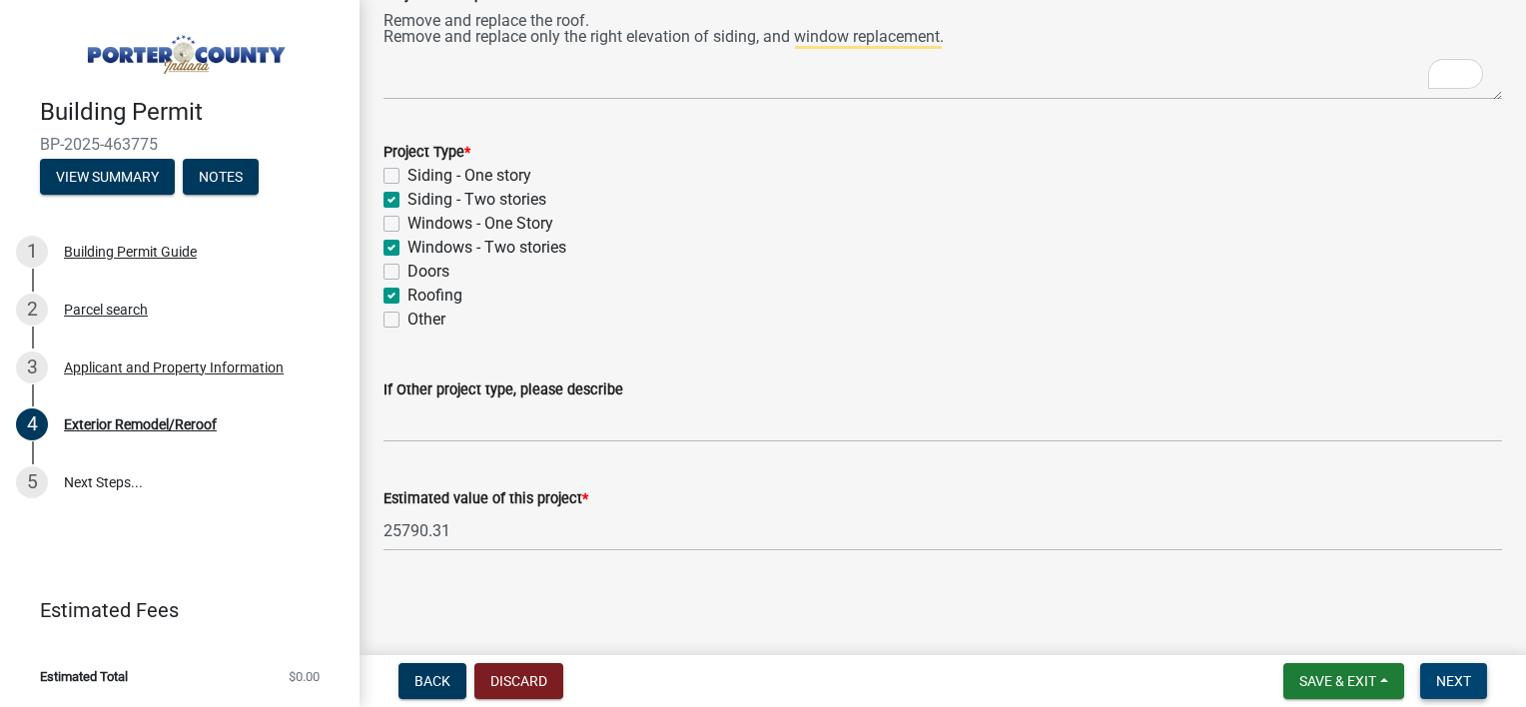
click at [1453, 675] on span "Next" at bounding box center [1453, 681] width 35 height 16
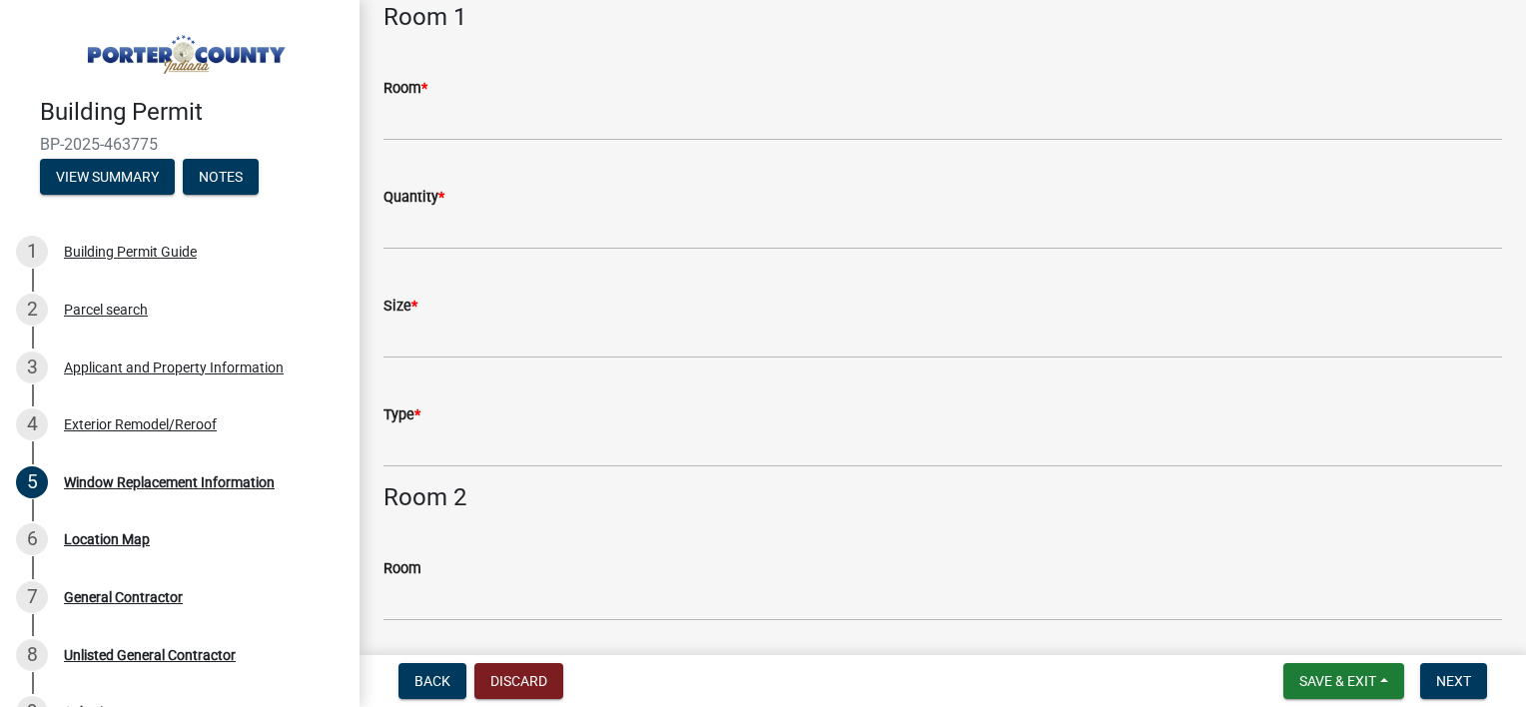
scroll to position [0, 0]
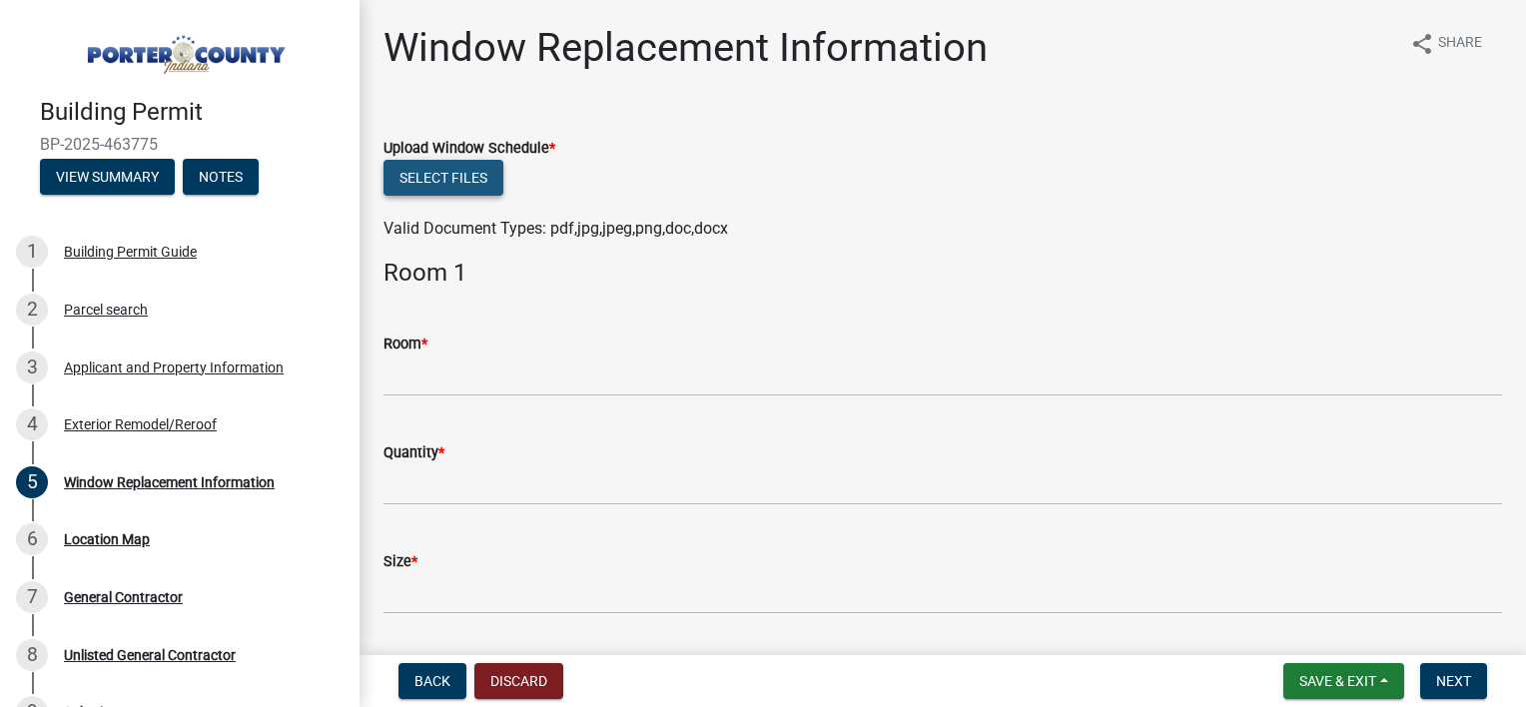
click at [471, 175] on button "Select files" at bounding box center [443, 178] width 120 height 36
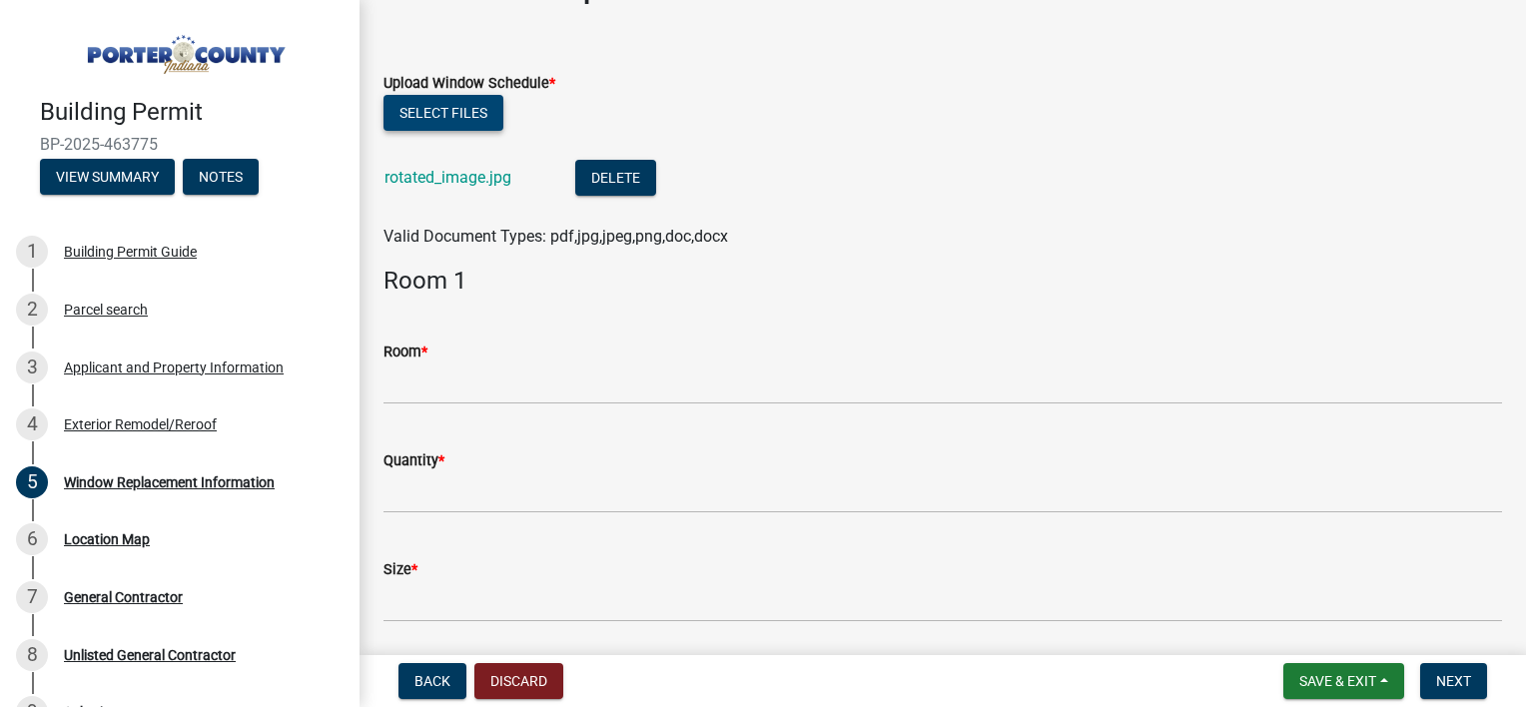
scroll to position [100, 0]
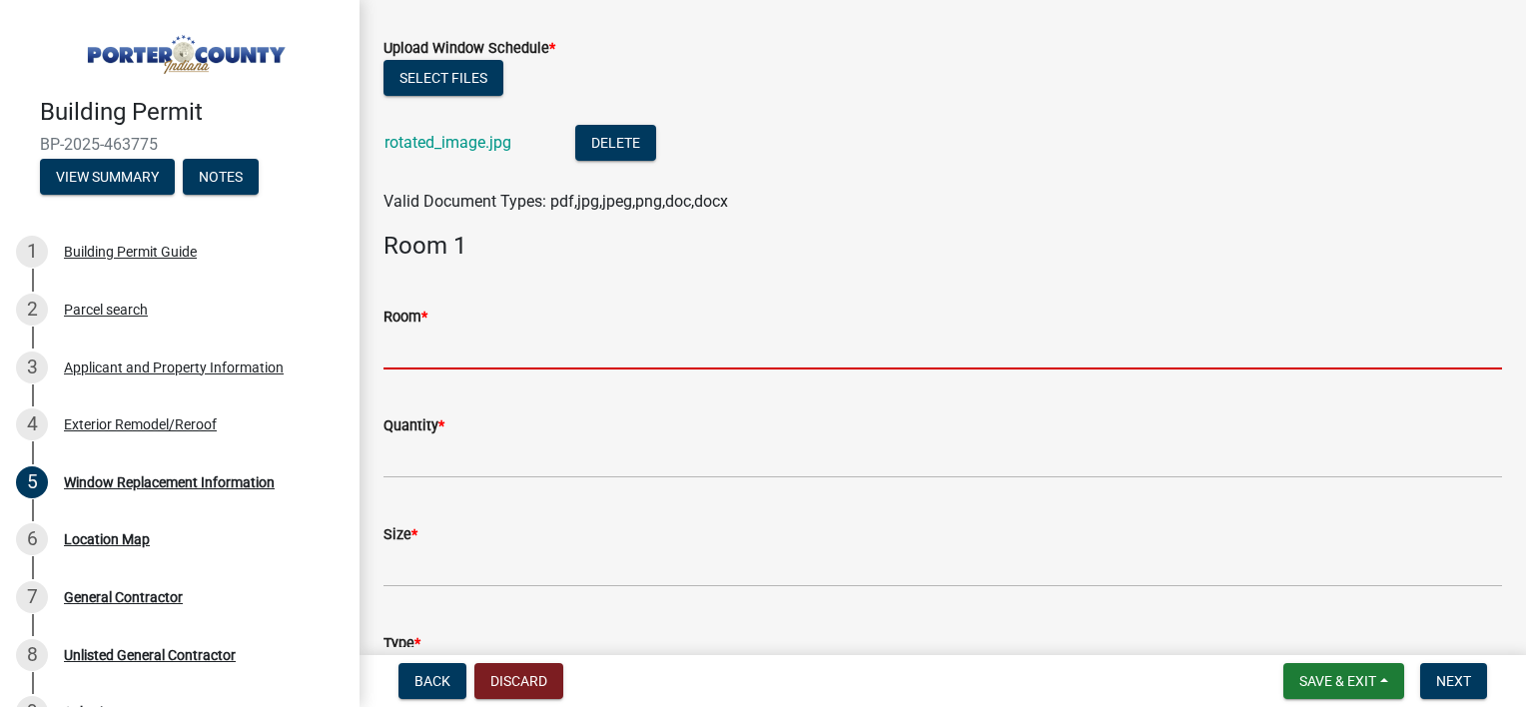
click at [443, 343] on input "Room *" at bounding box center [942, 349] width 1119 height 41
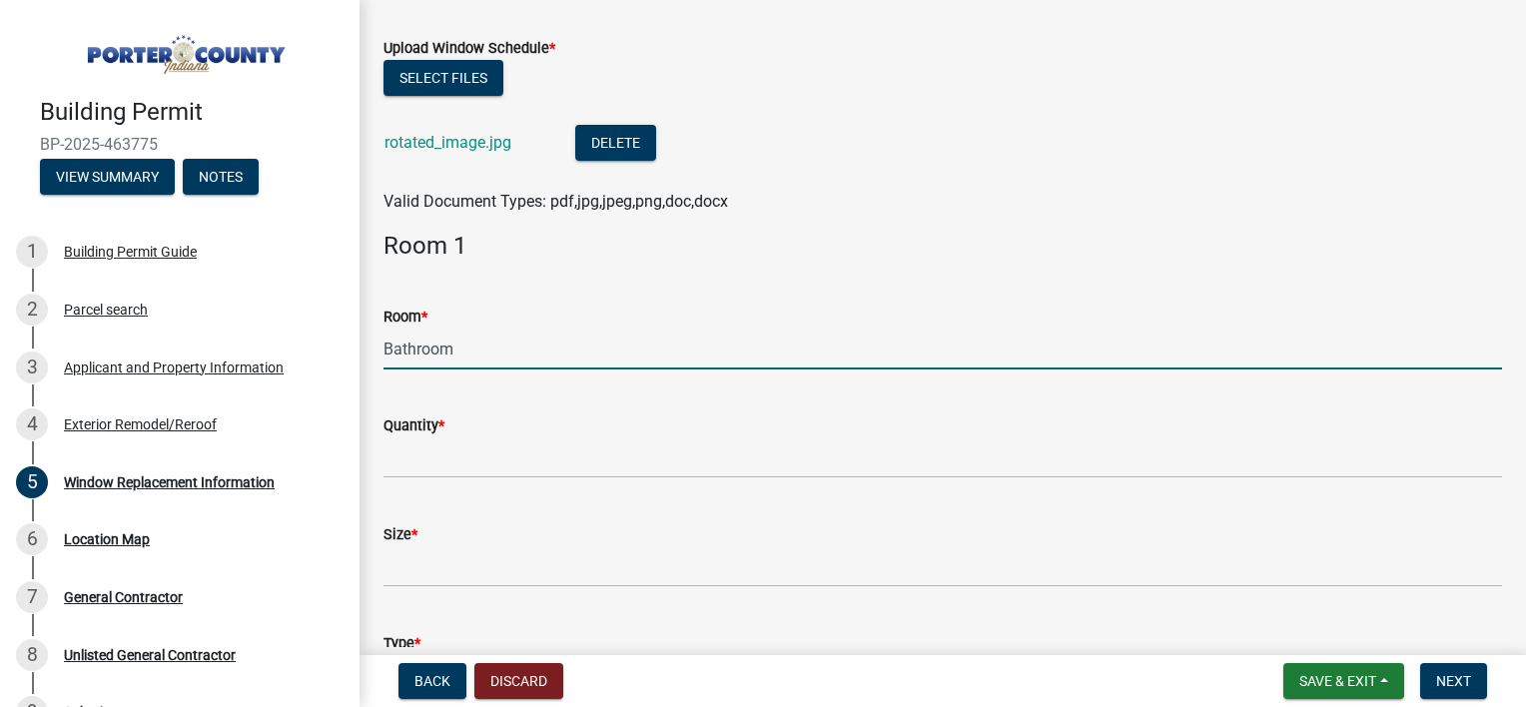
type input "Bathroom"
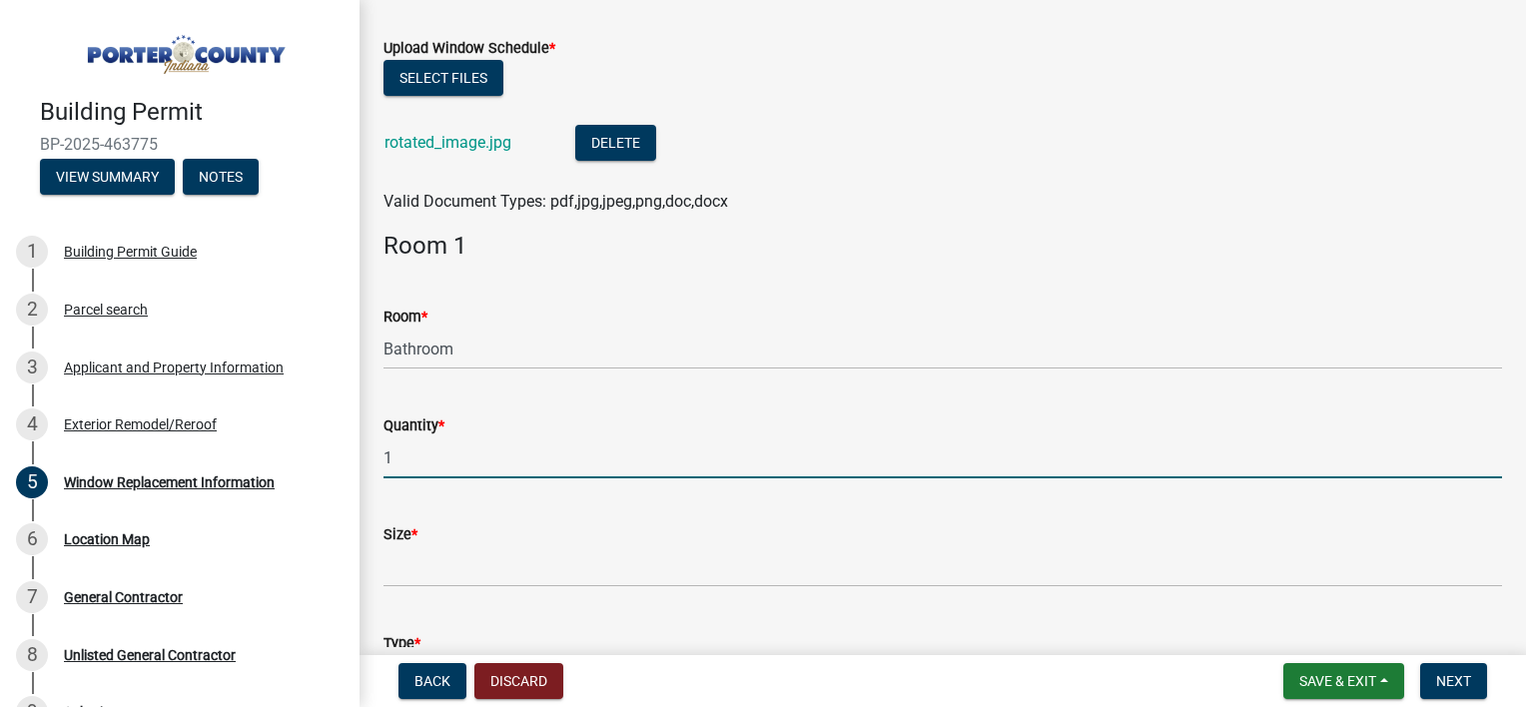
type input "1"
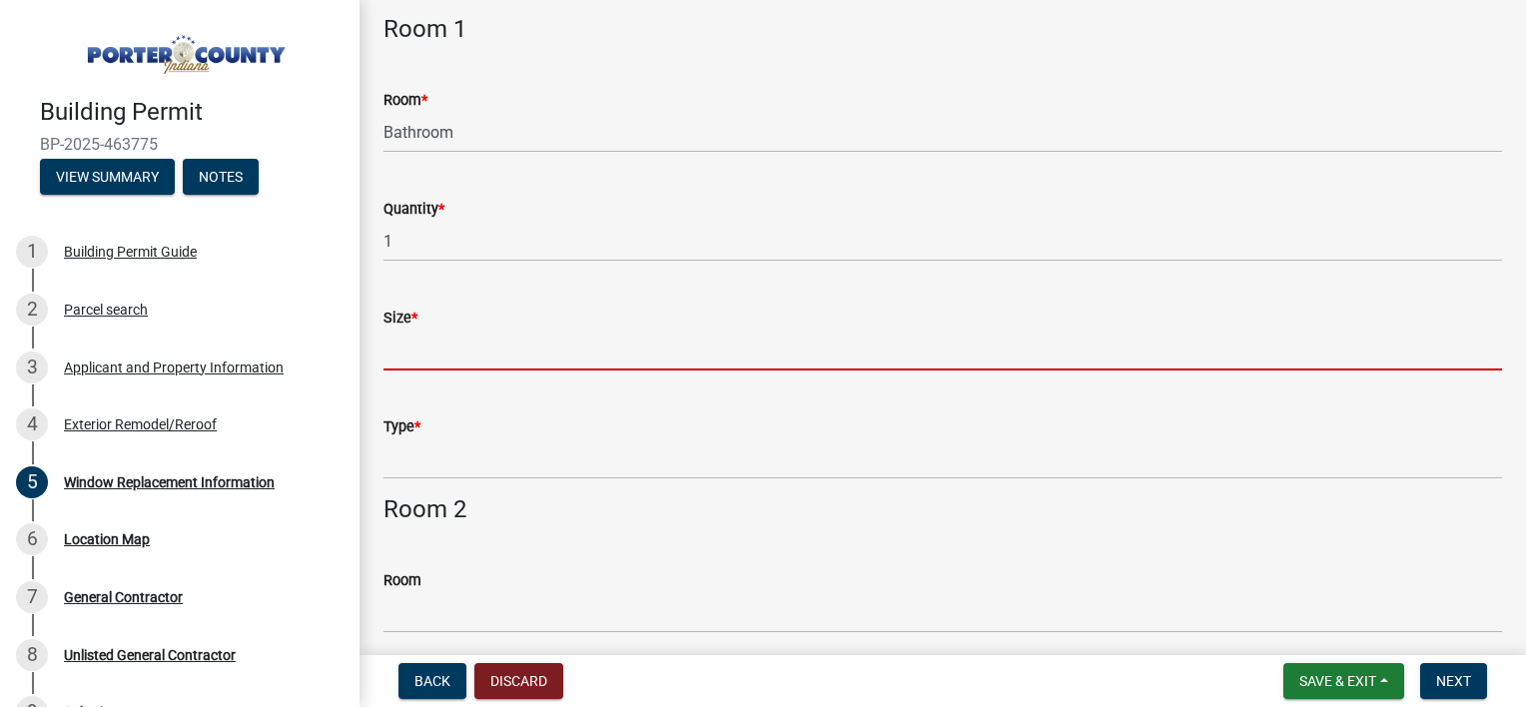
scroll to position [300, 0]
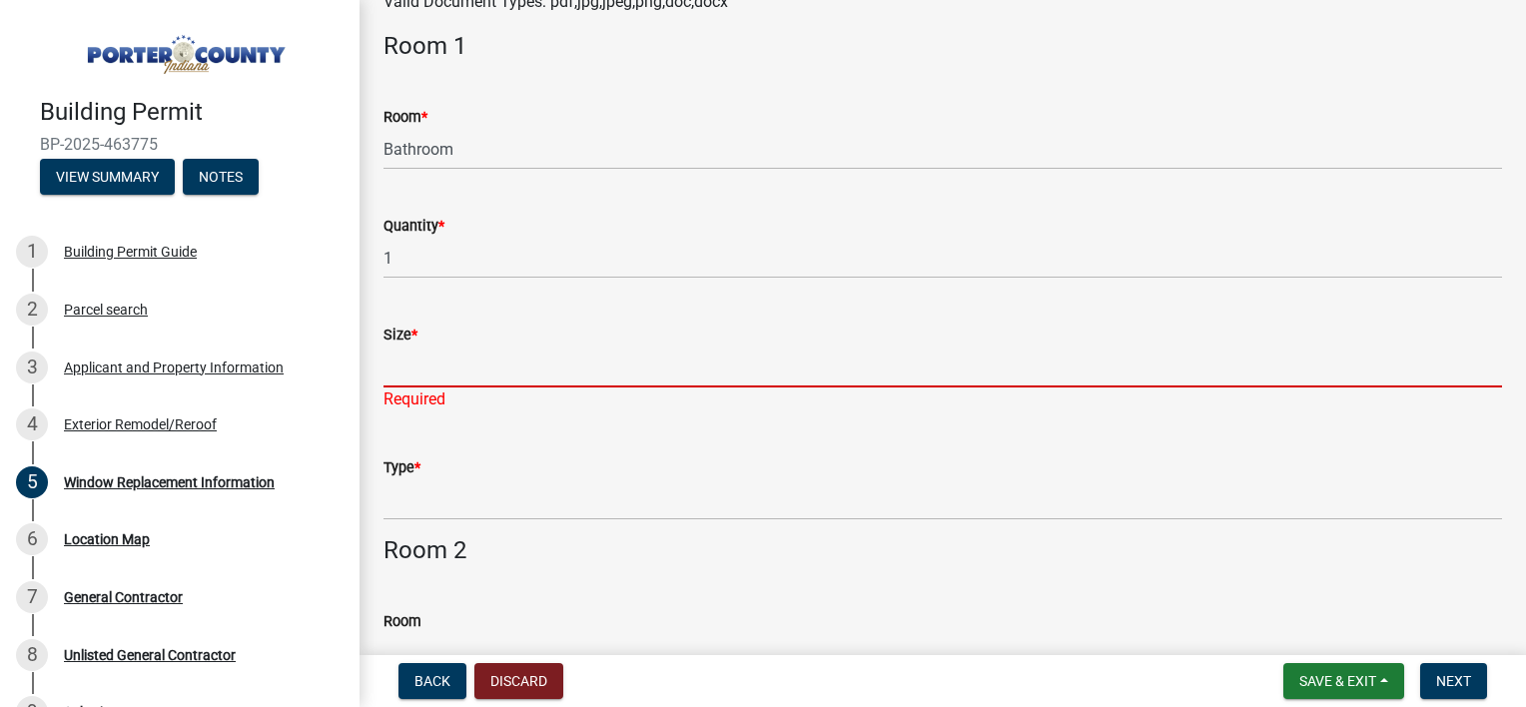
click at [457, 368] on input "Size *" at bounding box center [942, 367] width 1119 height 41
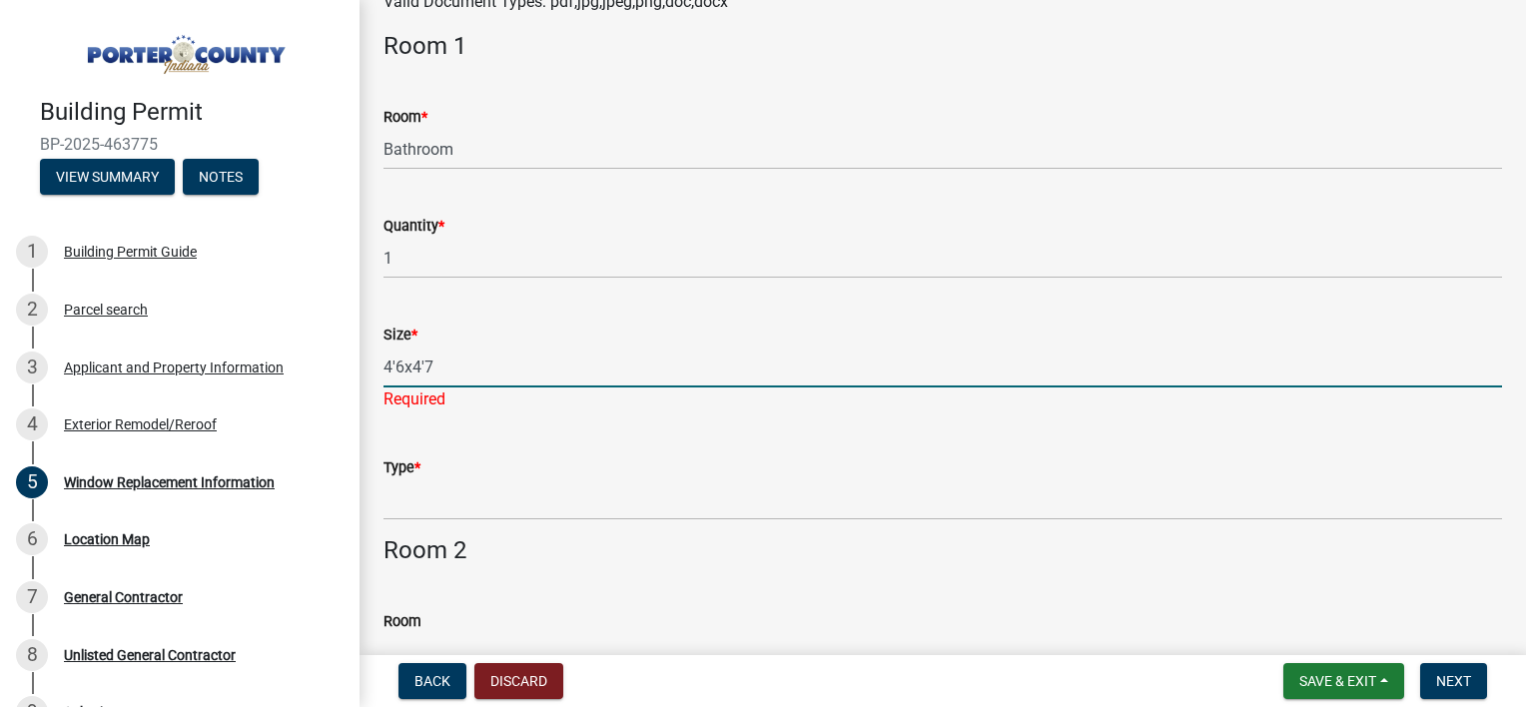
scroll to position [0, 0]
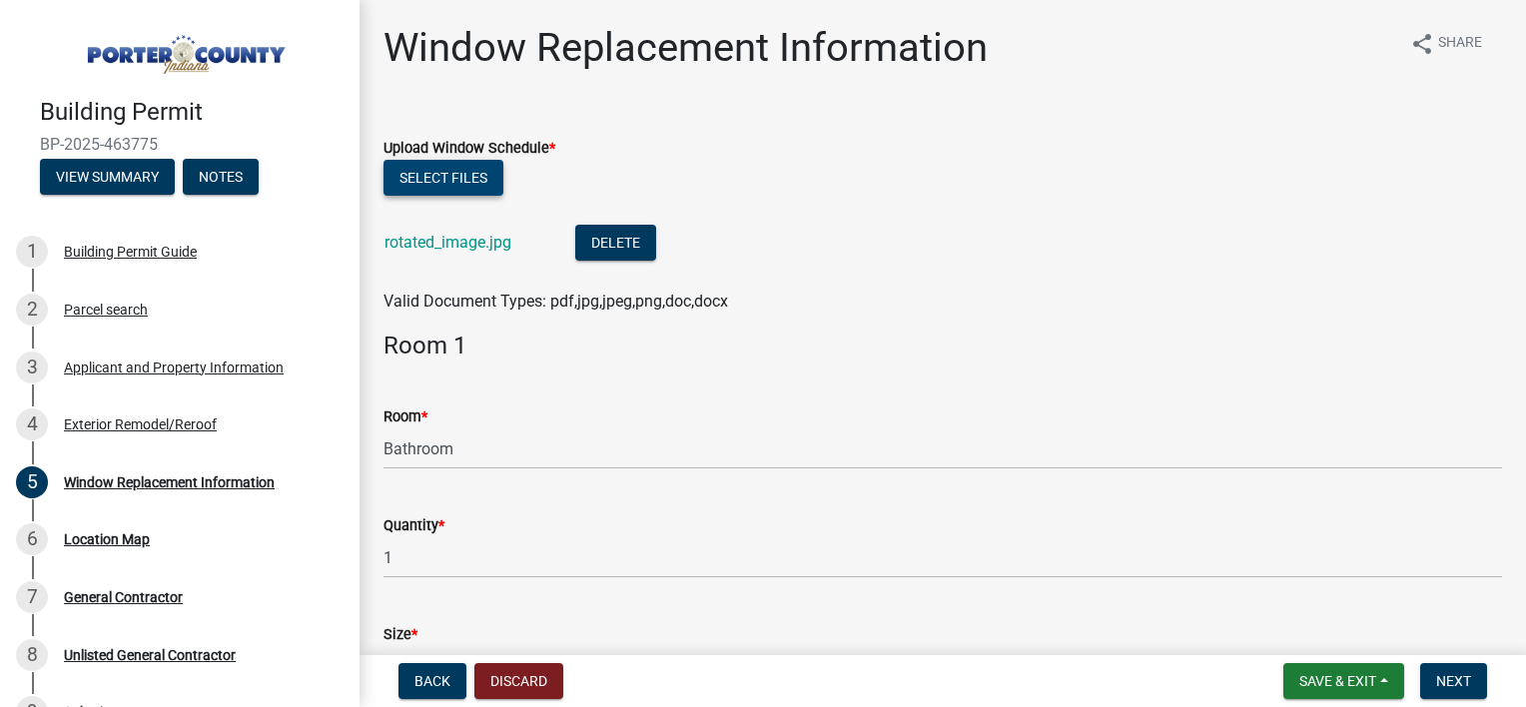
type input "4'6x4'7"
click at [464, 184] on button "Select files" at bounding box center [443, 178] width 120 height 36
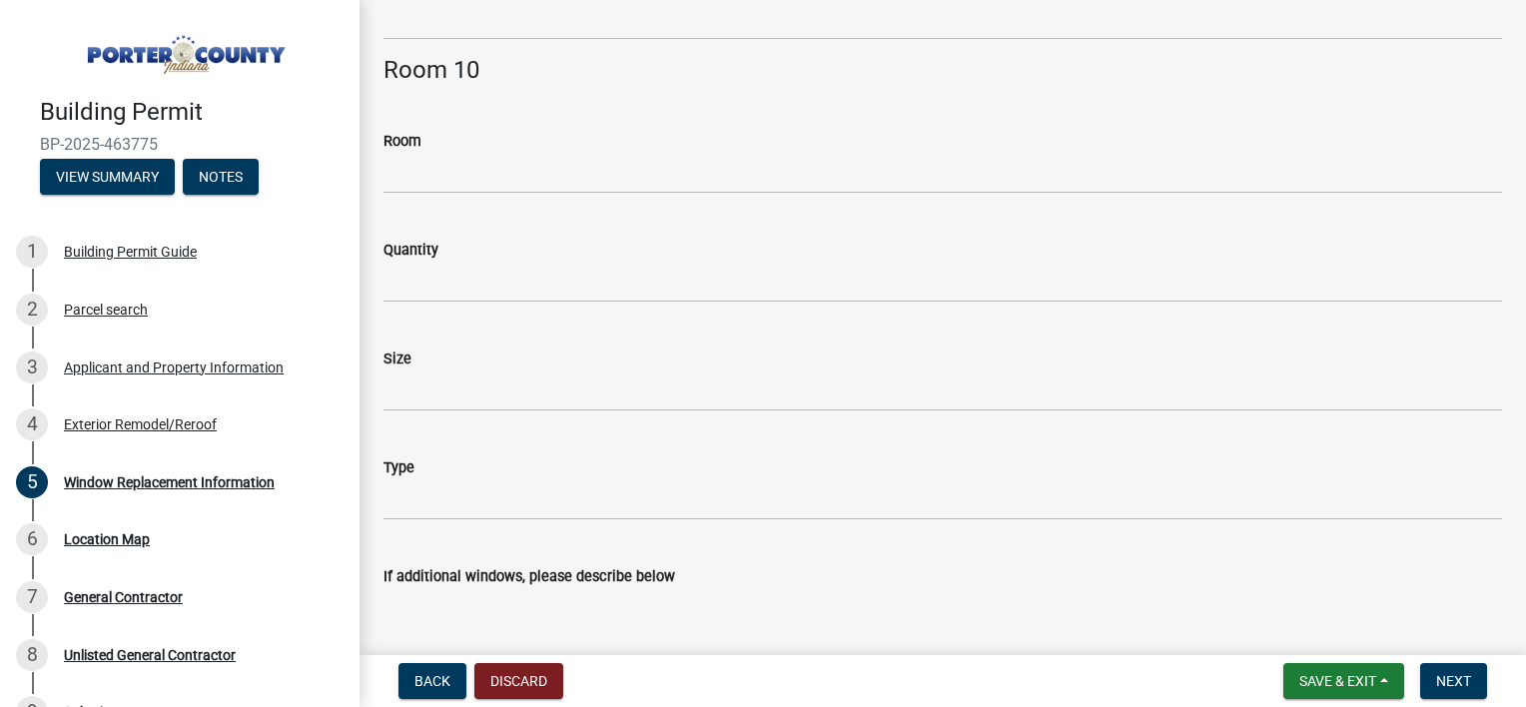
scroll to position [4798, 0]
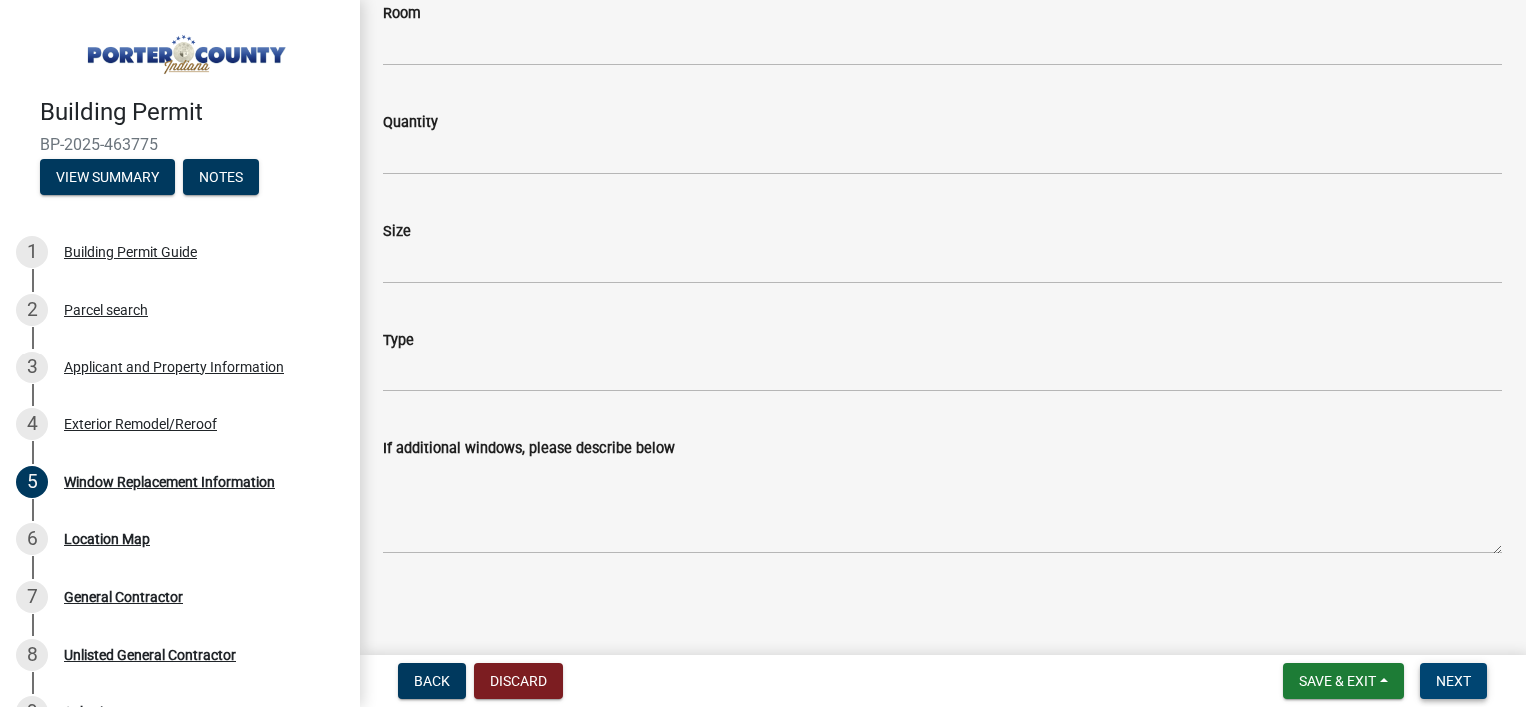
click at [1460, 683] on span "Next" at bounding box center [1453, 681] width 35 height 16
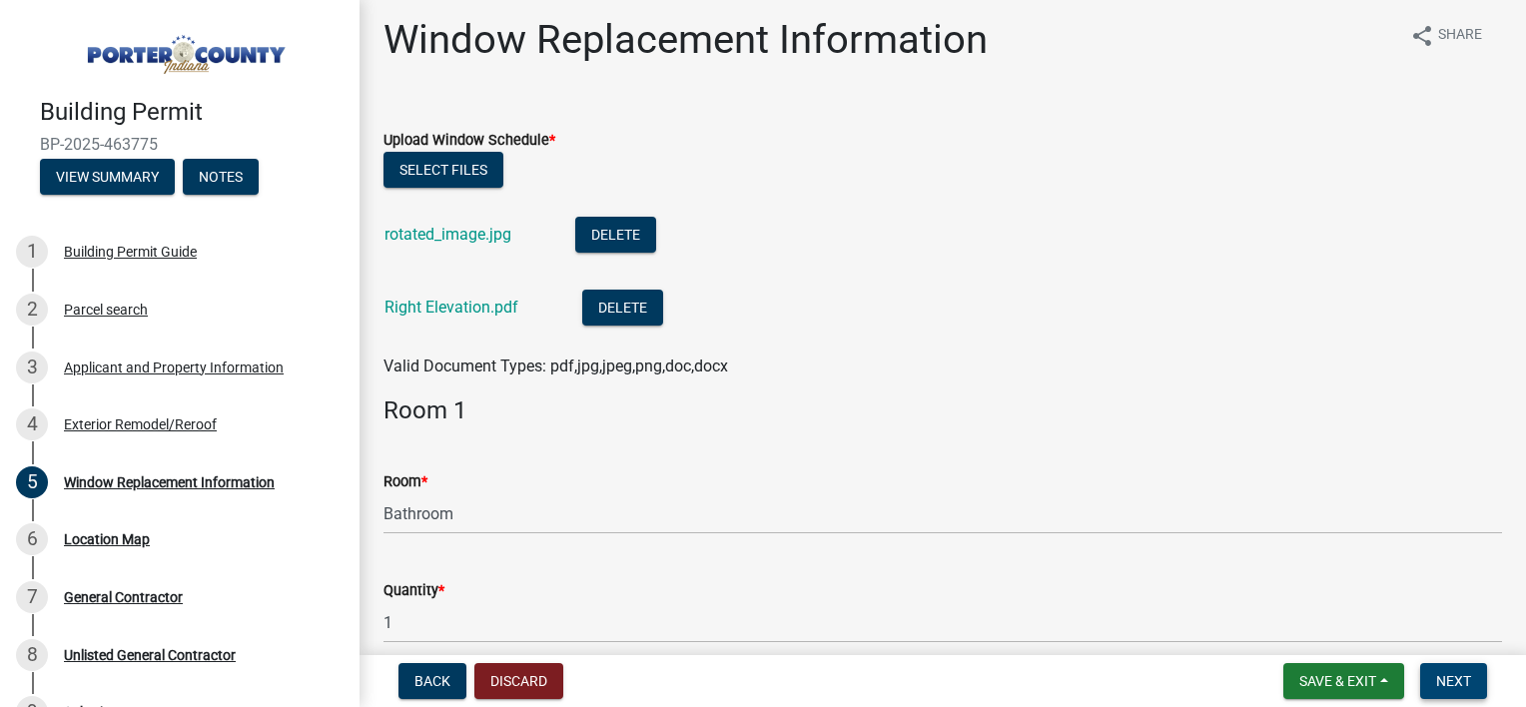
scroll to position [0, 0]
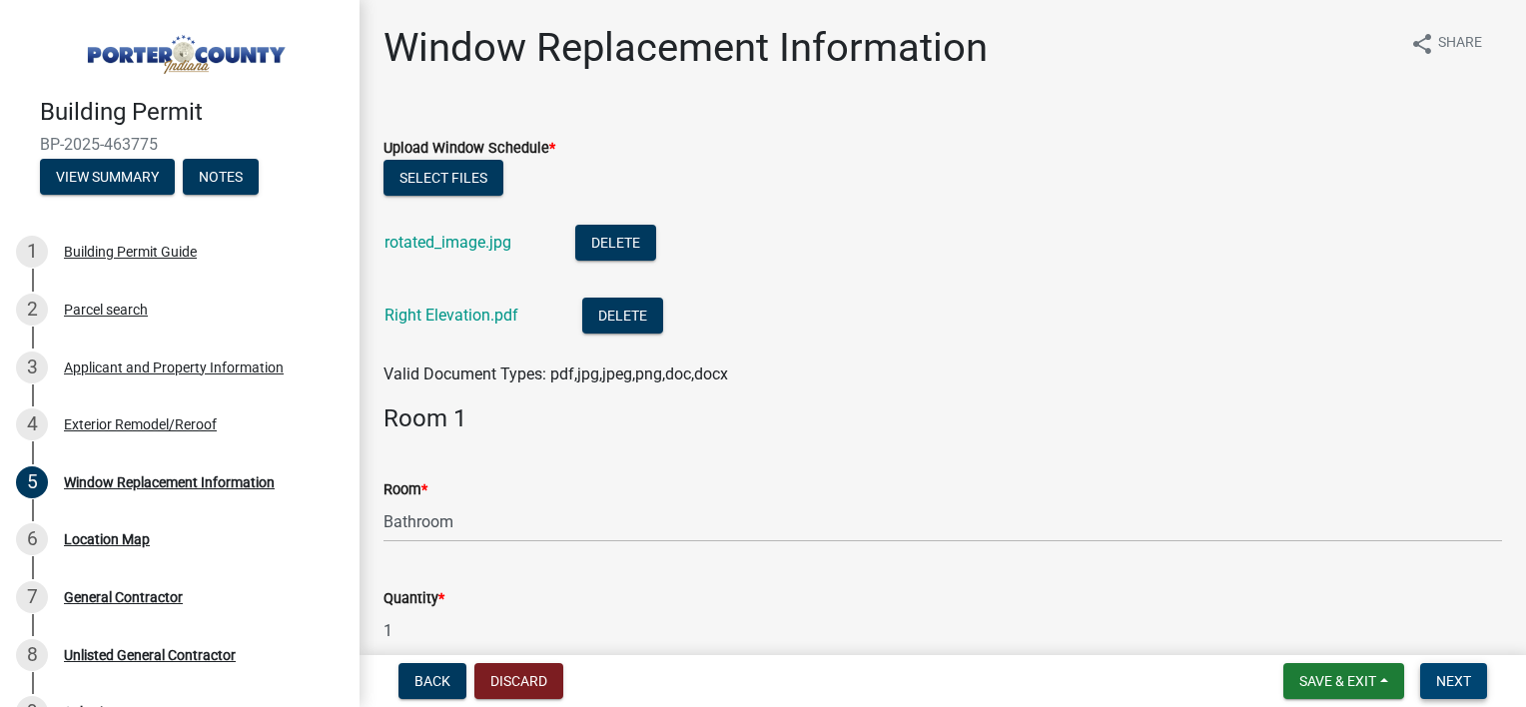
click at [1458, 679] on span "Next" at bounding box center [1453, 681] width 35 height 16
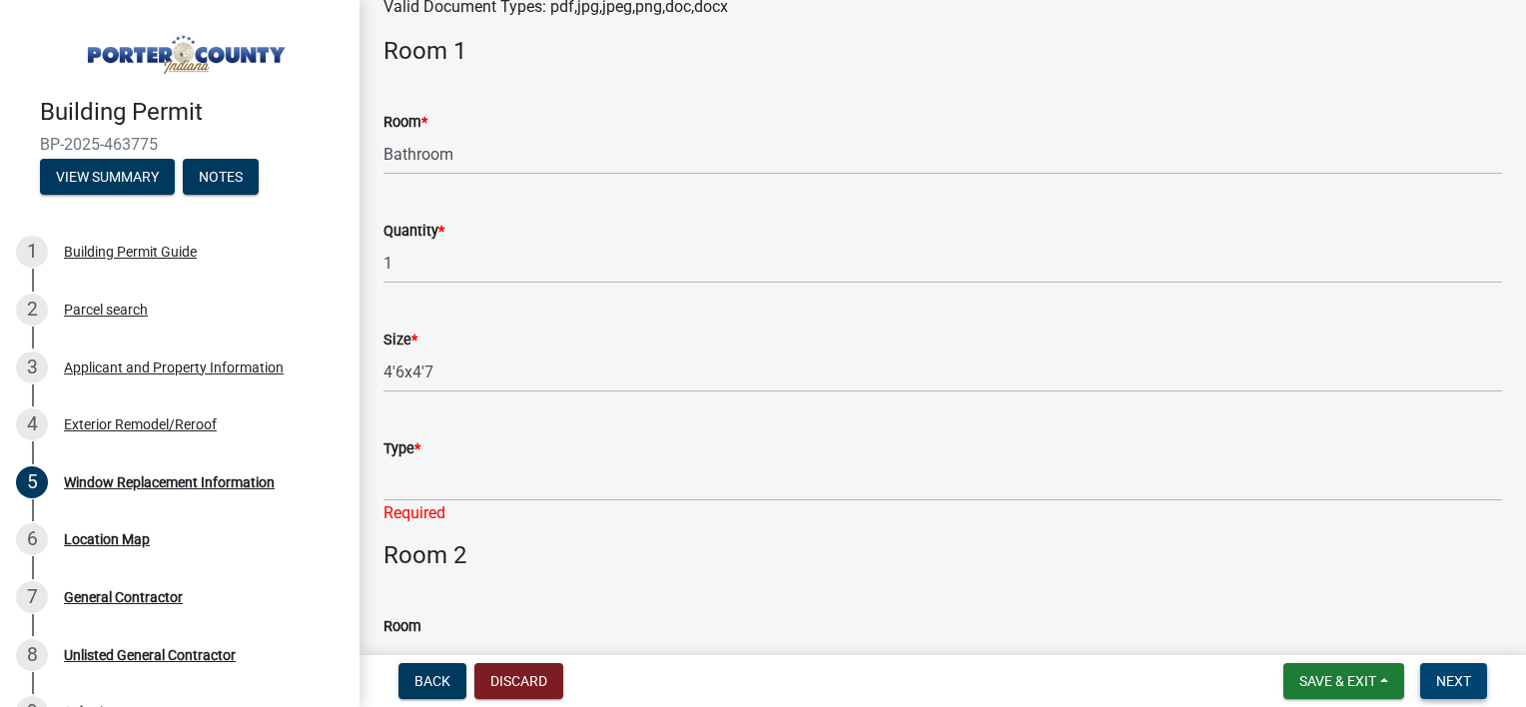
scroll to position [499, 0]
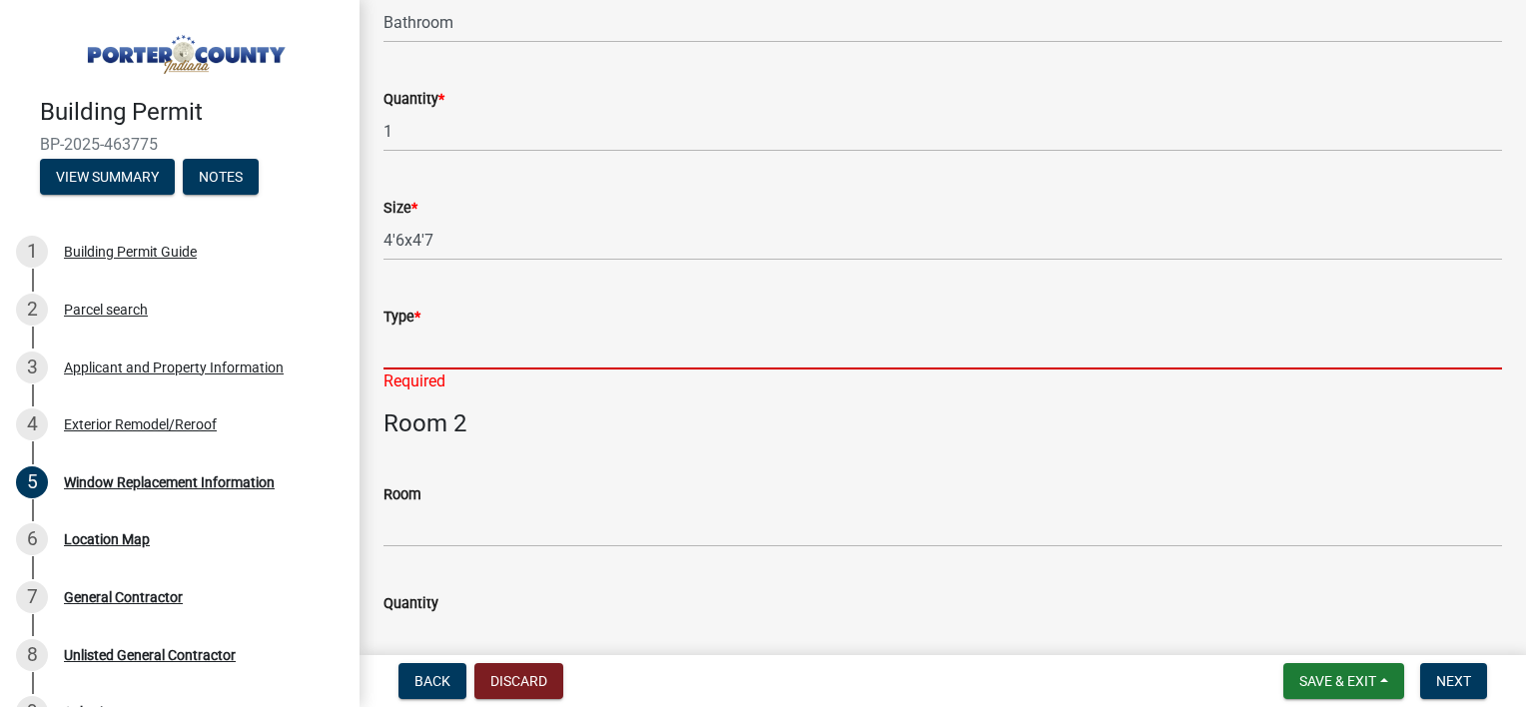
click at [429, 352] on input "Type *" at bounding box center [942, 349] width 1119 height 41
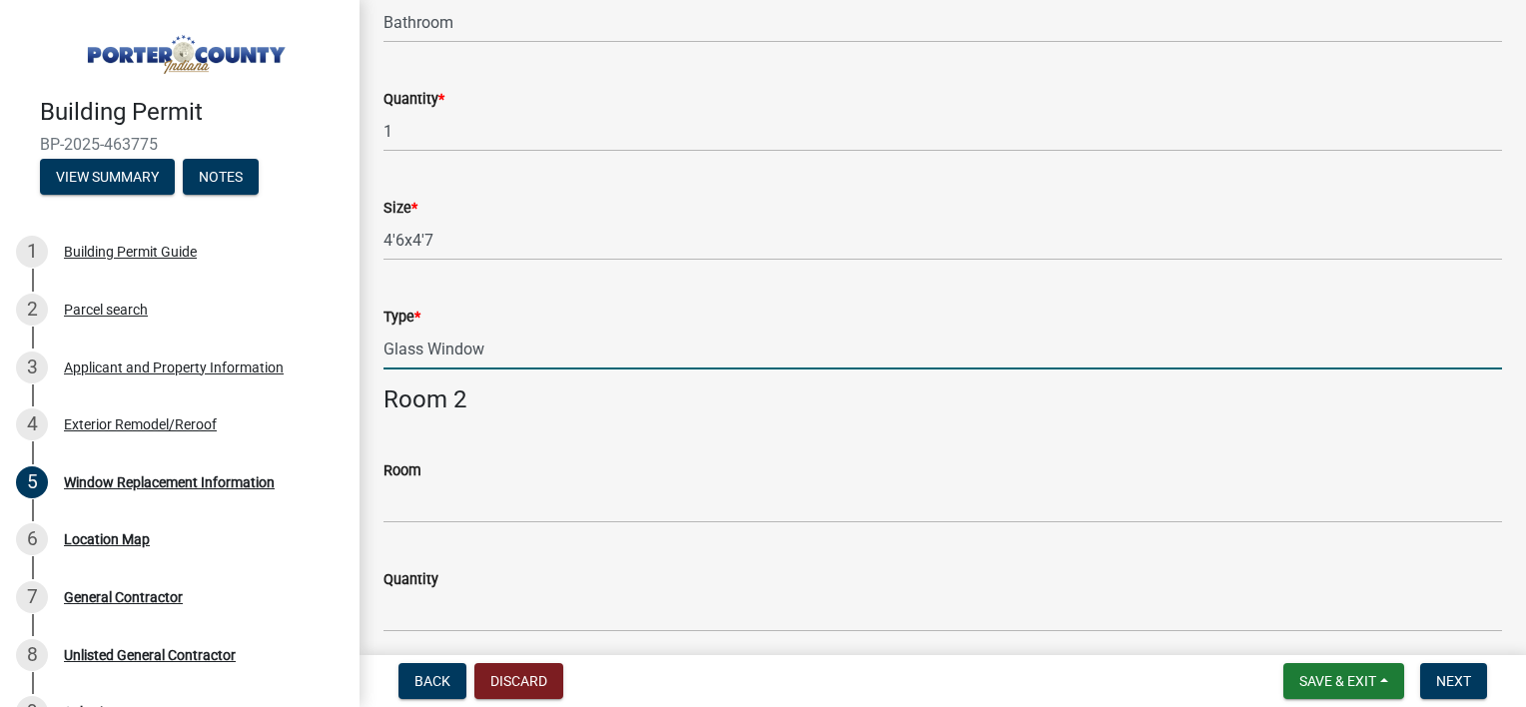
click at [421, 349] on input "Glass Window" at bounding box center [942, 349] width 1119 height 41
type input "Glass Block Window"
click at [1462, 675] on span "Next" at bounding box center [1453, 681] width 35 height 16
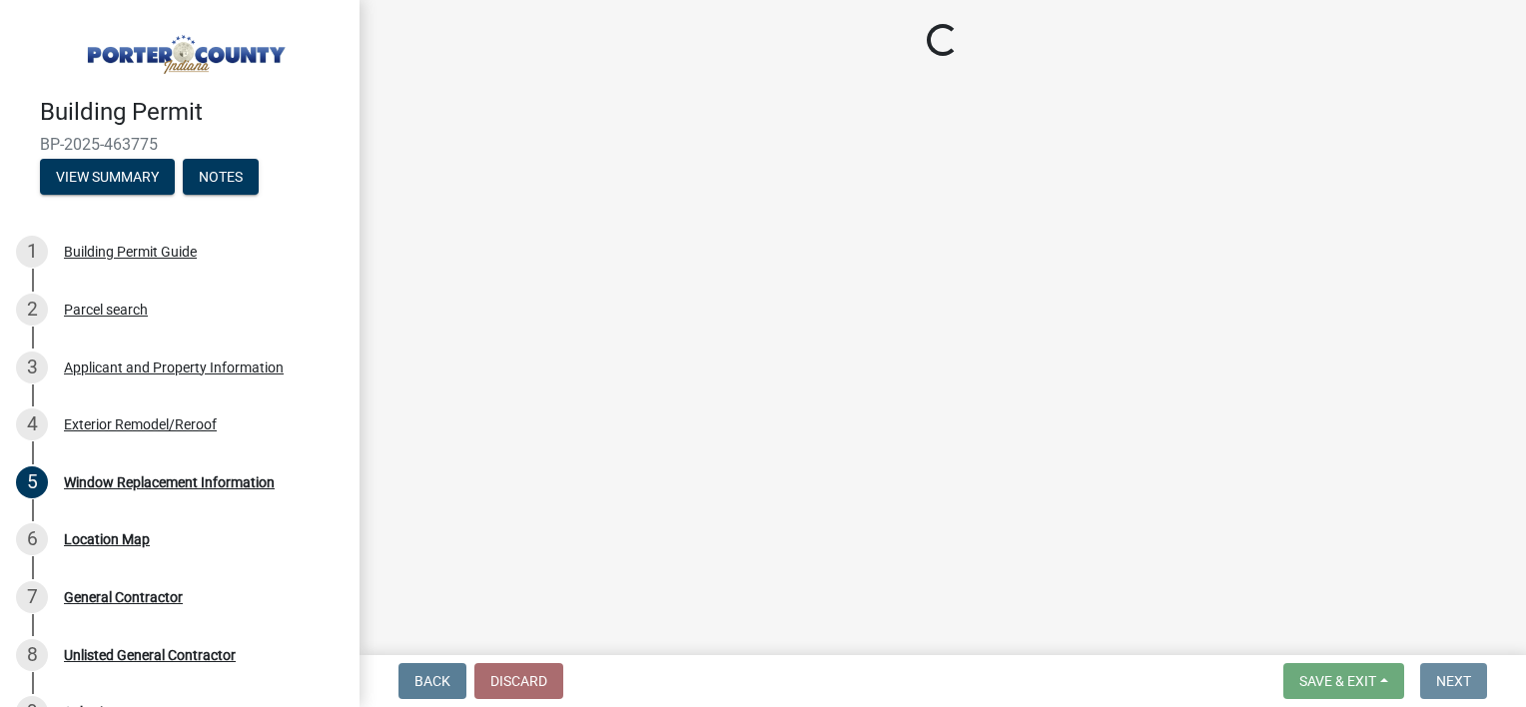
scroll to position [0, 0]
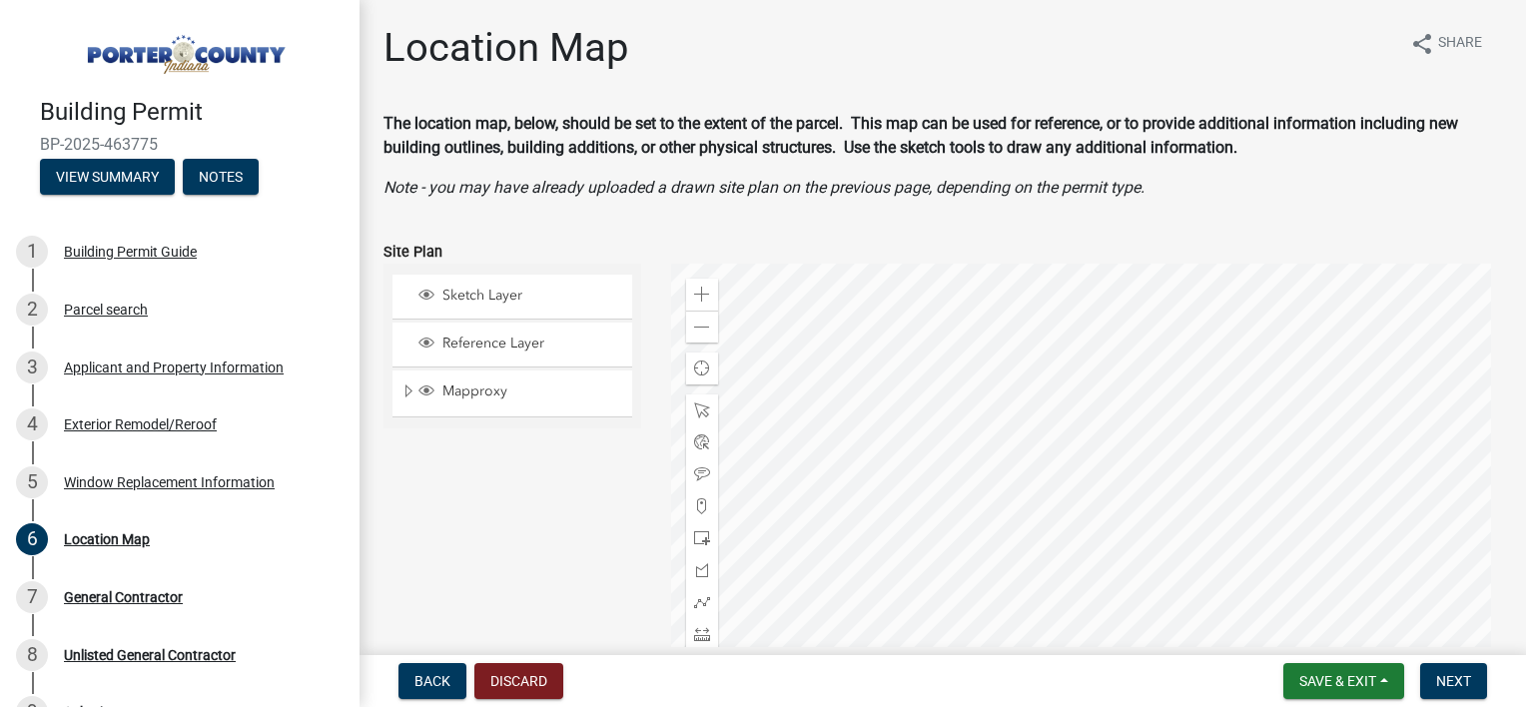
click at [1050, 525] on div at bounding box center [1087, 513] width 832 height 499
click at [1466, 673] on span "Next" at bounding box center [1453, 681] width 35 height 16
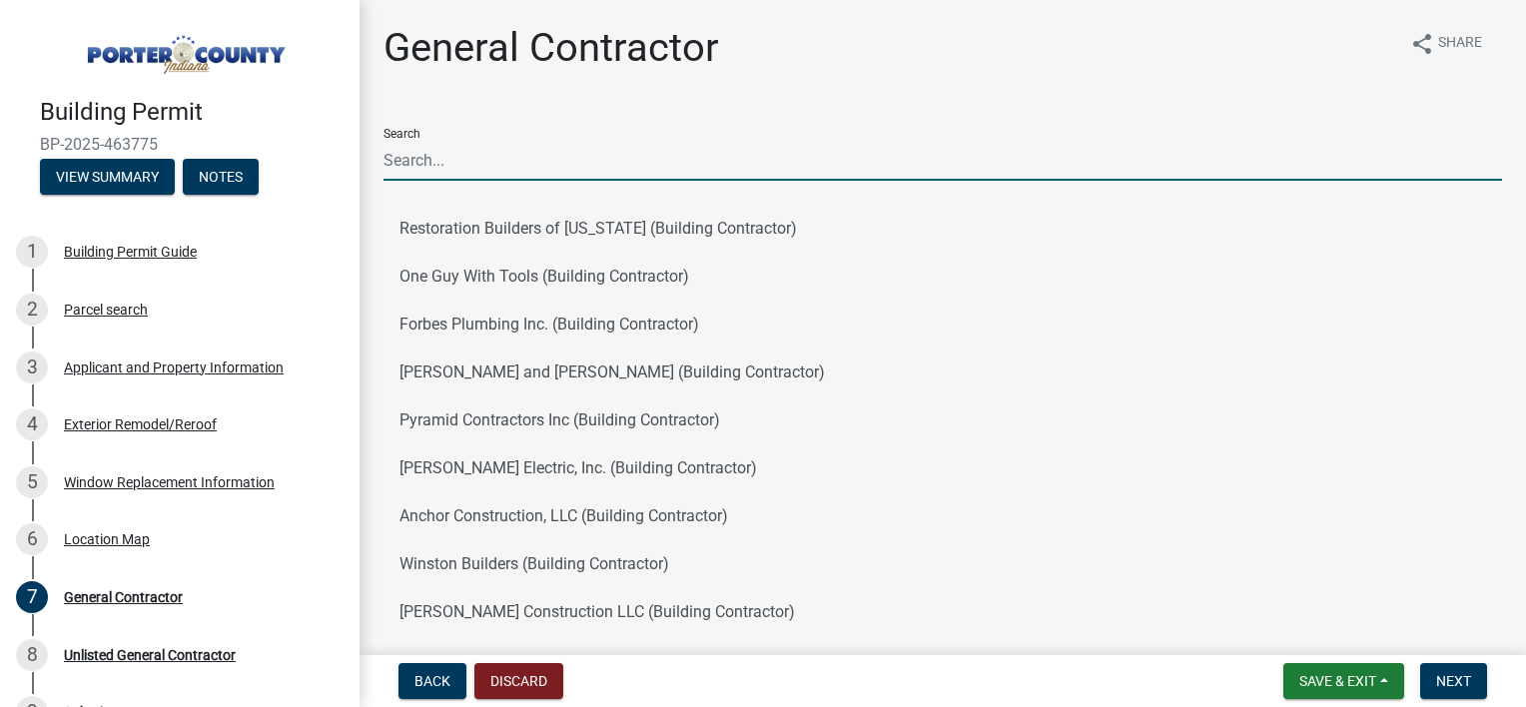
click at [413, 160] on input "Search" at bounding box center [942, 160] width 1119 height 41
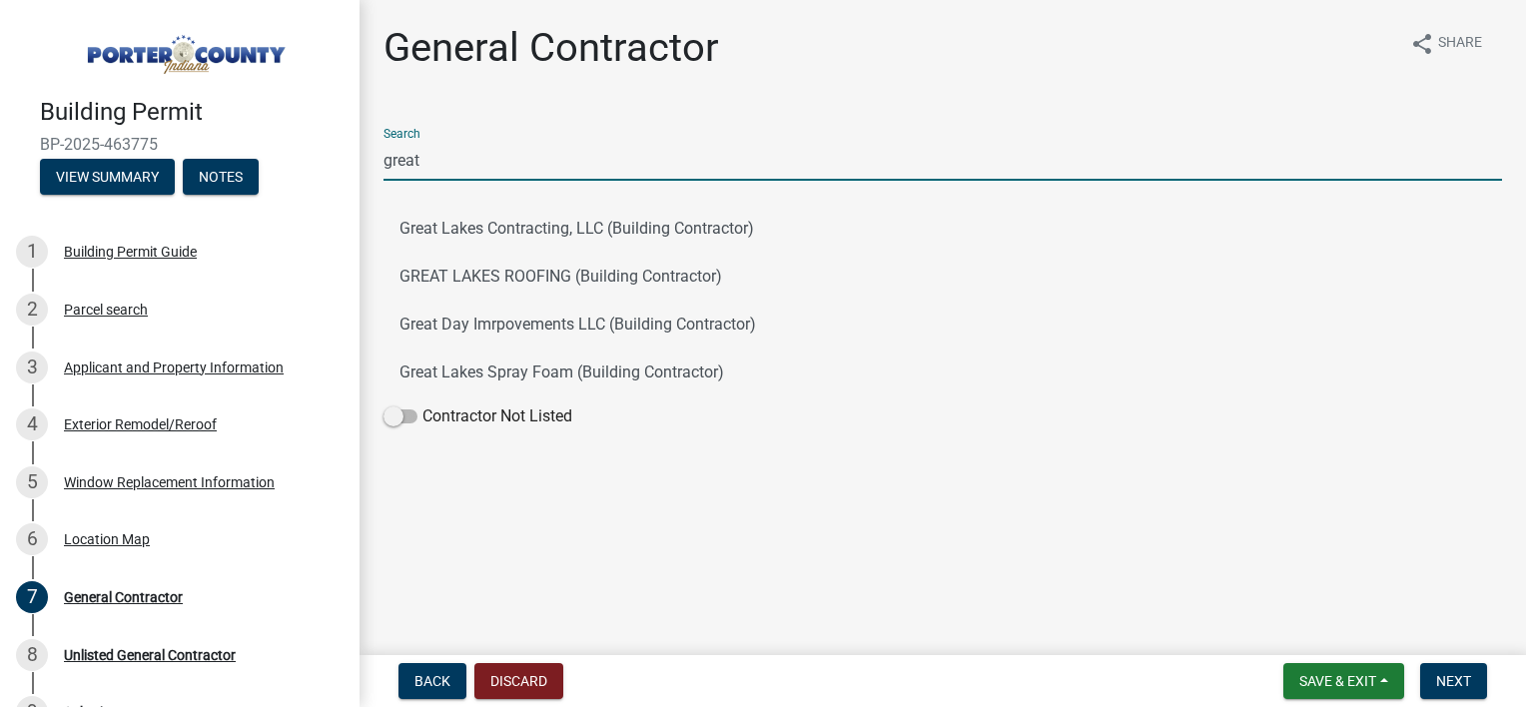
type input "great lakes"
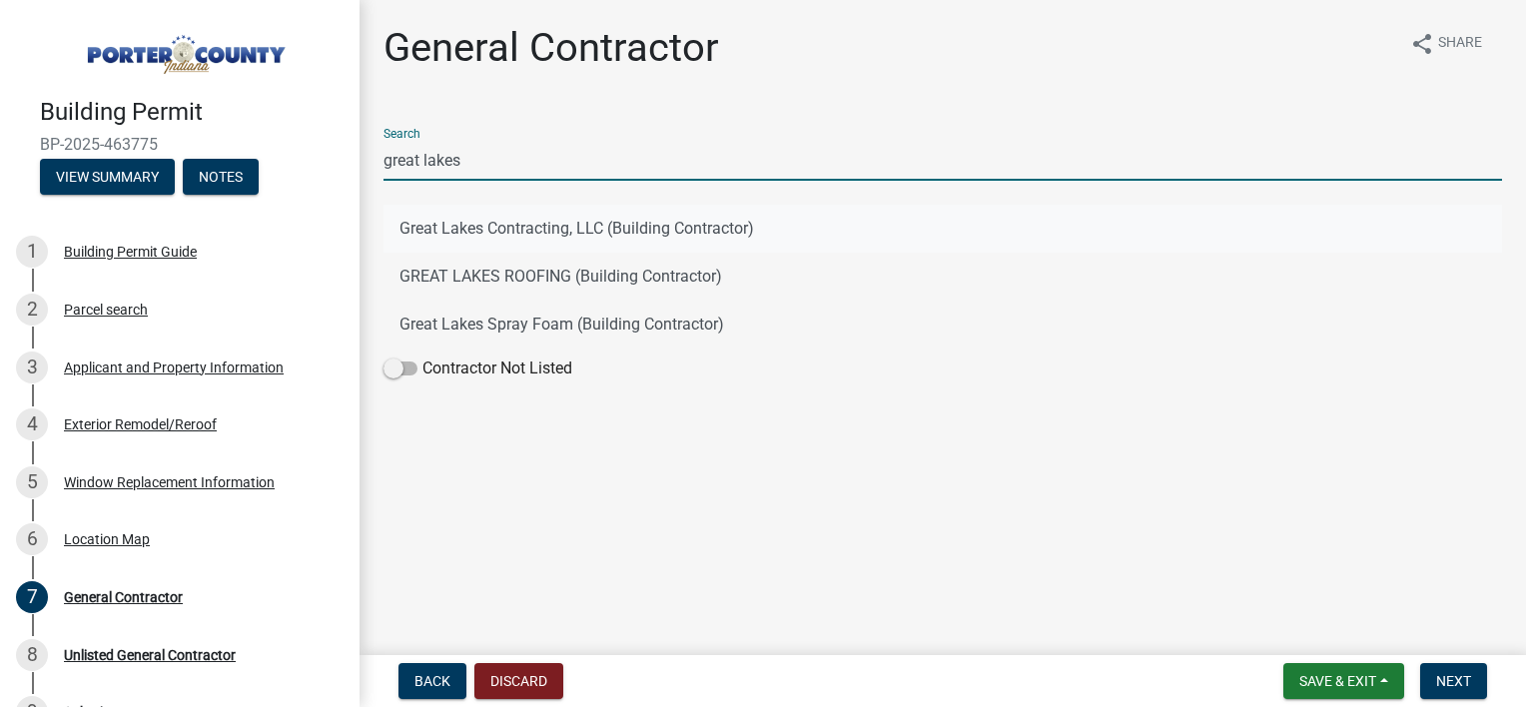
click at [468, 232] on button "Great Lakes Contracting, LLC (Building Contractor)" at bounding box center [942, 229] width 1119 height 48
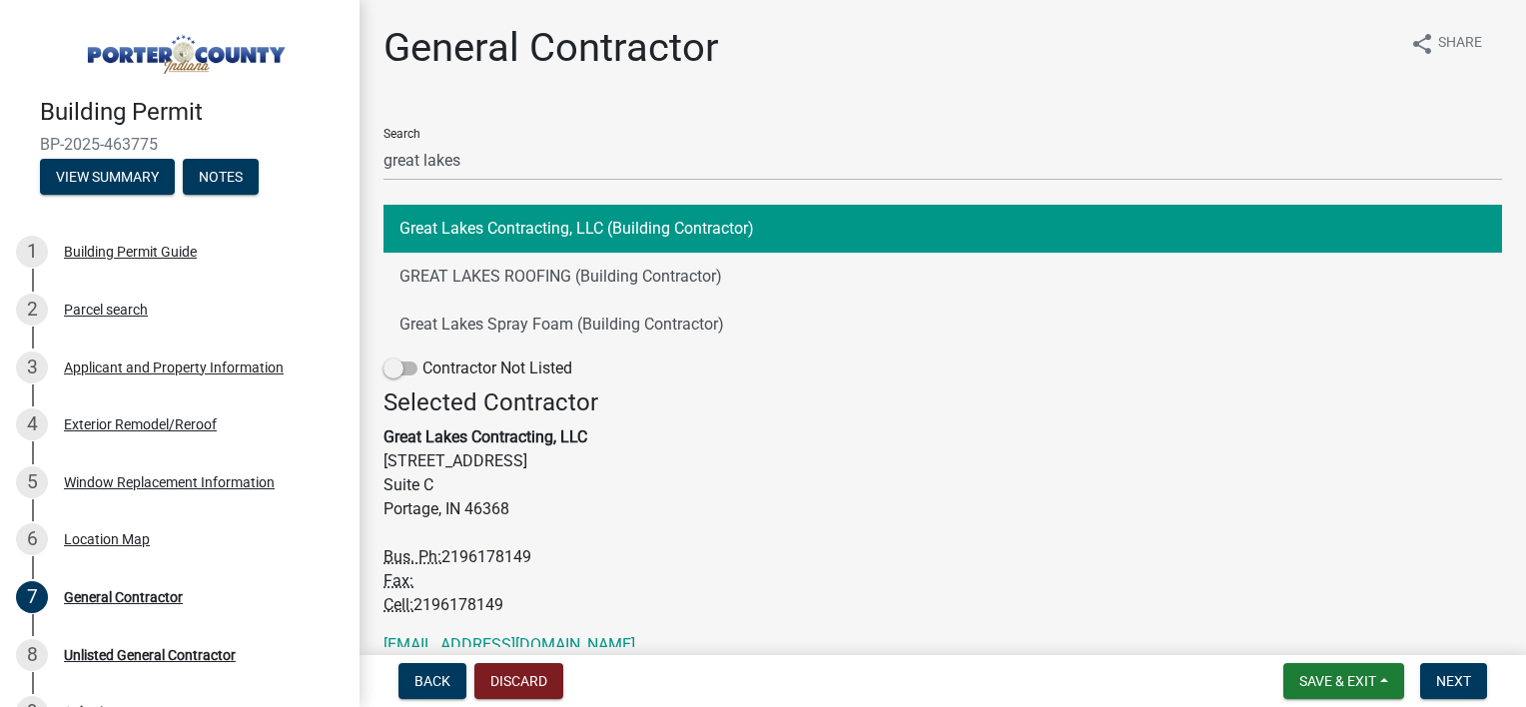
scroll to position [88, 0]
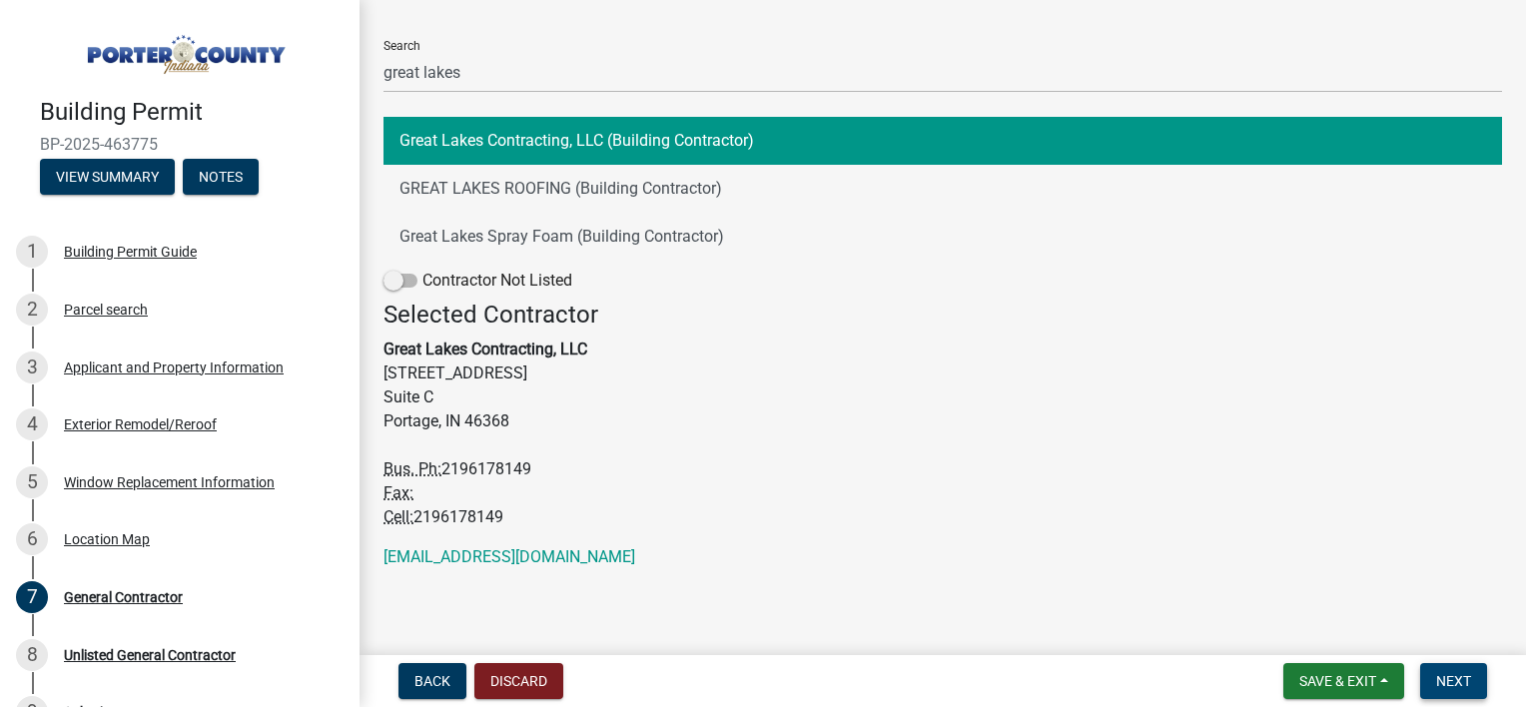
click at [1432, 682] on button "Next" at bounding box center [1453, 681] width 67 height 36
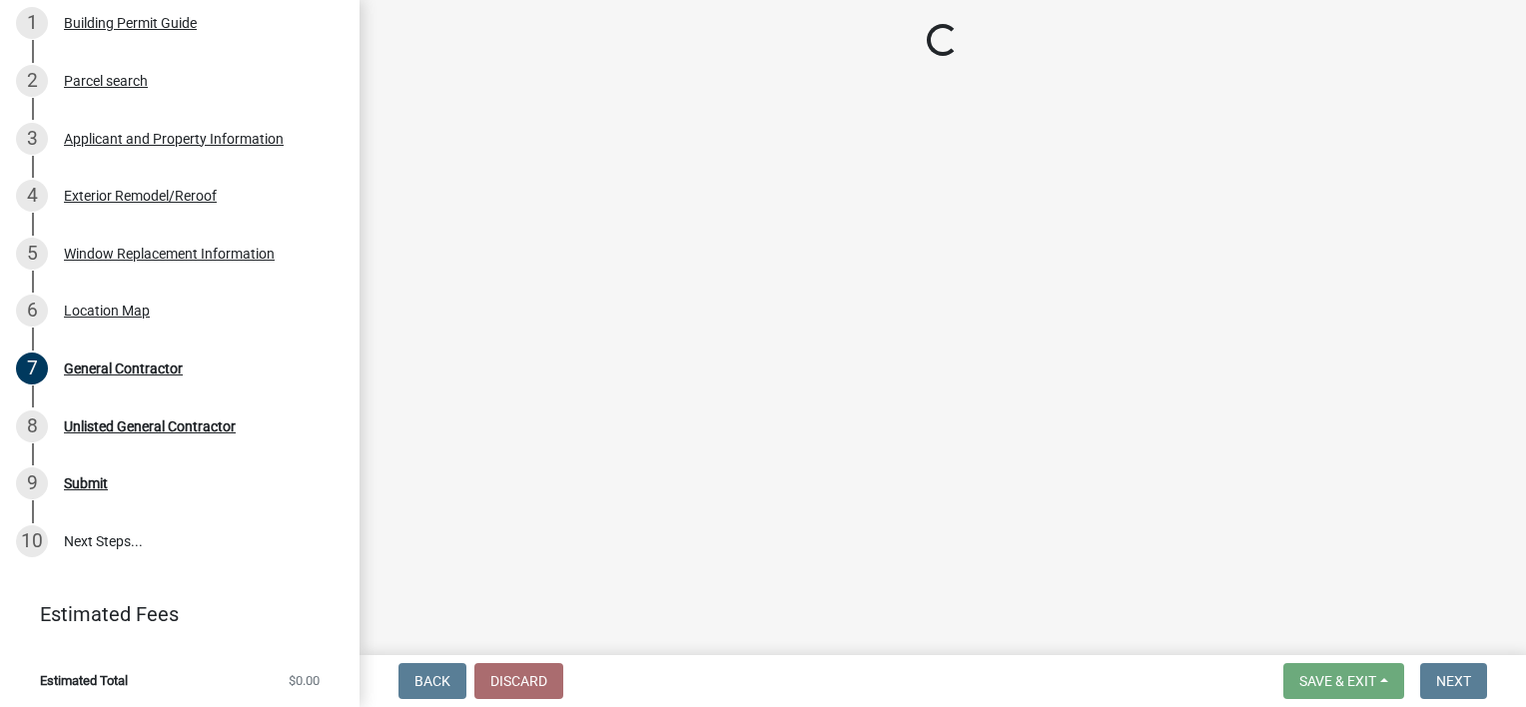
scroll to position [172, 0]
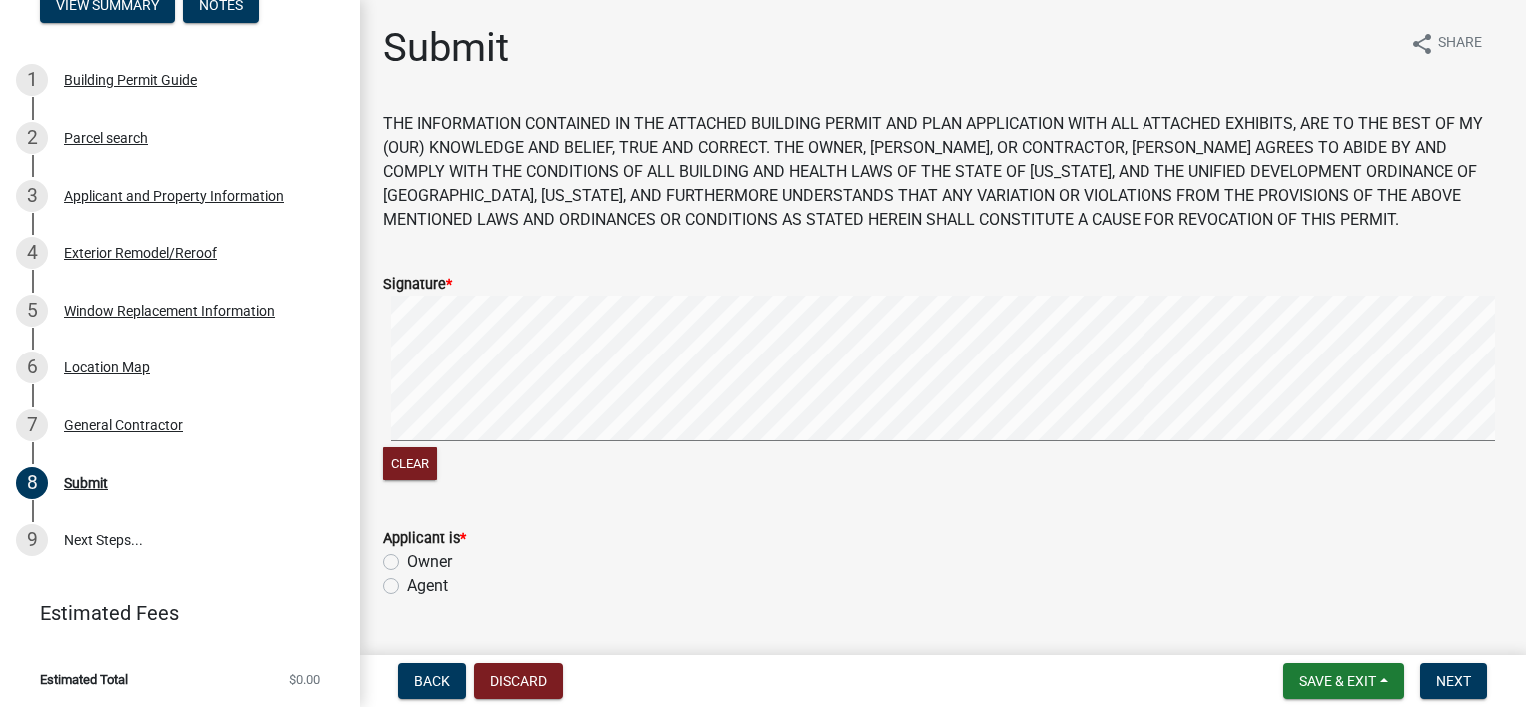
click at [407, 562] on label "Owner" at bounding box center [429, 562] width 45 height 24
click at [407, 562] on input "Owner" at bounding box center [413, 556] width 13 height 13
radio input "true"
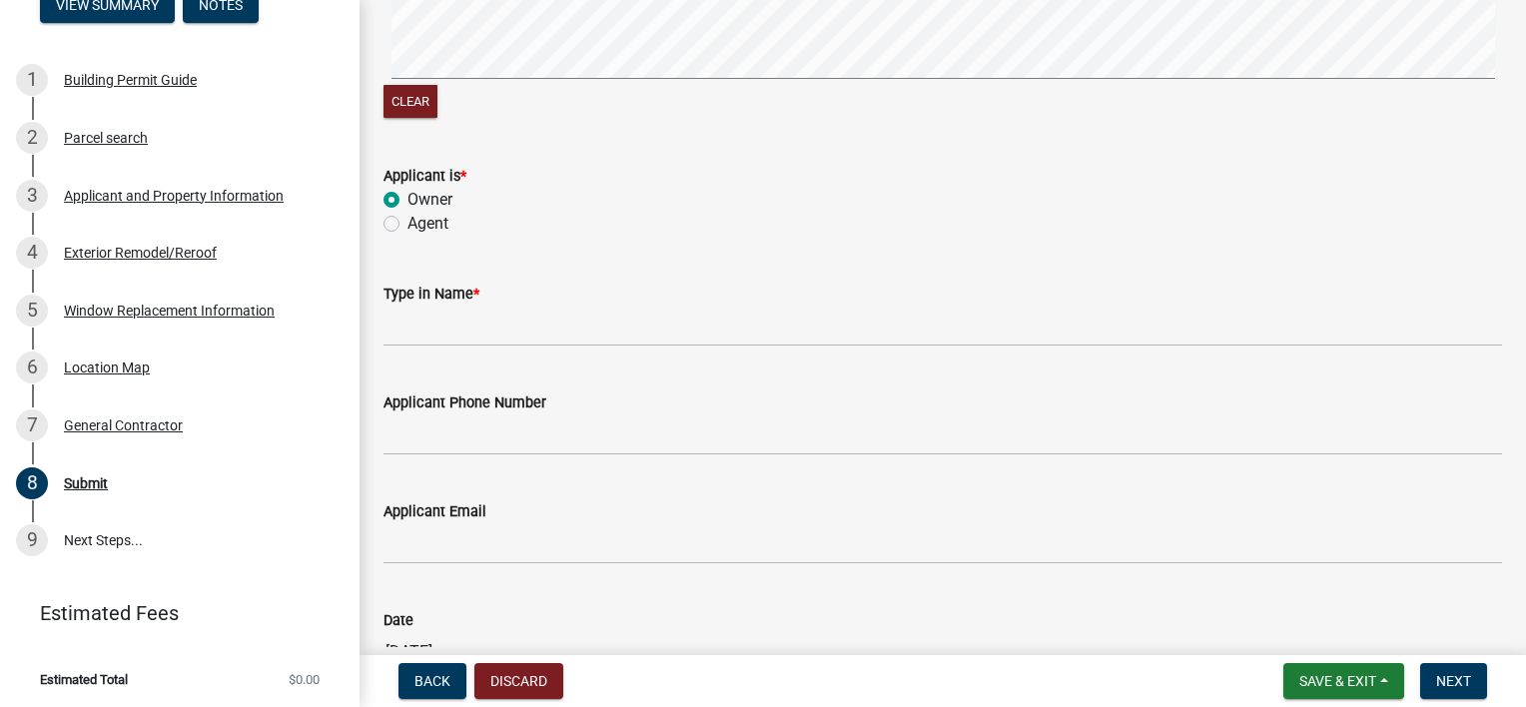
scroll to position [399, 0]
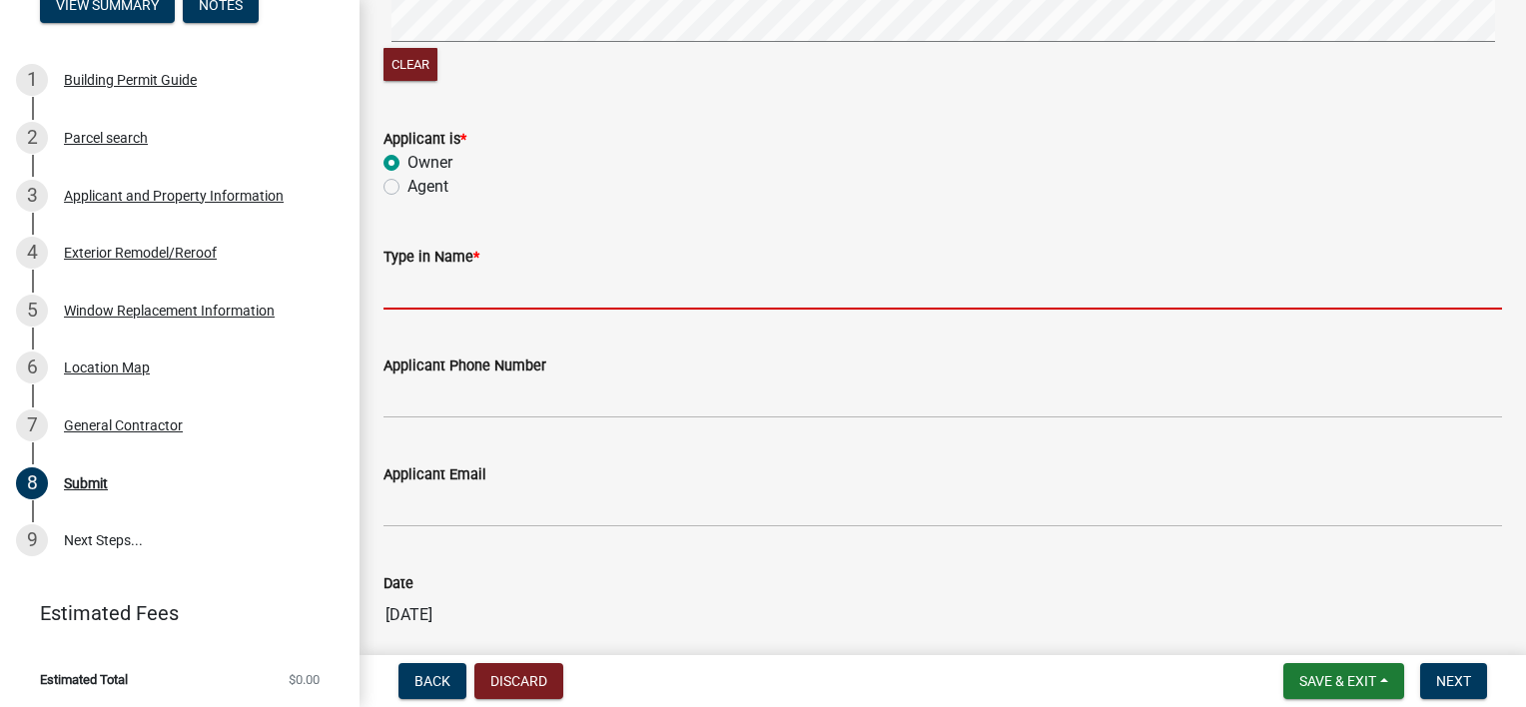
click at [409, 297] on input "Type in Name *" at bounding box center [942, 289] width 1119 height 41
type input "[PERSON_NAME]"
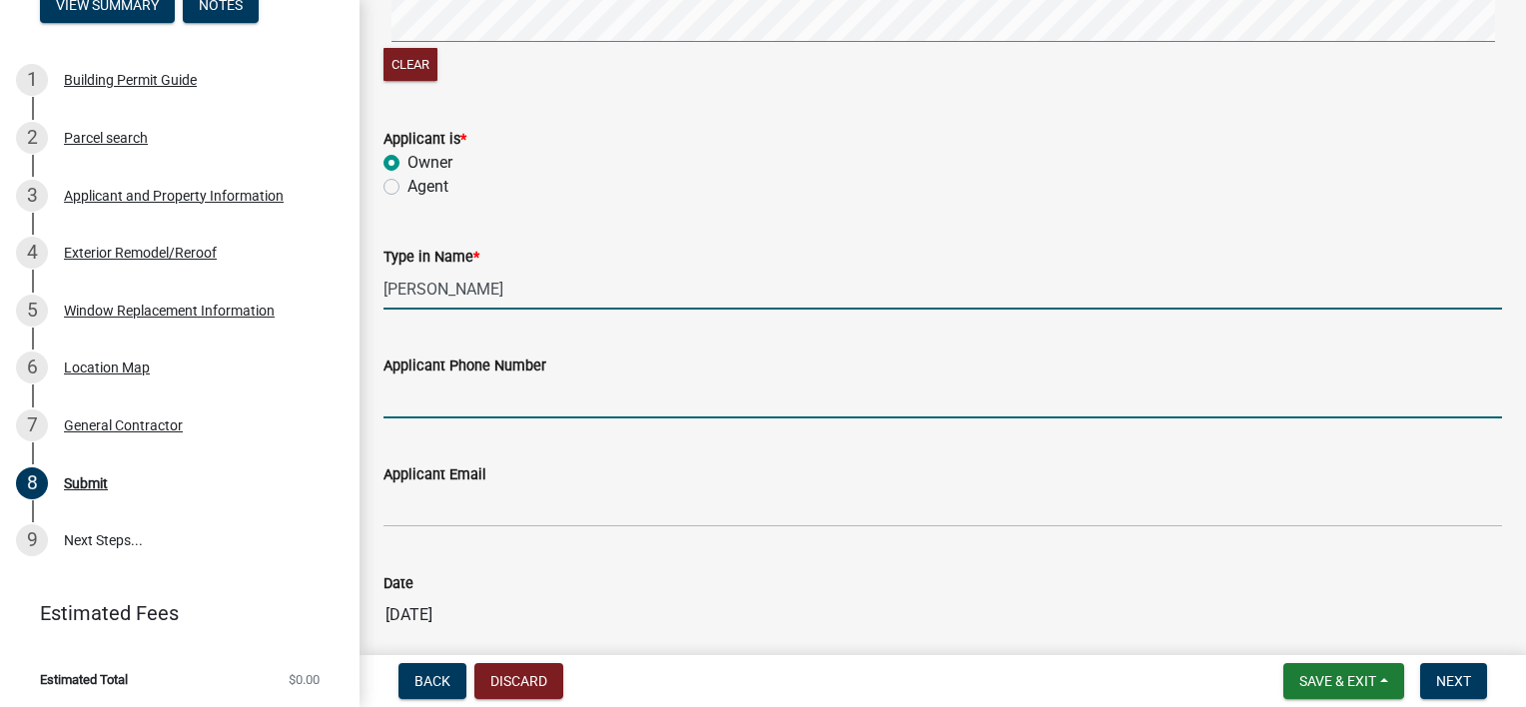
type input "2193954845"
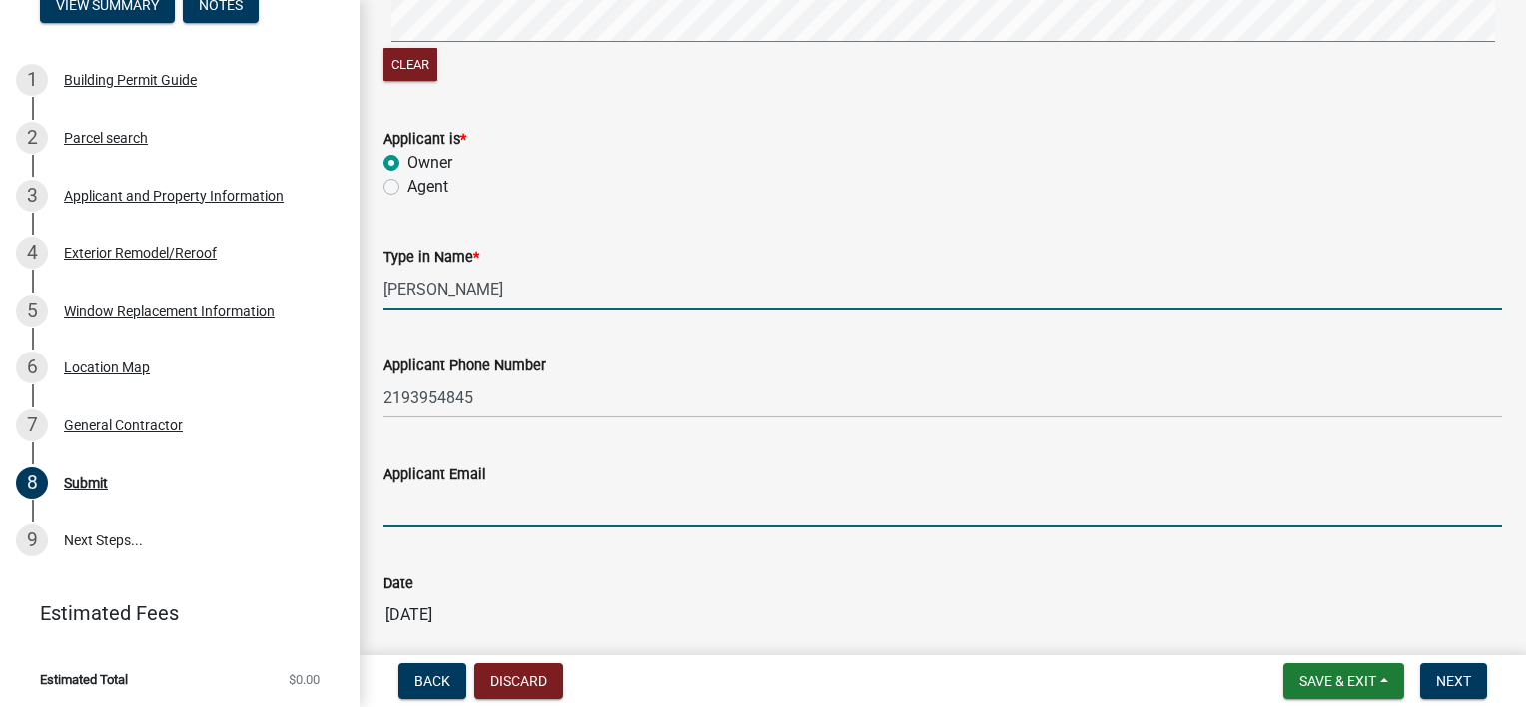
type input "[EMAIL_ADDRESS][DOMAIN_NAME]"
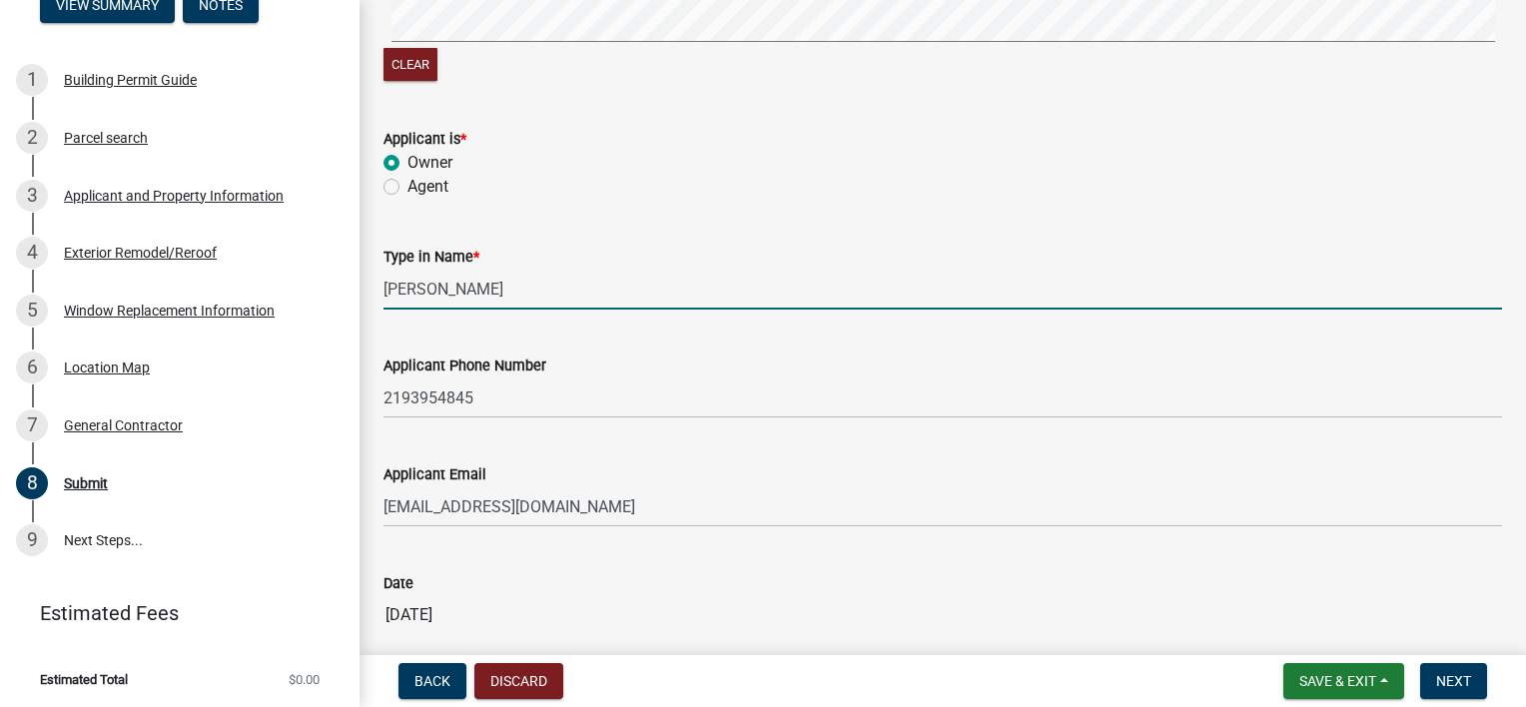
click at [376, 358] on div "Applicant Phone Number [PHONE_NUMBER]" at bounding box center [943, 372] width 1149 height 93
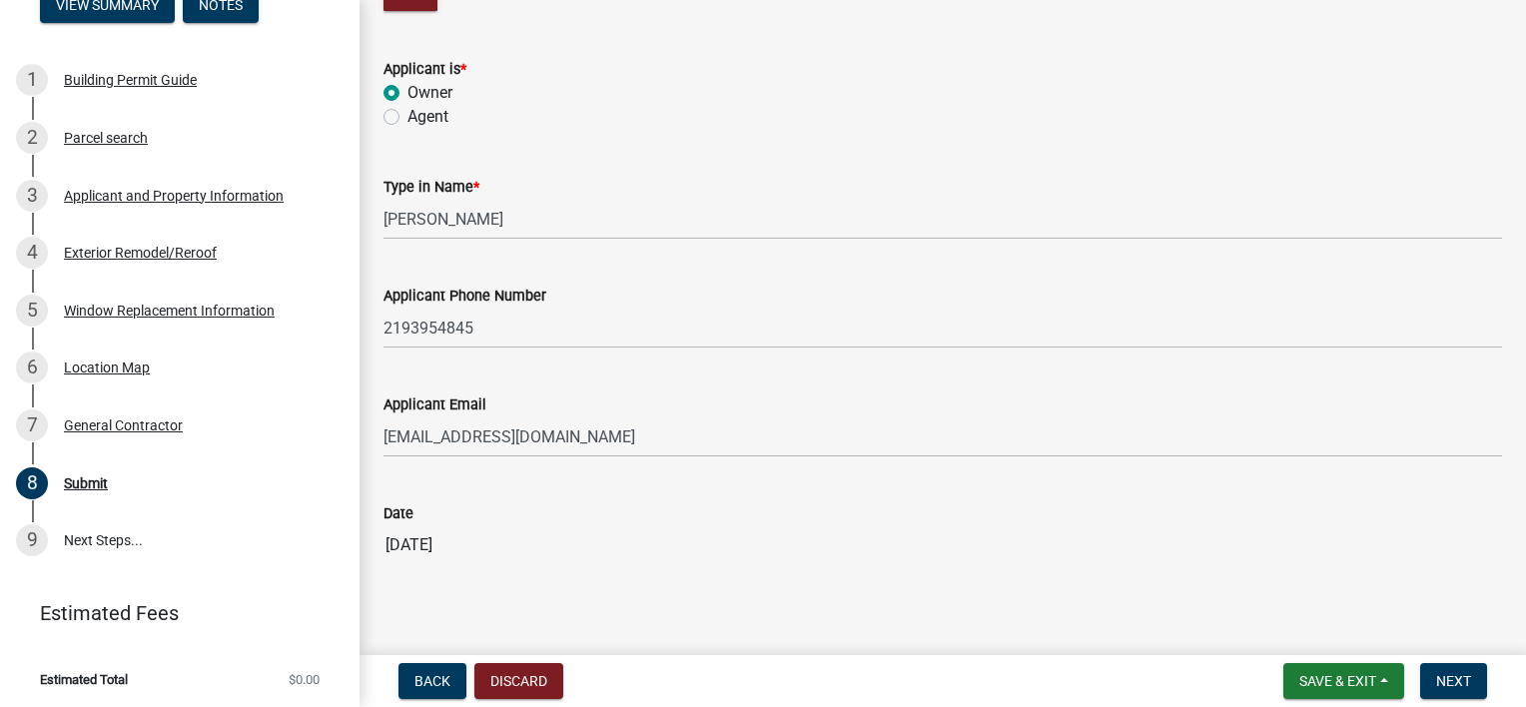
scroll to position [496, 0]
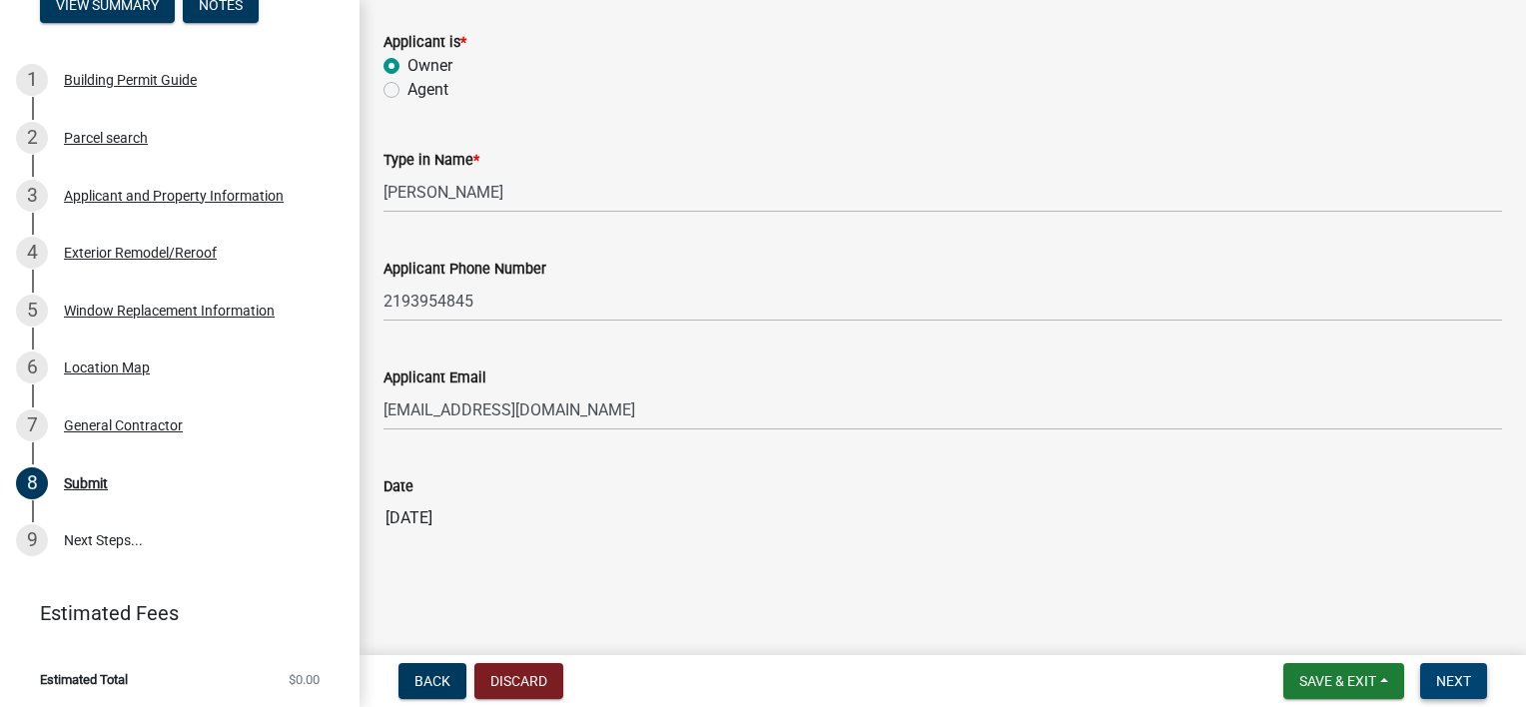
click at [1462, 671] on button "Next" at bounding box center [1453, 681] width 67 height 36
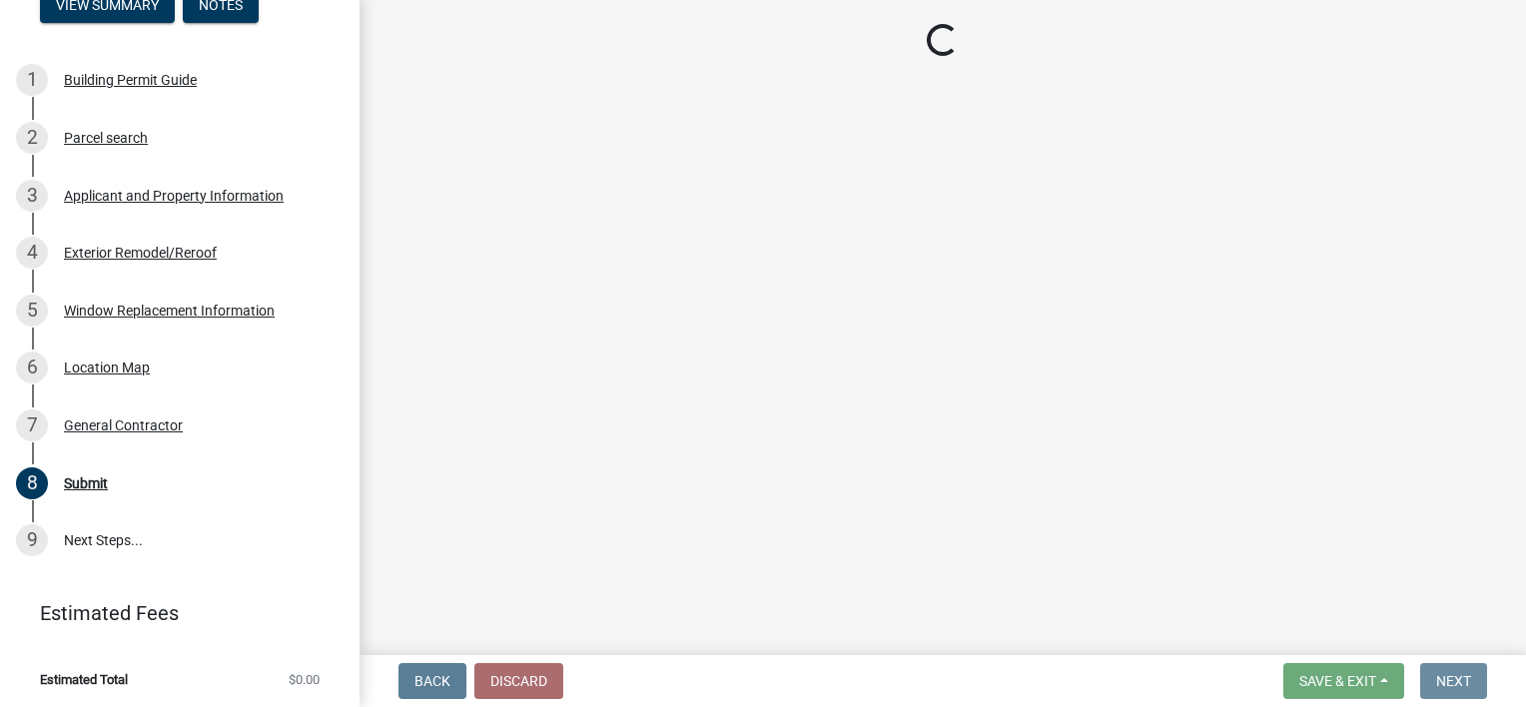
scroll to position [0, 0]
